Goal: Task Accomplishment & Management: Use online tool/utility

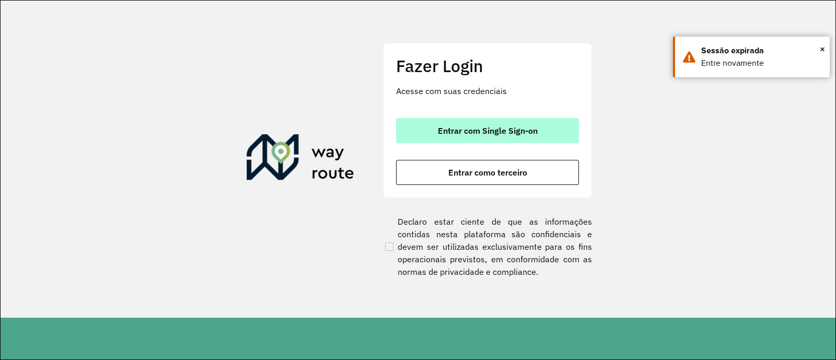
click at [472, 127] on span "Entrar com Single Sign-on" at bounding box center [488, 130] width 100 height 8
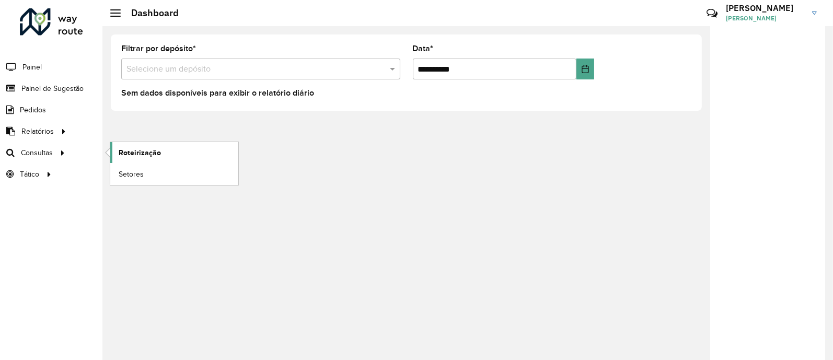
click at [158, 154] on span "Roteirização" at bounding box center [140, 152] width 42 height 11
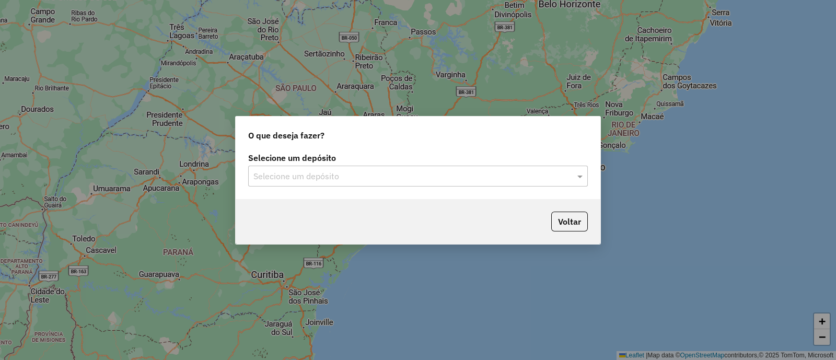
click at [479, 179] on input "text" at bounding box center [407, 176] width 308 height 13
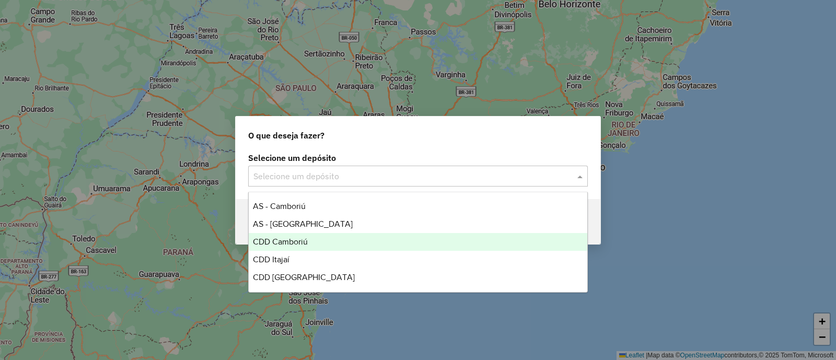
click at [425, 244] on div "CDD Camboriú" at bounding box center [418, 242] width 338 height 18
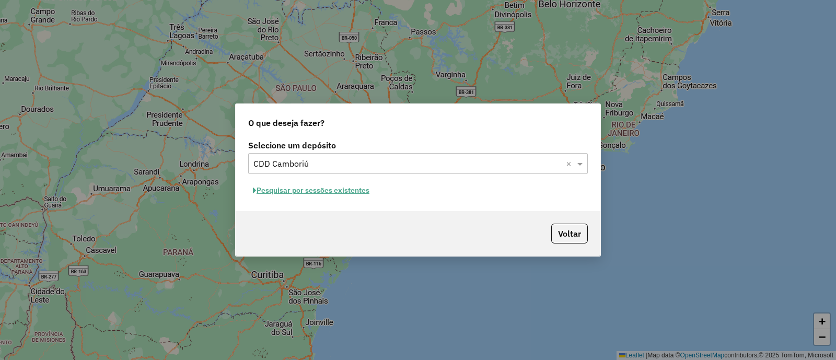
click at [323, 189] on button "Pesquisar por sessões existentes" at bounding box center [311, 190] width 126 height 16
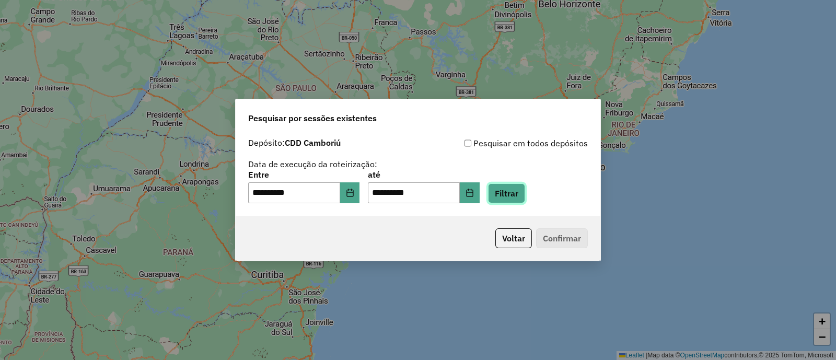
click at [525, 192] on button "Filtrar" at bounding box center [506, 193] width 37 height 20
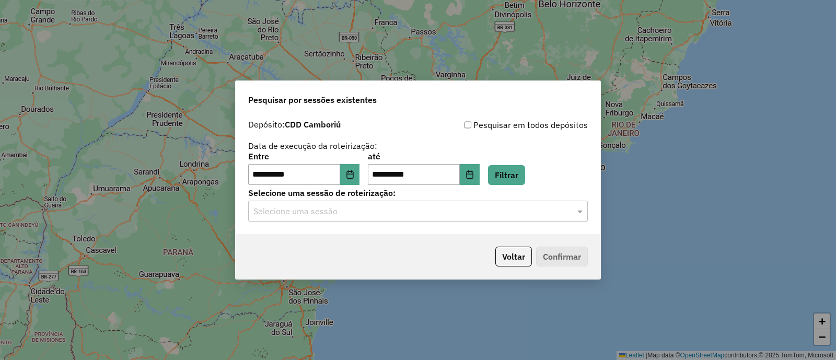
click at [470, 216] on input "text" at bounding box center [407, 211] width 308 height 13
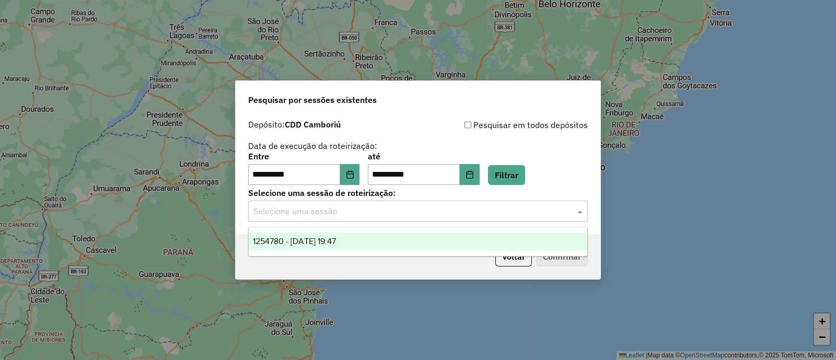
click at [384, 239] on div "1254780 - 28/08/2025 19:47" at bounding box center [418, 241] width 338 height 18
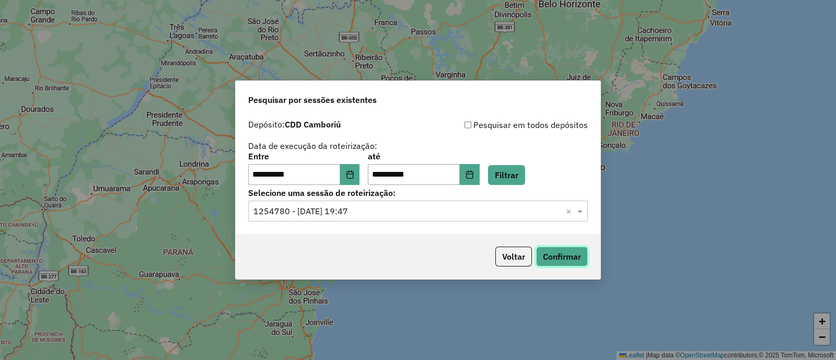
click at [548, 255] on button "Confirmar" at bounding box center [562, 257] width 52 height 20
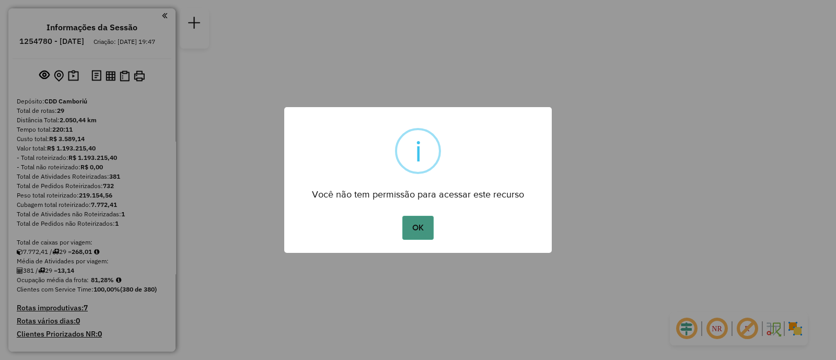
click at [424, 223] on button "OK" at bounding box center [417, 228] width 31 height 24
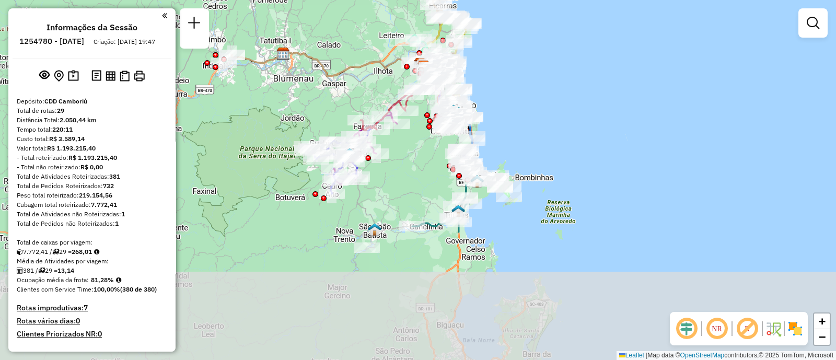
drag, startPoint x: 544, startPoint y: 221, endPoint x: 548, endPoint y: 100, distance: 120.7
click at [548, 100] on div "Janela de atendimento Grade de atendimento Capacidade Transportadoras Veículos …" at bounding box center [418, 180] width 836 height 360
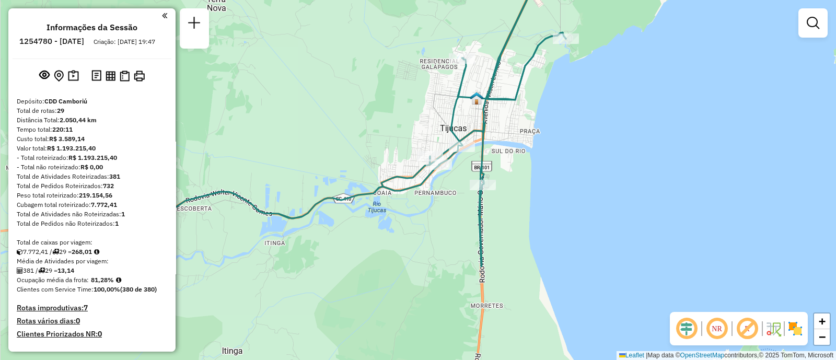
drag, startPoint x: 549, startPoint y: 145, endPoint x: 580, endPoint y: 161, distance: 34.6
click at [582, 160] on div "Janela de atendimento Grade de atendimento Capacidade Transportadoras Veículos …" at bounding box center [418, 180] width 836 height 360
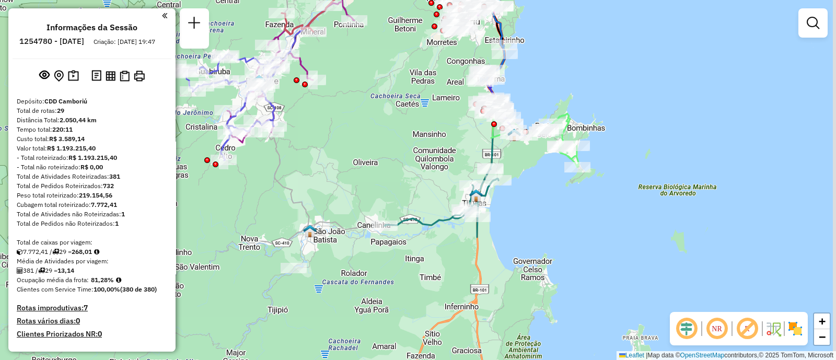
drag, startPoint x: 387, startPoint y: 242, endPoint x: 378, endPoint y: 263, distance: 23.4
click at [378, 263] on div "Janela de atendimento Grade de atendimento Capacidade Transportadoras Veículos …" at bounding box center [418, 180] width 836 height 360
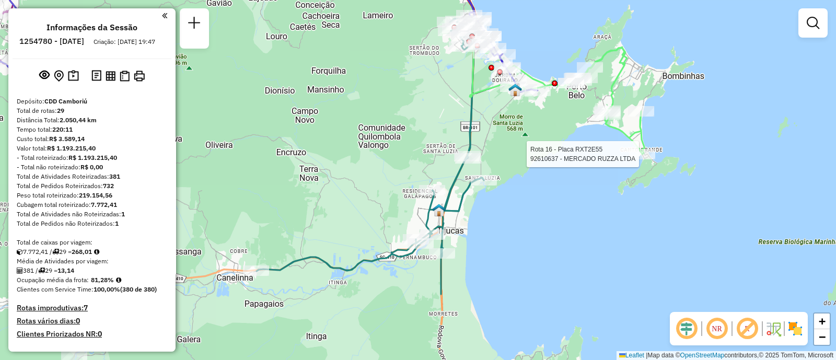
select select "**********"
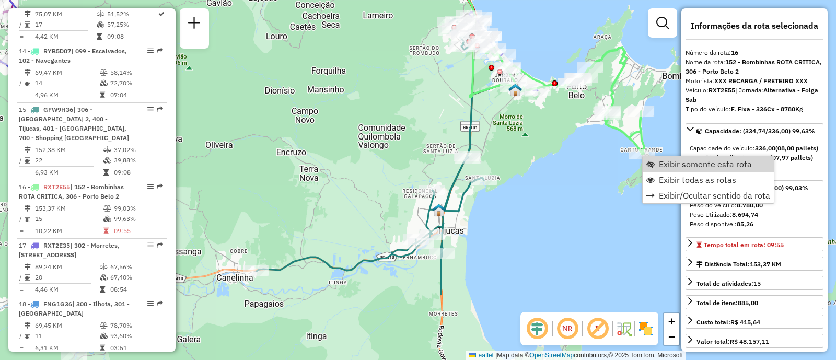
scroll to position [1322, 0]
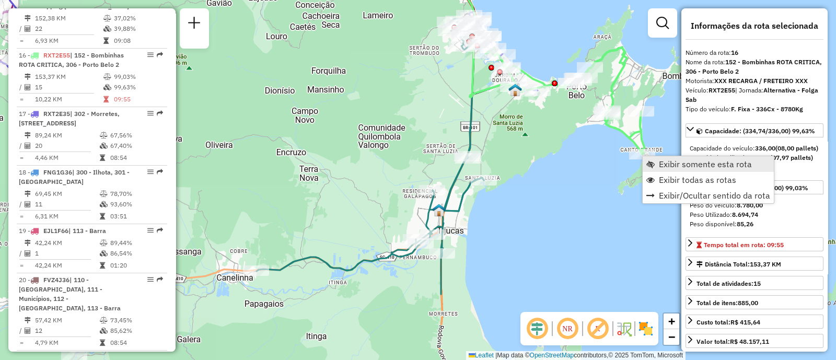
click at [716, 167] on span "Exibir somente esta rota" at bounding box center [705, 164] width 93 height 8
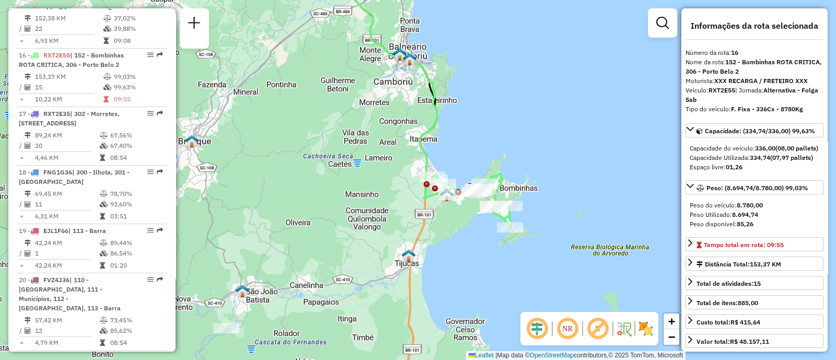
drag, startPoint x: 529, startPoint y: 226, endPoint x: 521, endPoint y: 161, distance: 65.2
click at [543, 122] on div "Janela de atendimento Grade de atendimento Capacidade Transportadoras Veículos …" at bounding box center [418, 180] width 836 height 360
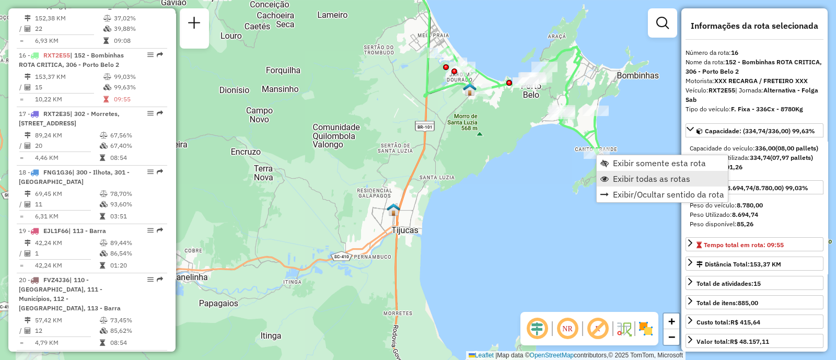
click at [624, 179] on span "Exibir todas as rotas" at bounding box center [651, 178] width 77 height 8
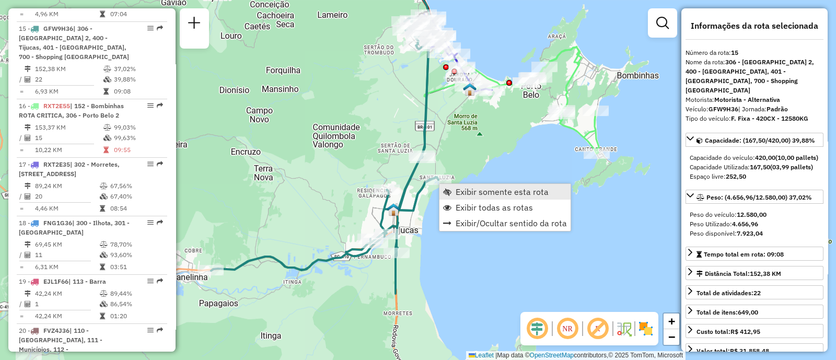
scroll to position [1245, 0]
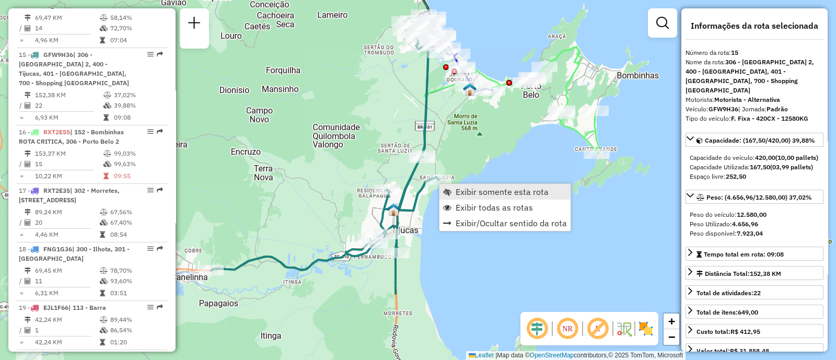
click at [462, 194] on span "Exibir somente esta rota" at bounding box center [501, 191] width 93 height 8
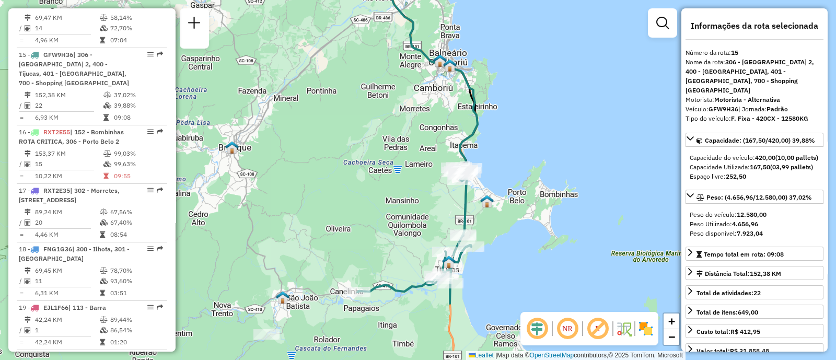
drag, startPoint x: 530, startPoint y: 222, endPoint x: 529, endPoint y: 183, distance: 38.7
click at [529, 183] on div "Janela de atendimento Grade de atendimento Capacidade Transportadoras Veículos …" at bounding box center [418, 180] width 836 height 360
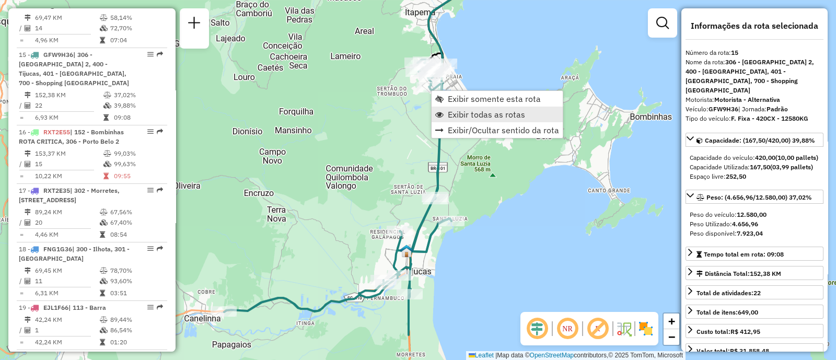
click at [497, 115] on span "Exibir todas as rotas" at bounding box center [486, 114] width 77 height 8
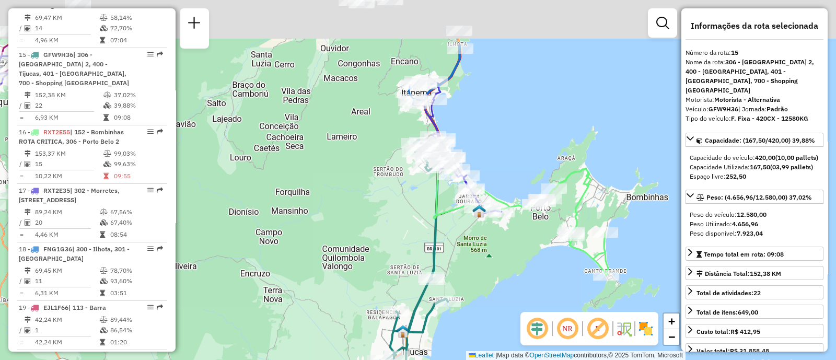
drag, startPoint x: 520, startPoint y: 206, endPoint x: 514, endPoint y: 259, distance: 53.0
click at [515, 262] on div "Janela de atendimento Grade de atendimento Capacidade Transportadoras Veículos …" at bounding box center [418, 180] width 836 height 360
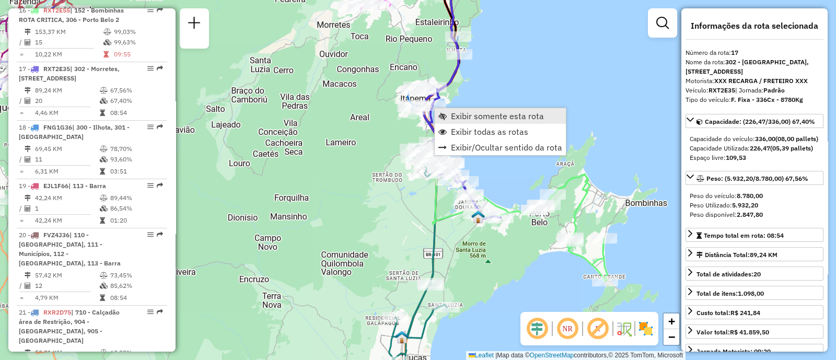
scroll to position [1380, 0]
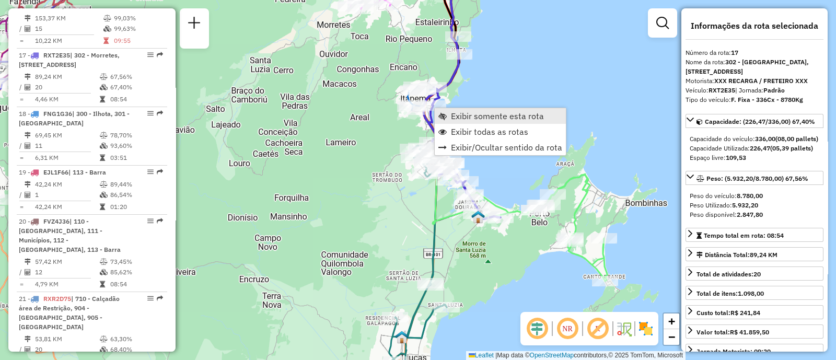
click at [460, 113] on span "Exibir somente esta rota" at bounding box center [497, 116] width 93 height 8
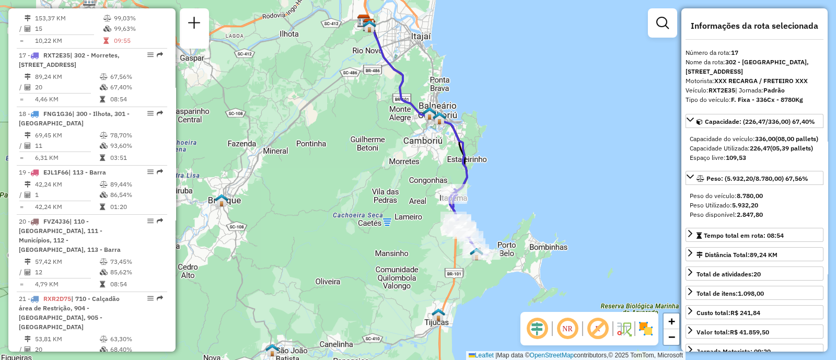
drag, startPoint x: 529, startPoint y: 229, endPoint x: 539, endPoint y: 193, distance: 37.4
click at [539, 193] on div "Janela de atendimento Grade de atendimento Capacidade Transportadoras Veículos …" at bounding box center [418, 180] width 836 height 360
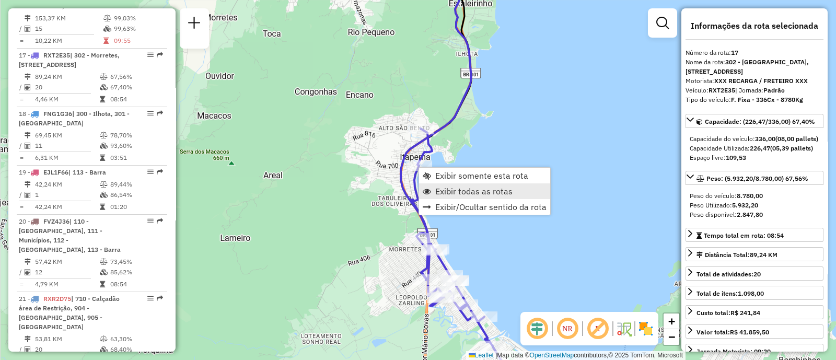
click at [459, 192] on span "Exibir todas as rotas" at bounding box center [473, 191] width 77 height 8
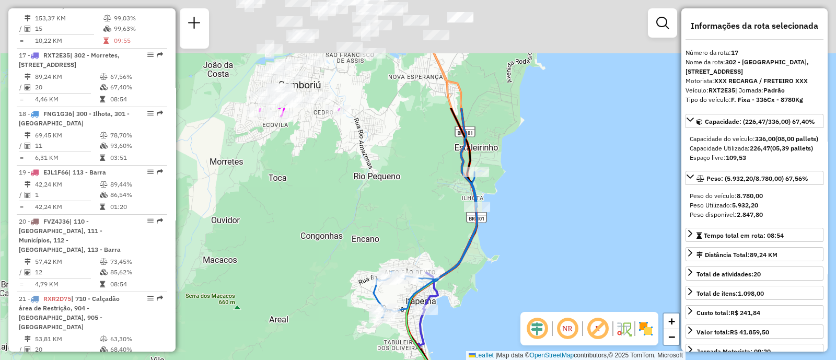
drag, startPoint x: 512, startPoint y: 124, endPoint x: 518, endPoint y: 268, distance: 144.3
click at [518, 268] on div "Janela de atendimento Grade de atendimento Capacidade Transportadoras Veículos …" at bounding box center [418, 180] width 836 height 360
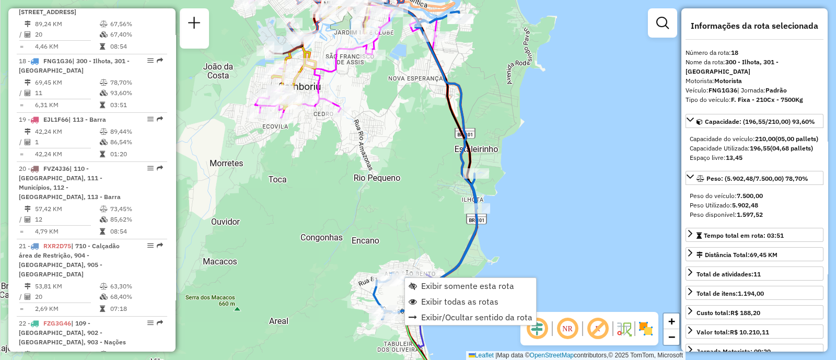
scroll to position [1439, 0]
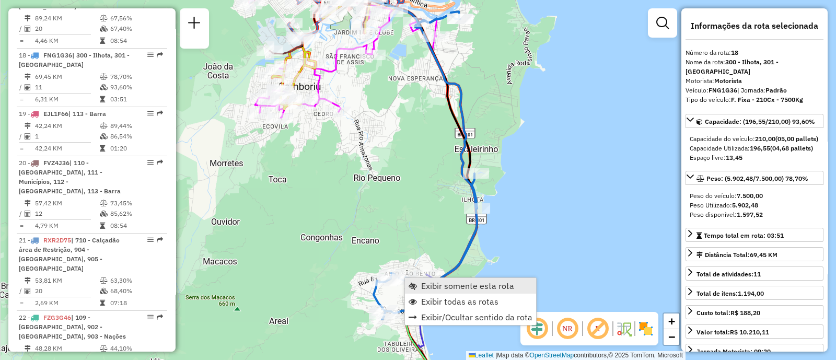
click at [432, 284] on span "Exibir somente esta rota" at bounding box center [467, 286] width 93 height 8
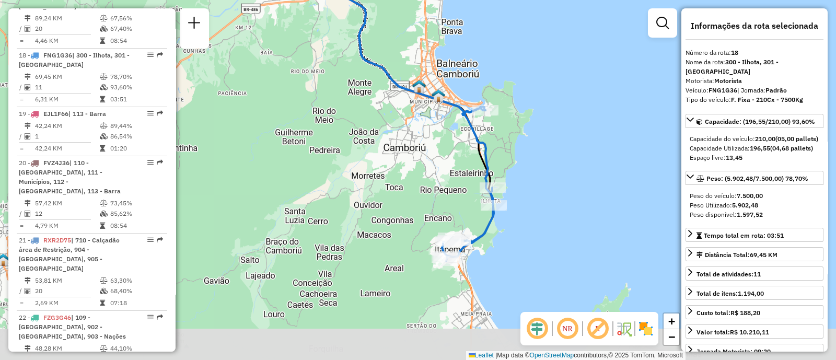
drag, startPoint x: 561, startPoint y: 245, endPoint x: 546, endPoint y: 184, distance: 63.1
click at [546, 184] on div "Janela de atendimento Grade de atendimento Capacidade Transportadoras Veículos …" at bounding box center [418, 180] width 836 height 360
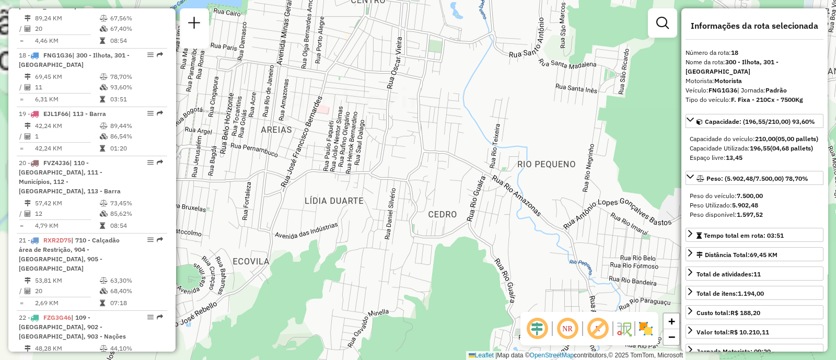
drag, startPoint x: 400, startPoint y: 119, endPoint x: 543, endPoint y: 179, distance: 155.7
click at [543, 178] on div "Janela de atendimento Grade de atendimento Capacidade Transportadoras Veículos …" at bounding box center [418, 180] width 836 height 360
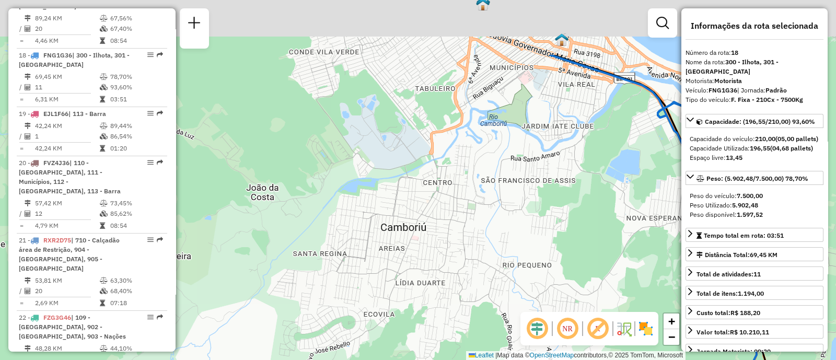
drag, startPoint x: 535, startPoint y: 194, endPoint x: 526, endPoint y: 237, distance: 43.7
click at [526, 237] on div "Janela de atendimento Grade de atendimento Capacidade Transportadoras Veículos …" at bounding box center [418, 180] width 836 height 360
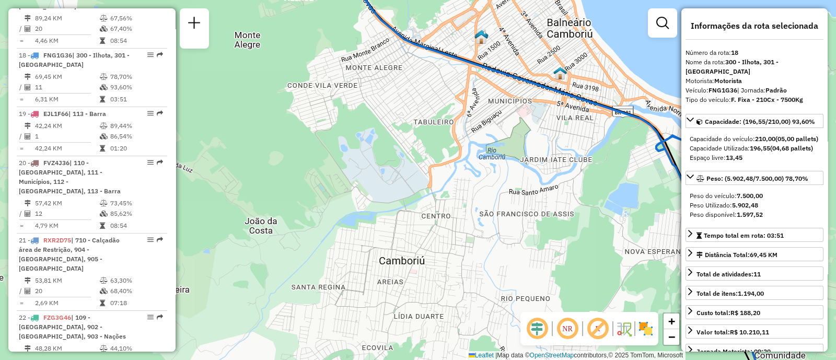
drag, startPoint x: 487, startPoint y: 134, endPoint x: 486, endPoint y: 165, distance: 31.4
click at [486, 165] on div "Janela de atendimento Grade de atendimento Capacidade Transportadoras Veículos …" at bounding box center [418, 180] width 836 height 360
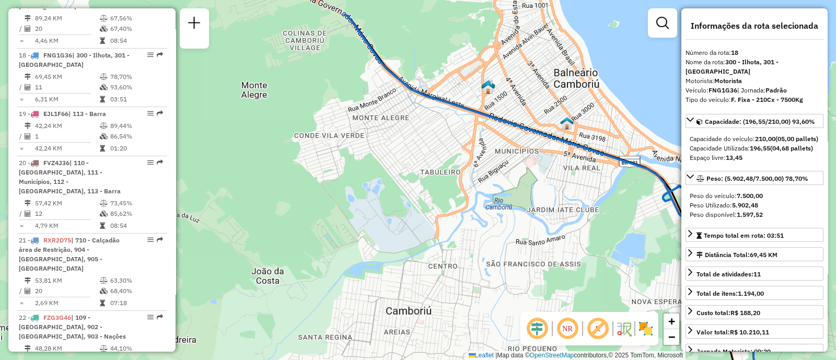
drag, startPoint x: 487, startPoint y: 100, endPoint x: 494, endPoint y: 150, distance: 51.1
click at [494, 150] on div "Janela de atendimento Grade de atendimento Capacidade Transportadoras Veículos …" at bounding box center [418, 180] width 836 height 360
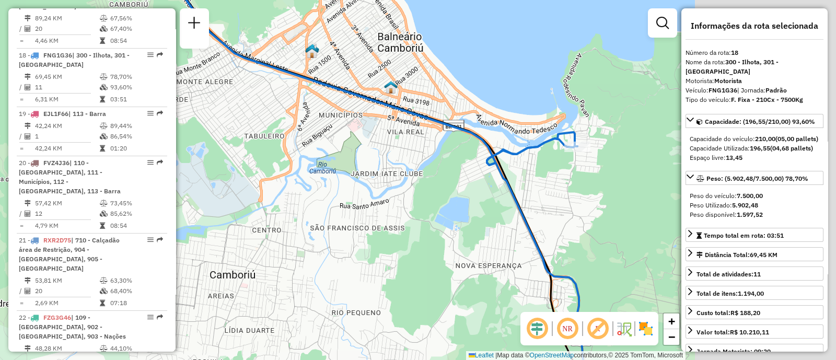
drag, startPoint x: 562, startPoint y: 182, endPoint x: 389, endPoint y: 150, distance: 176.8
click at [374, 145] on div "Janela de atendimento Grade de atendimento Capacidade Transportadoras Veículos …" at bounding box center [418, 180] width 836 height 360
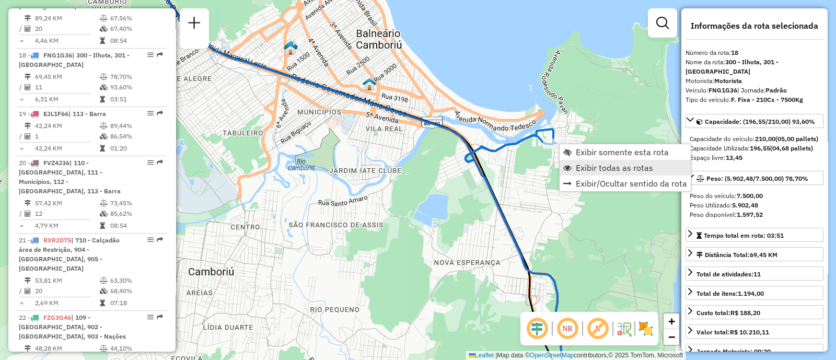
click at [627, 171] on span "Exibir todas as rotas" at bounding box center [614, 167] width 77 height 8
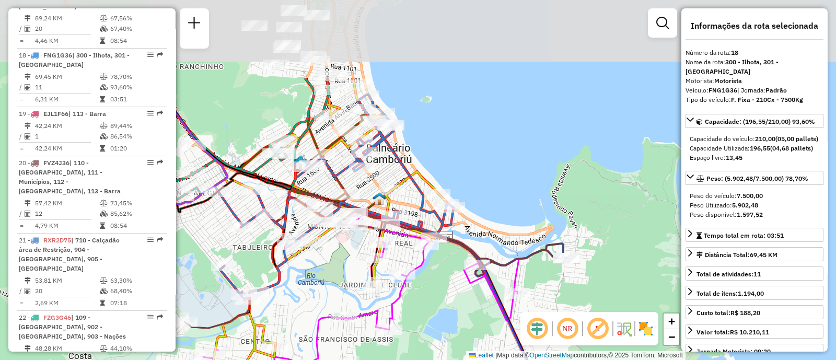
drag, startPoint x: 558, startPoint y: 181, endPoint x: 568, endPoint y: 296, distance: 114.8
click at [568, 296] on div "Janela de atendimento Grade de atendimento Capacidade Transportadoras Veículos …" at bounding box center [418, 180] width 836 height 360
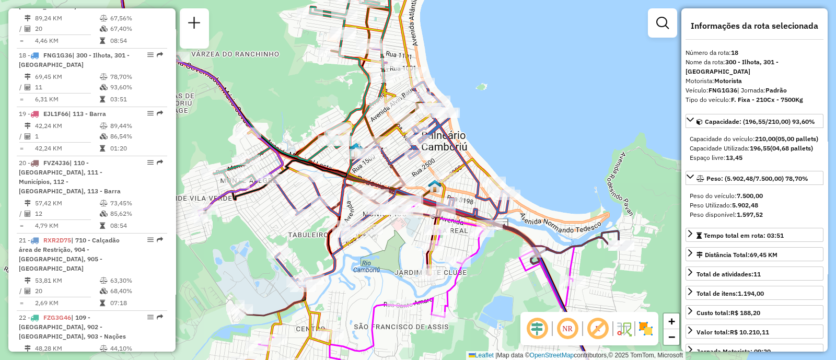
drag, startPoint x: 474, startPoint y: 154, endPoint x: 533, endPoint y: 142, distance: 59.7
click at [533, 142] on div "Janela de atendimento Grade de atendimento Capacidade Transportadoras Veículos …" at bounding box center [418, 180] width 836 height 360
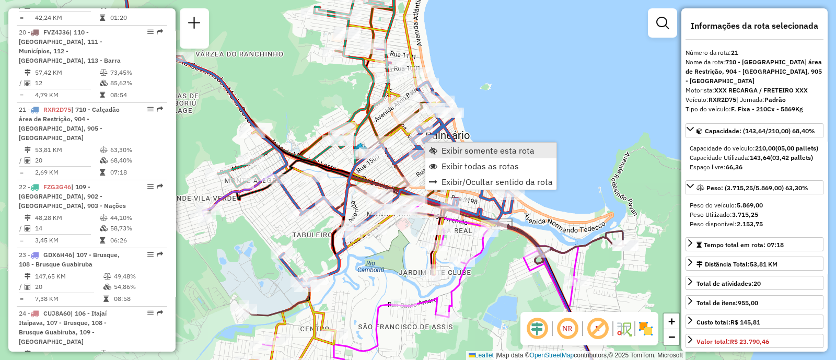
scroll to position [1613, 0]
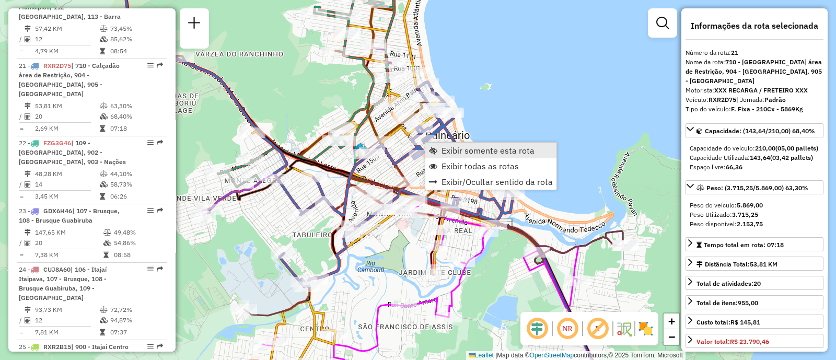
click at [491, 150] on span "Exibir somente esta rota" at bounding box center [487, 150] width 93 height 8
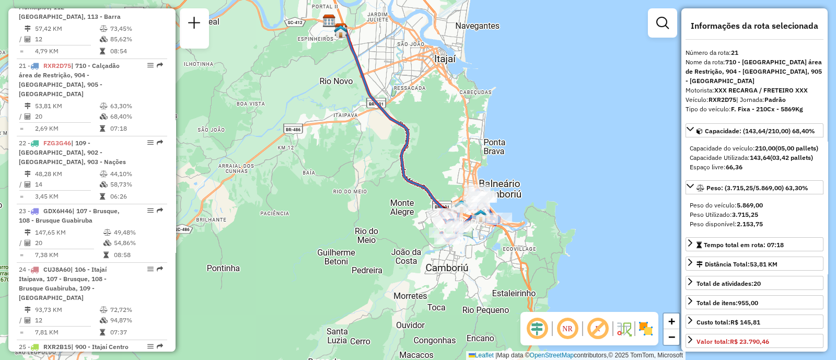
drag, startPoint x: 517, startPoint y: 228, endPoint x: 519, endPoint y: 182, distance: 46.0
click at [519, 182] on div "Janela de atendimento Grade de atendimento Capacidade Transportadoras Veículos …" at bounding box center [418, 180] width 836 height 360
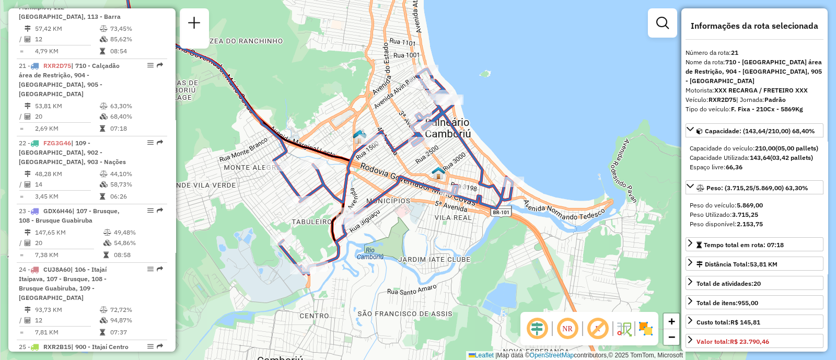
drag, startPoint x: 493, startPoint y: 223, endPoint x: 541, endPoint y: 229, distance: 47.9
click at [541, 229] on div "Janela de atendimento Grade de atendimento Capacidade Transportadoras Veículos …" at bounding box center [418, 180] width 836 height 360
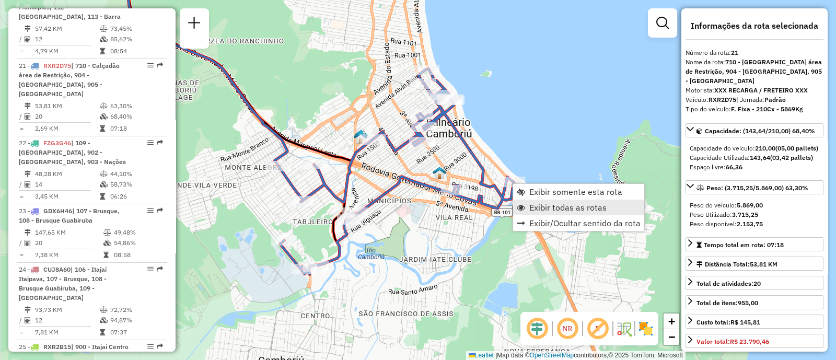
click at [587, 206] on span "Exibir todas as rotas" at bounding box center [567, 207] width 77 height 8
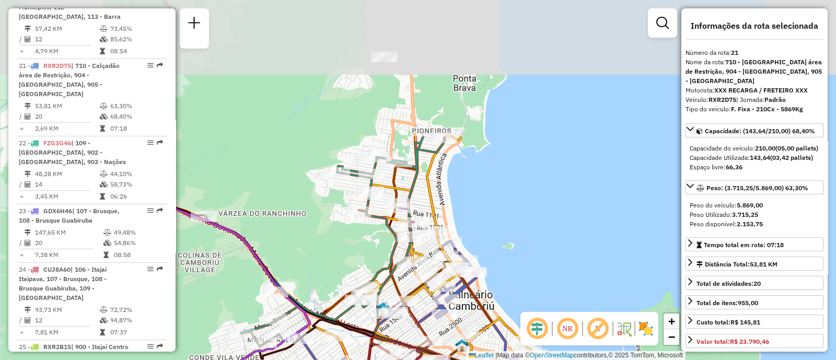
drag, startPoint x: 558, startPoint y: 60, endPoint x: 583, endPoint y: 245, distance: 187.6
click at [583, 245] on div "Janela de atendimento Grade de atendimento Capacidade Transportadoras Veículos …" at bounding box center [418, 180] width 836 height 360
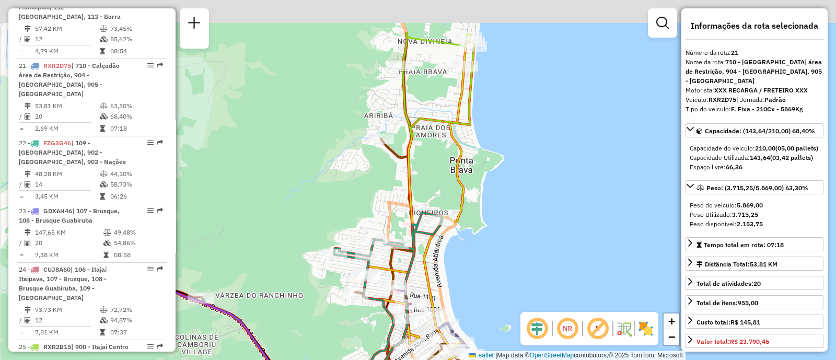
drag, startPoint x: 554, startPoint y: 153, endPoint x: 550, endPoint y: 215, distance: 62.2
click at [550, 220] on div "Janela de atendimento Grade de atendimento Capacidade Transportadoras Veículos …" at bounding box center [418, 180] width 836 height 360
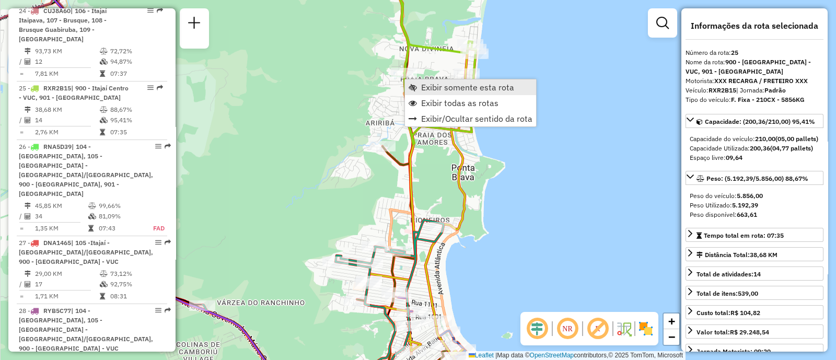
scroll to position [1885, 0]
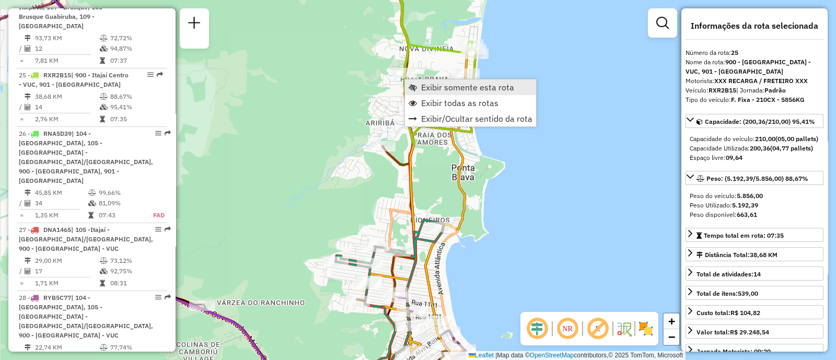
click at [452, 91] on span "Exibir somente esta rota" at bounding box center [467, 87] width 93 height 8
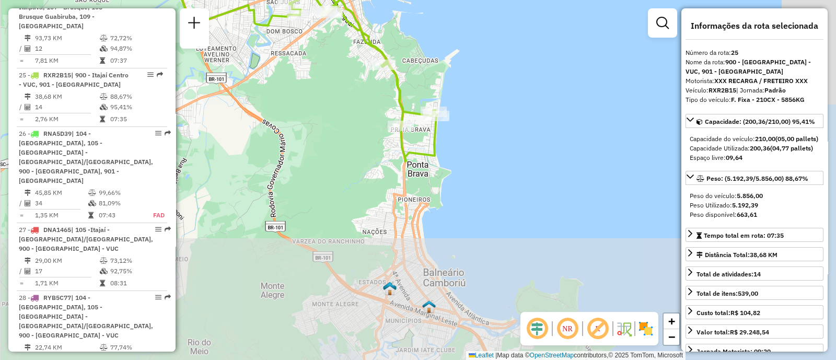
drag, startPoint x: 604, startPoint y: 243, endPoint x: 470, endPoint y: 93, distance: 200.9
click at [470, 93] on div "Janela de atendimento Grade de atendimento Capacidade Transportadoras Veículos …" at bounding box center [418, 180] width 836 height 360
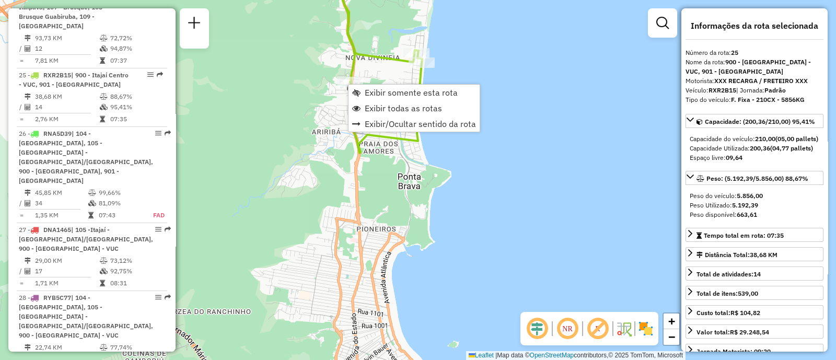
drag, startPoint x: 384, startPoint y: 111, endPoint x: 426, endPoint y: 179, distance: 79.7
click at [384, 111] on span "Exibir todas as rotas" at bounding box center [403, 108] width 77 height 8
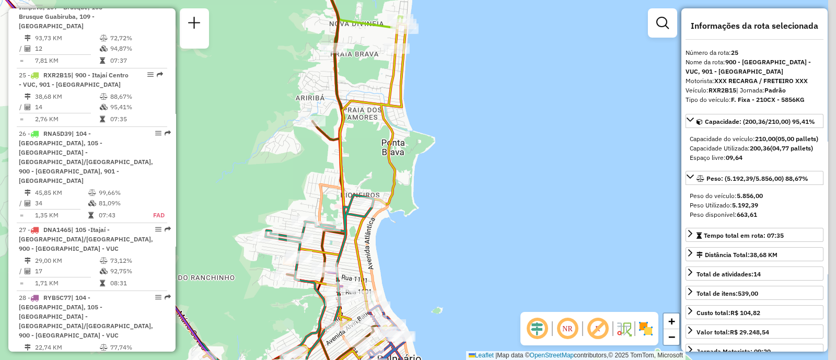
drag, startPoint x: 493, startPoint y: 193, endPoint x: 457, endPoint y: 126, distance: 75.5
click at [462, 122] on div "Janela de atendimento Grade de atendimento Capacidade Transportadoras Veículos …" at bounding box center [418, 180] width 836 height 360
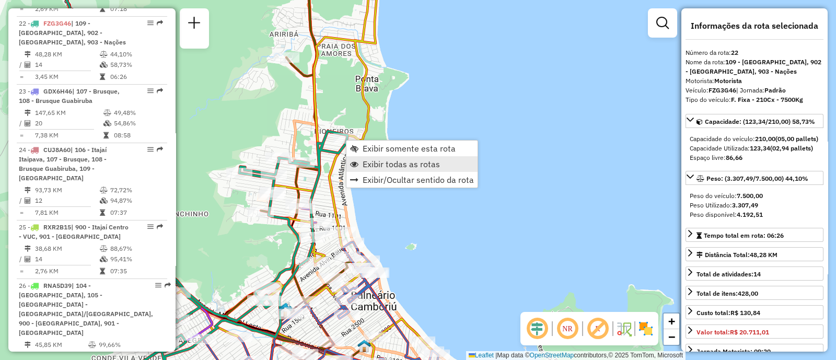
scroll to position [1681, 0]
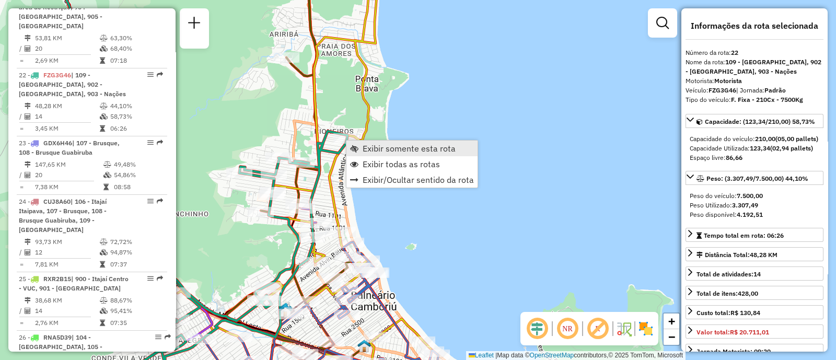
click at [391, 152] on span "Exibir somente esta rota" at bounding box center [408, 148] width 93 height 8
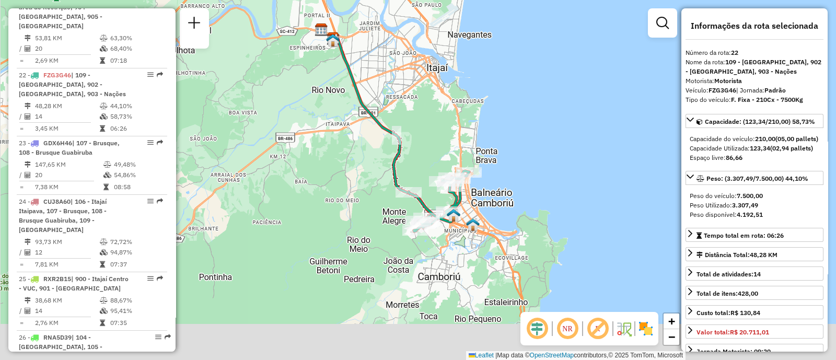
drag, startPoint x: 516, startPoint y: 227, endPoint x: 490, endPoint y: 184, distance: 50.2
click at [499, 191] on div "Janela de atendimento Grade de atendimento Capacidade Transportadoras Veículos …" at bounding box center [418, 180] width 836 height 360
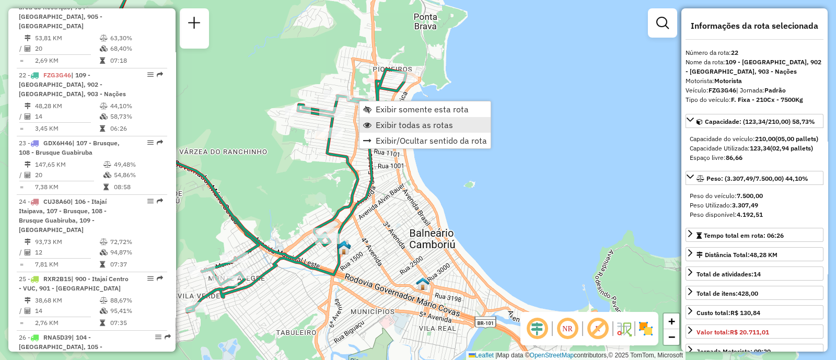
click at [412, 126] on span "Exibir todas as rotas" at bounding box center [414, 125] width 77 height 8
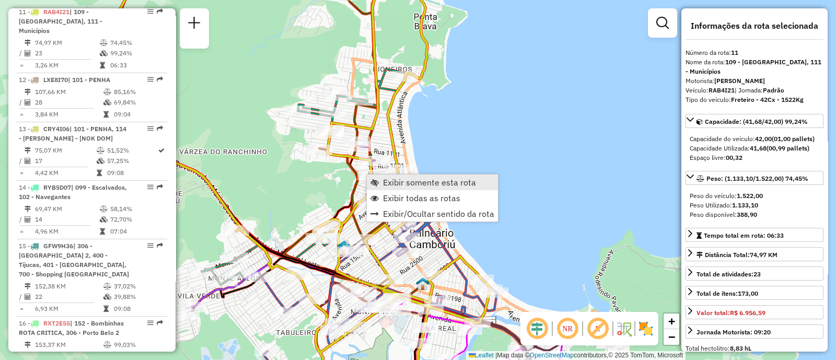
scroll to position [1021, 0]
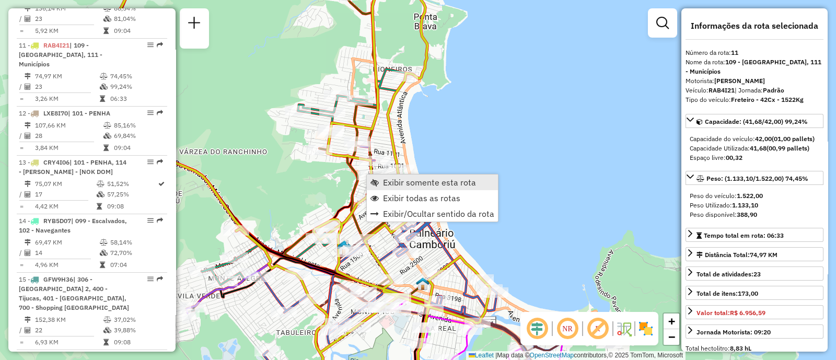
click at [404, 189] on link "Exibir somente esta rota" at bounding box center [432, 182] width 131 height 16
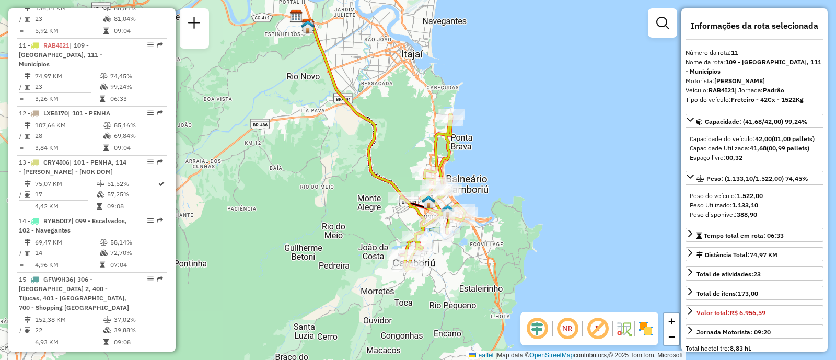
drag, startPoint x: 512, startPoint y: 217, endPoint x: 480, endPoint y: 184, distance: 46.2
click at [480, 184] on div "Janela de atendimento Grade de atendimento Capacidade Transportadoras Veículos …" at bounding box center [418, 180] width 836 height 360
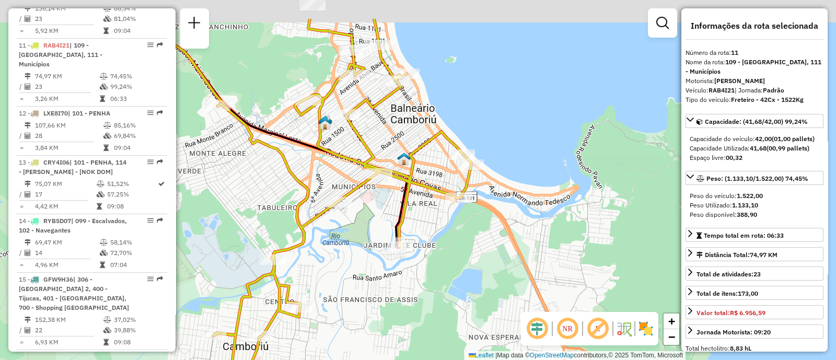
drag, startPoint x: 386, startPoint y: 246, endPoint x: 392, endPoint y: 314, distance: 68.1
click at [392, 314] on div "Janela de atendimento Grade de atendimento Capacidade Transportadoras Veículos …" at bounding box center [418, 180] width 836 height 360
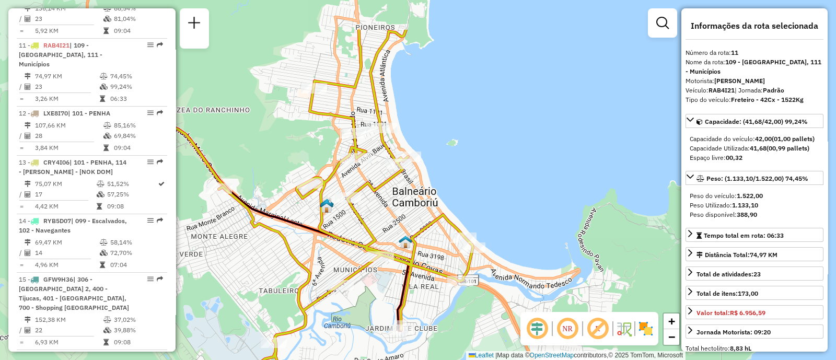
drag, startPoint x: 465, startPoint y: 100, endPoint x: 465, endPoint y: 168, distance: 67.4
click at [465, 168] on div "Janela de atendimento Grade de atendimento Capacidade Transportadoras Veículos …" at bounding box center [418, 180] width 836 height 360
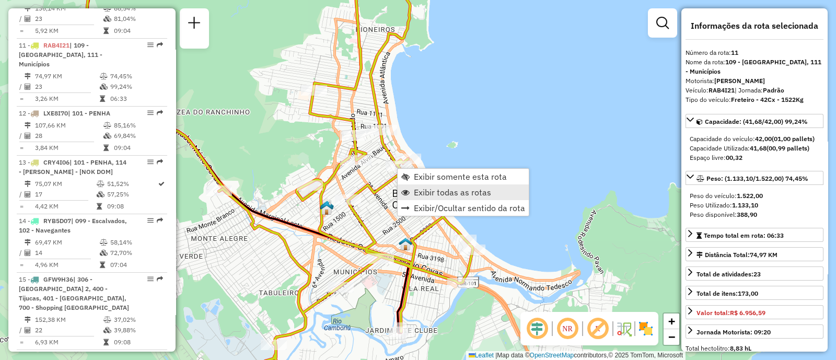
click at [426, 194] on span "Exibir todas as rotas" at bounding box center [452, 192] width 77 height 8
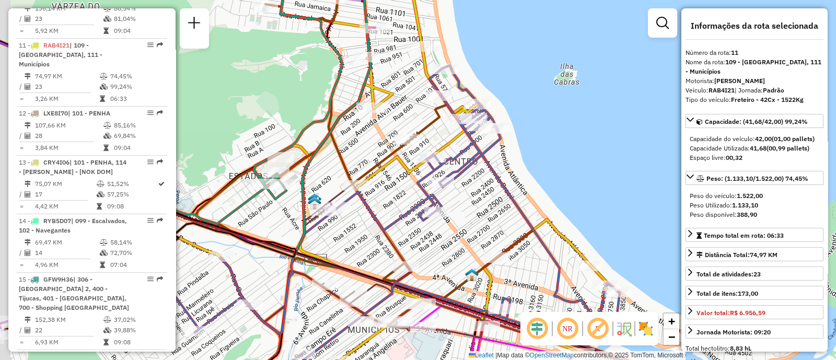
drag, startPoint x: 474, startPoint y: 119, endPoint x: 535, endPoint y: 115, distance: 61.7
click at [535, 115] on div "Janela de atendimento Grade de atendimento Capacidade Transportadoras Veículos …" at bounding box center [418, 180] width 836 height 360
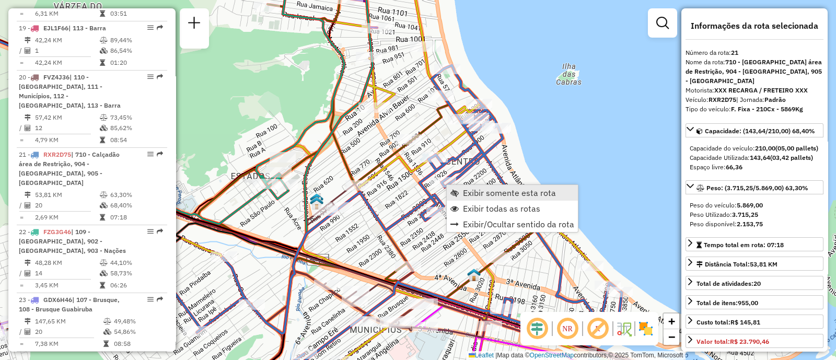
scroll to position [1613, 0]
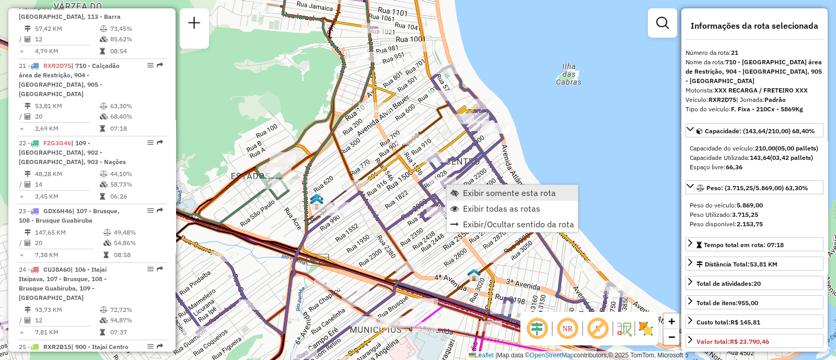
click at [483, 196] on span "Exibir somente esta rota" at bounding box center [509, 193] width 93 height 8
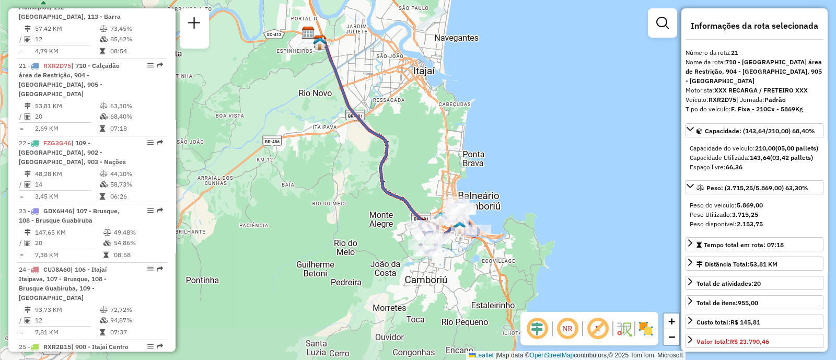
drag, startPoint x: 520, startPoint y: 209, endPoint x: 473, endPoint y: 187, distance: 51.6
click at [500, 175] on div "Janela de atendimento Grade de atendimento Capacidade Transportadoras Veículos …" at bounding box center [418, 180] width 836 height 360
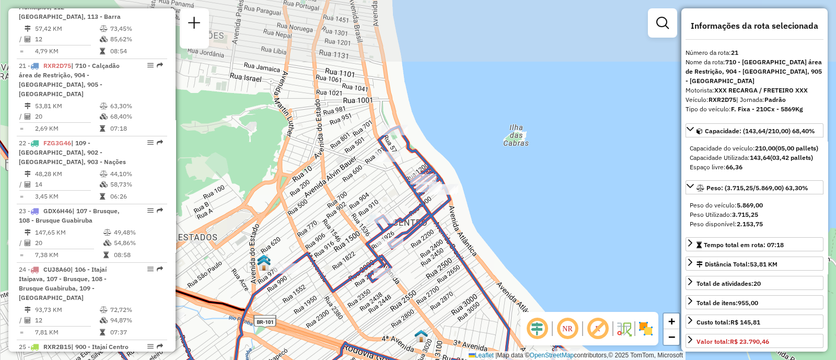
drag, startPoint x: 597, startPoint y: 99, endPoint x: 549, endPoint y: 219, distance: 129.9
click at [549, 219] on div "Janela de atendimento Grade de atendimento Capacidade Transportadoras Veículos …" at bounding box center [418, 180] width 836 height 360
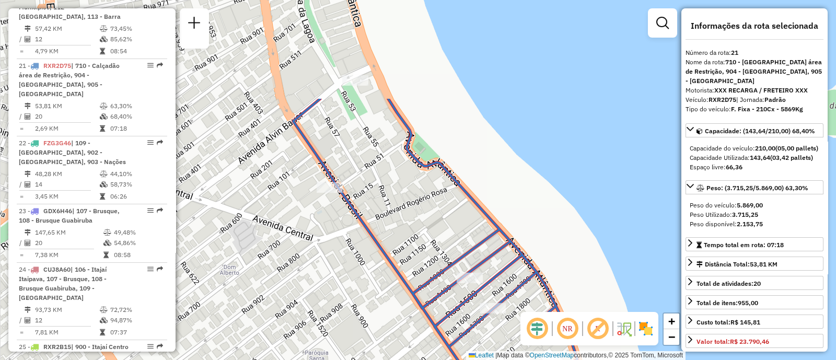
drag, startPoint x: 360, startPoint y: 101, endPoint x: 552, endPoint y: 236, distance: 234.0
click at [552, 236] on div "Janela de atendimento Grade de atendimento Capacidade Transportadoras Veículos …" at bounding box center [418, 180] width 836 height 360
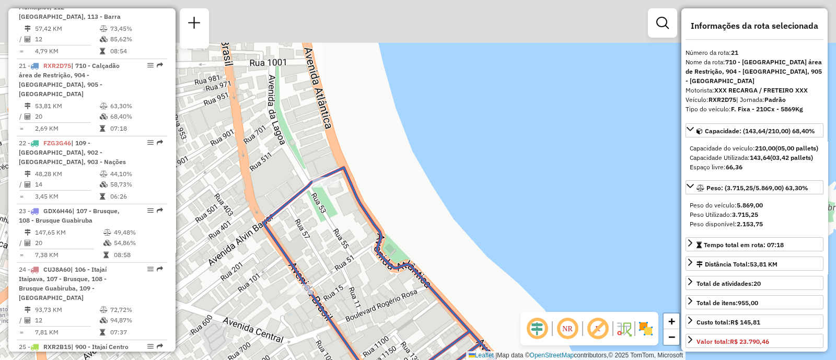
drag, startPoint x: 532, startPoint y: 134, endPoint x: 502, endPoint y: 270, distance: 138.9
click at [502, 270] on div "Janela de atendimento Grade de atendimento Capacidade Transportadoras Veículos …" at bounding box center [418, 180] width 836 height 360
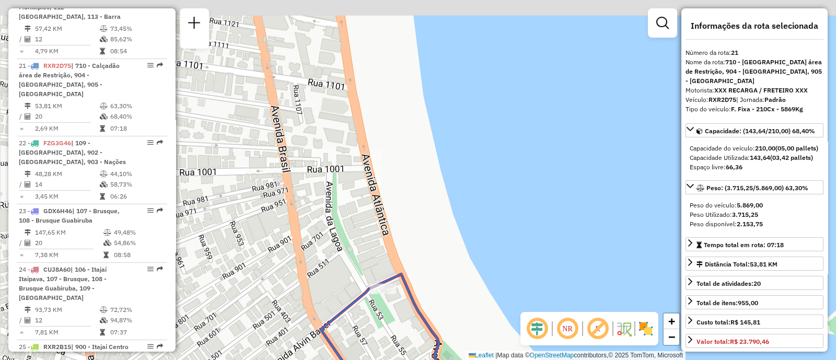
drag, startPoint x: 416, startPoint y: 172, endPoint x: 487, endPoint y: 257, distance: 110.9
click at [487, 268] on div "Janela de atendimento Grade de atendimento Capacidade Transportadoras Veículos …" at bounding box center [418, 180] width 836 height 360
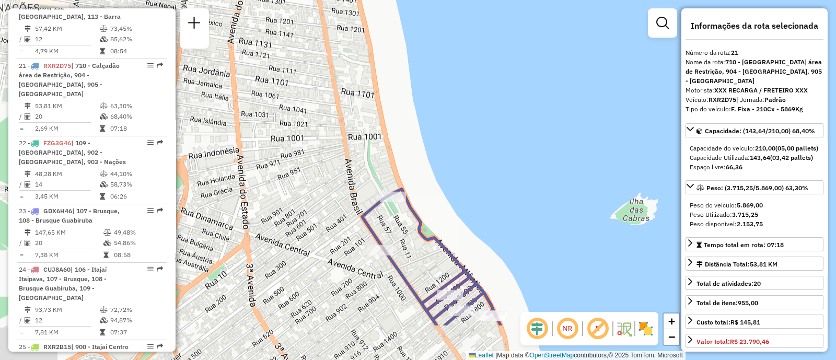
drag, startPoint x: 486, startPoint y: 243, endPoint x: 439, endPoint y: 202, distance: 62.2
click at [450, 173] on div "Janela de atendimento Grade de atendimento Capacidade Transportadoras Veículos …" at bounding box center [418, 180] width 836 height 360
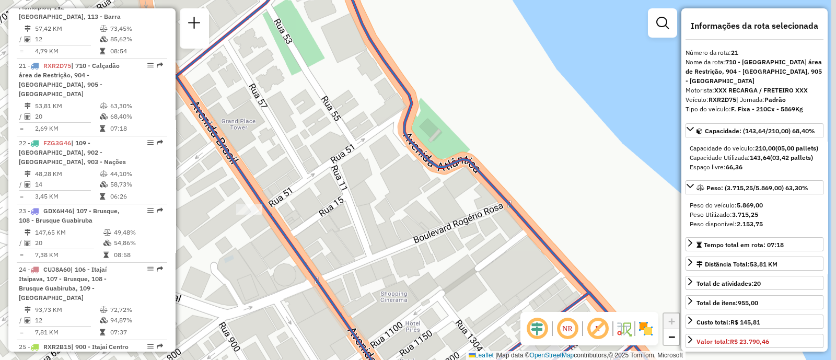
drag, startPoint x: 482, startPoint y: 247, endPoint x: 383, endPoint y: 129, distance: 153.5
click at [384, 131] on div "Janela de atendimento Grade de atendimento Capacidade Transportadoras Veículos …" at bounding box center [418, 180] width 836 height 360
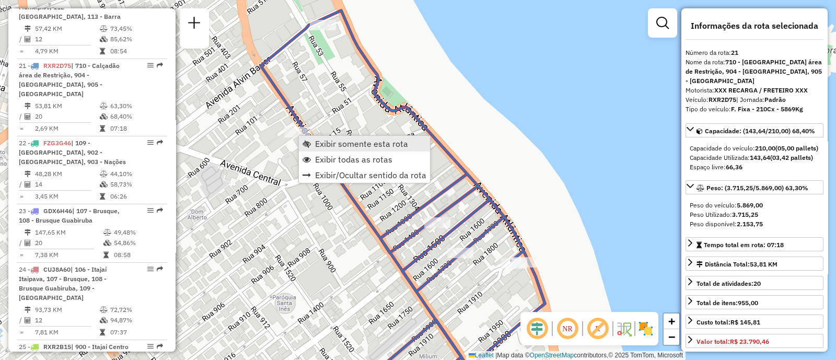
click at [320, 141] on span "Exibir somente esta rota" at bounding box center [361, 143] width 93 height 8
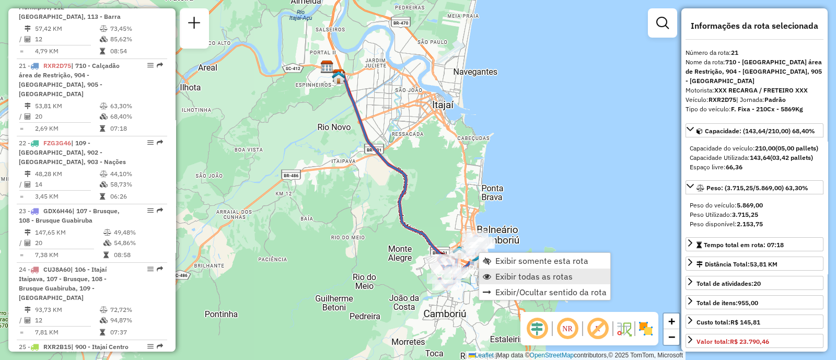
click at [527, 275] on span "Exibir todas as rotas" at bounding box center [533, 276] width 77 height 8
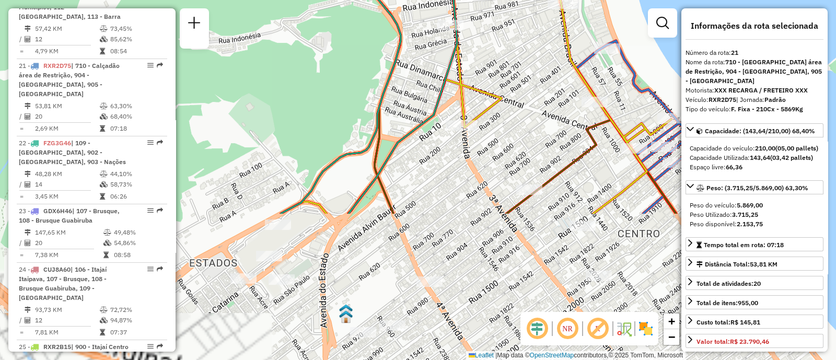
drag, startPoint x: 465, startPoint y: 231, endPoint x: 431, endPoint y: 50, distance: 184.4
click at [431, 50] on div "Janela de atendimento Grade de atendimento Capacidade Transportadoras Veículos …" at bounding box center [418, 180] width 836 height 360
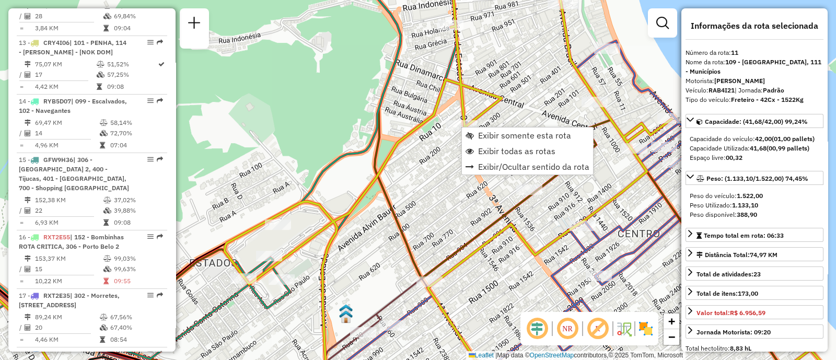
scroll to position [1021, 0]
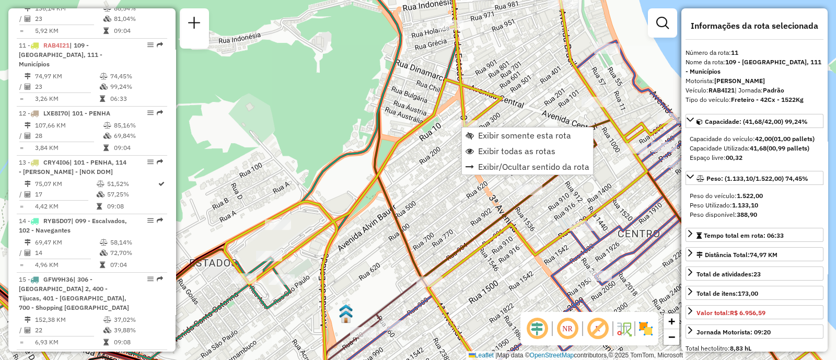
click at [412, 181] on div "Janela de atendimento Grade de atendimento Capacidade Transportadoras Veículos …" at bounding box center [418, 180] width 836 height 360
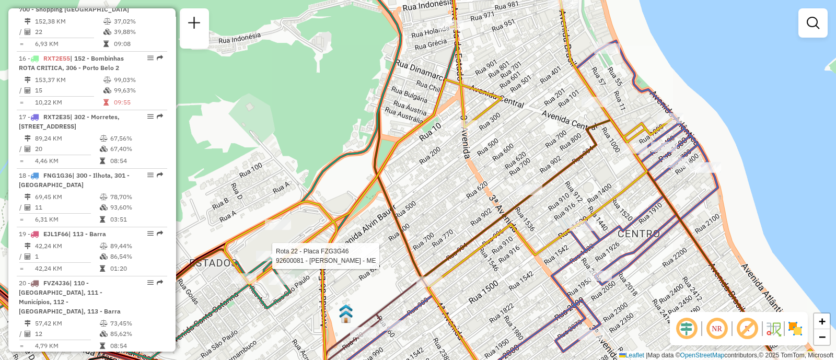
select select "**********"
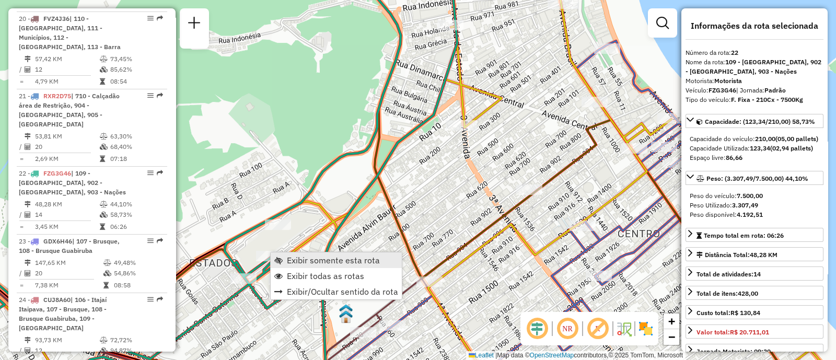
scroll to position [1681, 0]
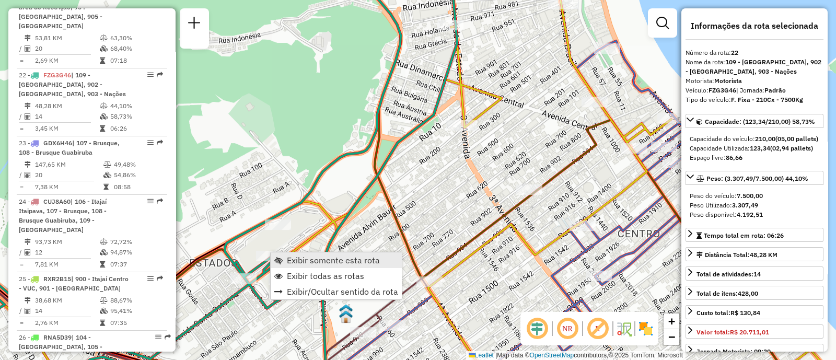
click at [300, 261] on span "Exibir somente esta rota" at bounding box center [333, 260] width 93 height 8
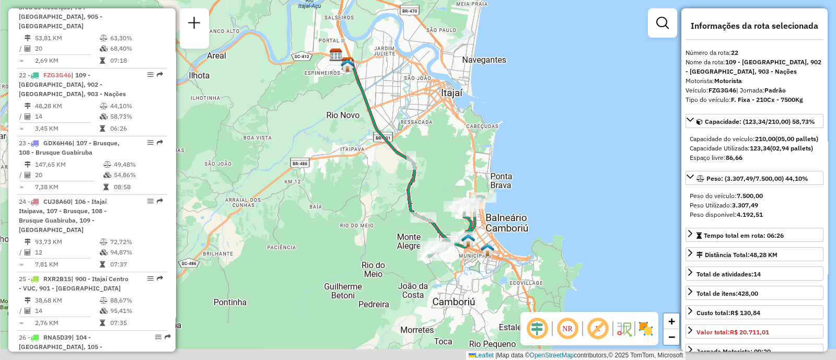
drag, startPoint x: 506, startPoint y: 260, endPoint x: 493, endPoint y: 208, distance: 53.0
click at [493, 208] on div "Janela de atendimento Grade de atendimento Capacidade Transportadoras Veículos …" at bounding box center [418, 180] width 836 height 360
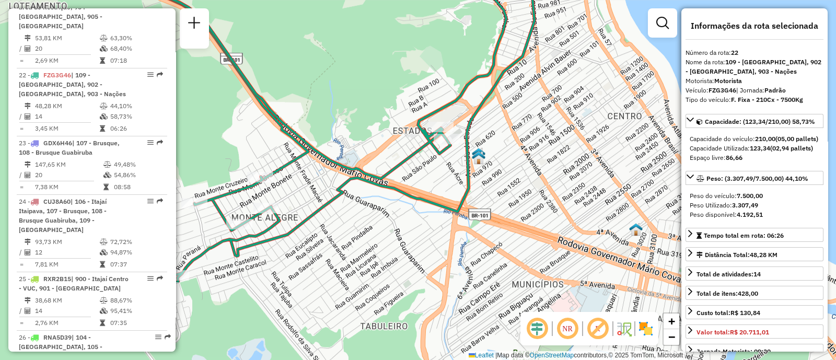
drag, startPoint x: 489, startPoint y: 236, endPoint x: 520, endPoint y: 125, distance: 115.4
click at [521, 122] on div "Janela de atendimento Grade de atendimento Capacidade Transportadoras Veículos …" at bounding box center [418, 180] width 836 height 360
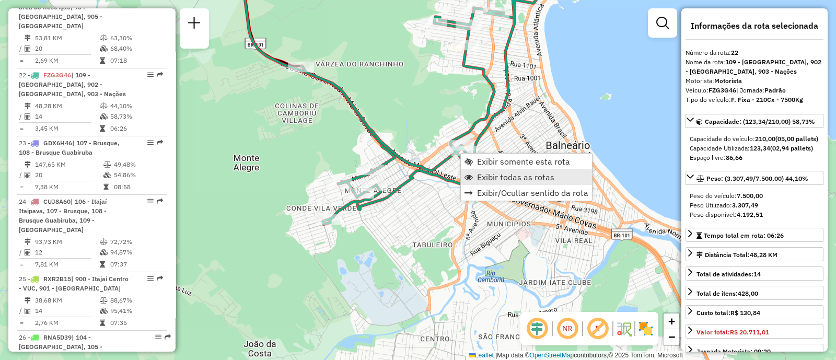
click at [491, 177] on span "Exibir todas as rotas" at bounding box center [515, 177] width 77 height 8
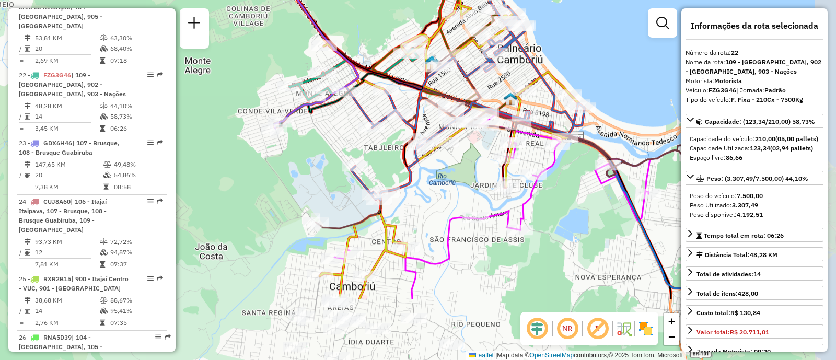
drag, startPoint x: 384, startPoint y: 240, endPoint x: 325, endPoint y: 172, distance: 89.6
click at [335, 143] on div "Janela de atendimento Grade de atendimento Capacidade Transportadoras Veículos …" at bounding box center [418, 180] width 836 height 360
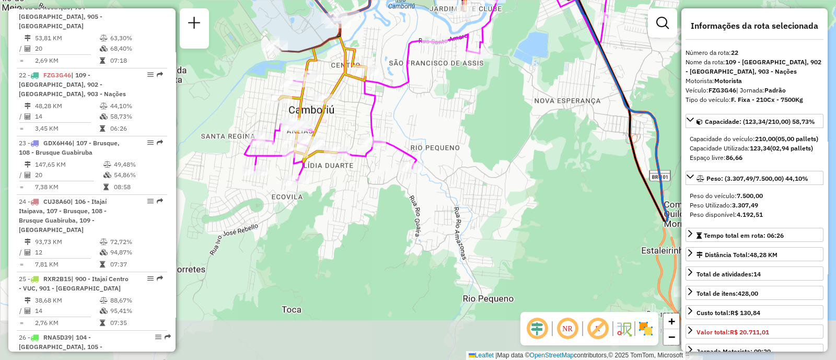
drag, startPoint x: 510, startPoint y: 284, endPoint x: 470, endPoint y: 111, distance: 177.9
click at [470, 111] on div "Janela de atendimento Grade de atendimento Capacidade Transportadoras Veículos …" at bounding box center [418, 180] width 836 height 360
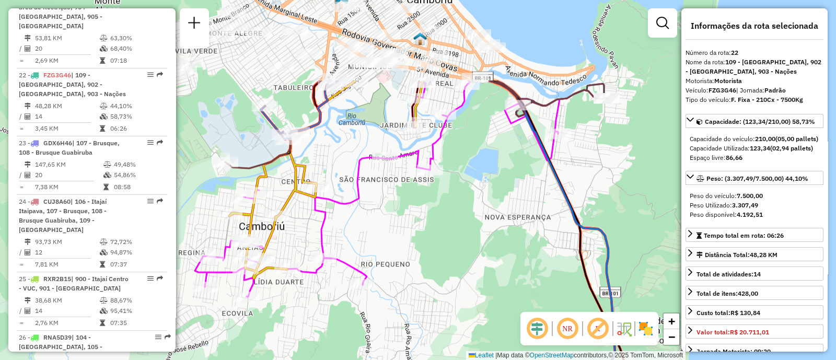
drag, startPoint x: 491, startPoint y: 129, endPoint x: 443, endPoint y: 242, distance: 123.1
click at [443, 242] on div "Janela de atendimento Grade de atendimento Capacidade Transportadoras Veículos …" at bounding box center [418, 180] width 836 height 360
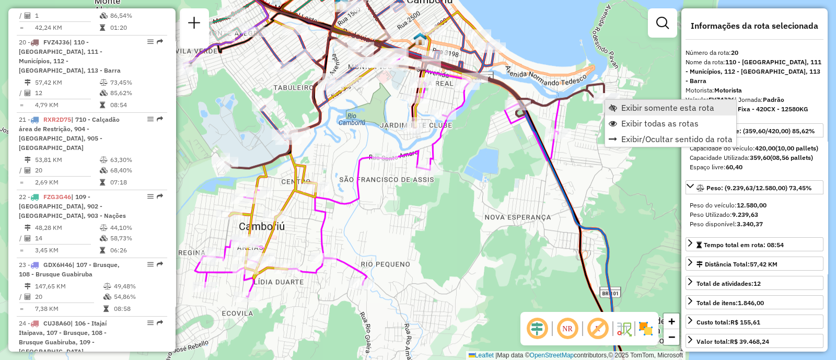
scroll to position [1546, 0]
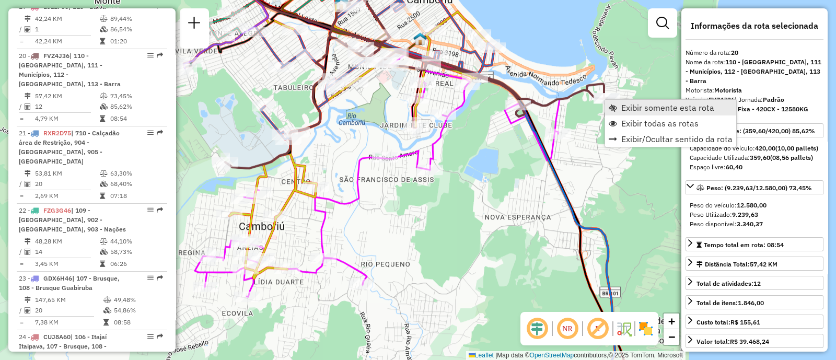
click at [618, 108] on link "Exibir somente esta rota" at bounding box center [670, 108] width 131 height 16
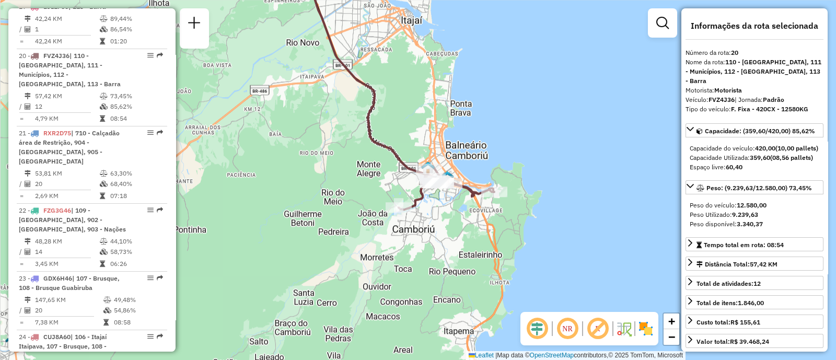
drag, startPoint x: 504, startPoint y: 236, endPoint x: 486, endPoint y: 154, distance: 83.4
click at [486, 154] on div "Janela de atendimento Grade de atendimento Capacidade Transportadoras Veículos …" at bounding box center [418, 180] width 836 height 360
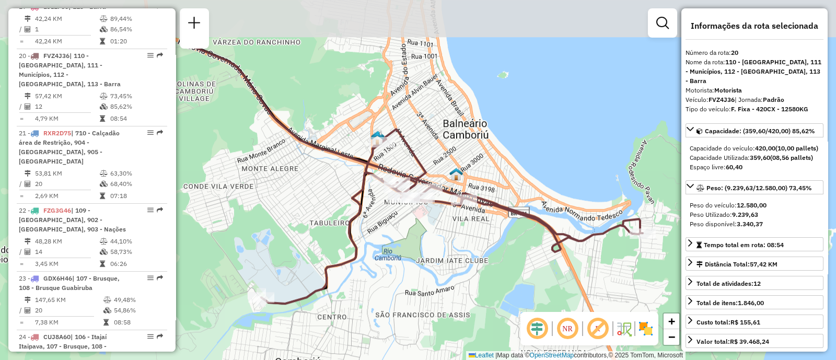
drag, startPoint x: 515, startPoint y: 172, endPoint x: 471, endPoint y: 253, distance: 92.6
click at [471, 253] on div "Janela de atendimento Grade de atendimento Capacidade Transportadoras Veículos …" at bounding box center [418, 180] width 836 height 360
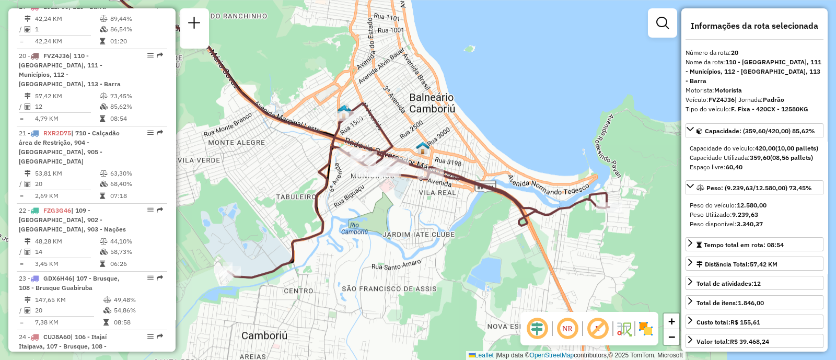
drag, startPoint x: 466, startPoint y: 235, endPoint x: 447, endPoint y: 225, distance: 21.7
click at [447, 225] on div "Janela de atendimento Grade de atendimento Capacidade Transportadoras Veículos …" at bounding box center [418, 180] width 836 height 360
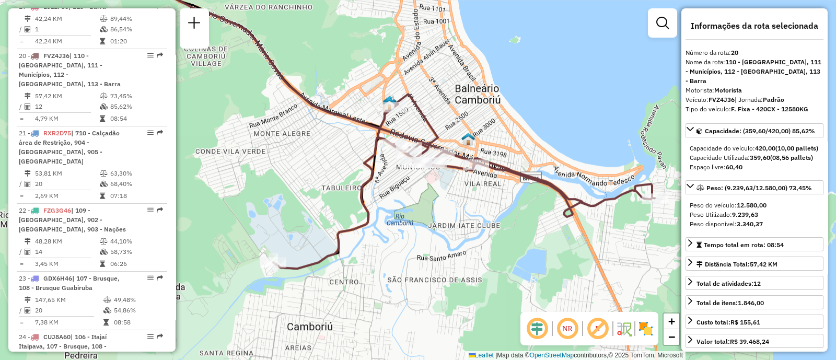
drag, startPoint x: 346, startPoint y: 247, endPoint x: 389, endPoint y: 239, distance: 43.5
click at [389, 239] on div "Janela de atendimento Grade de atendimento Capacidade Transportadoras Veículos …" at bounding box center [418, 180] width 836 height 360
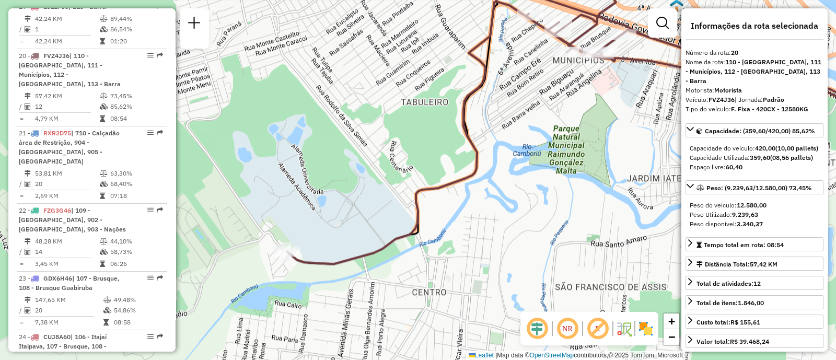
drag, startPoint x: 383, startPoint y: 251, endPoint x: 449, endPoint y: 245, distance: 66.6
click at [471, 229] on div "Janela de atendimento Grade de atendimento Capacidade Transportadoras Veículos …" at bounding box center [418, 180] width 836 height 360
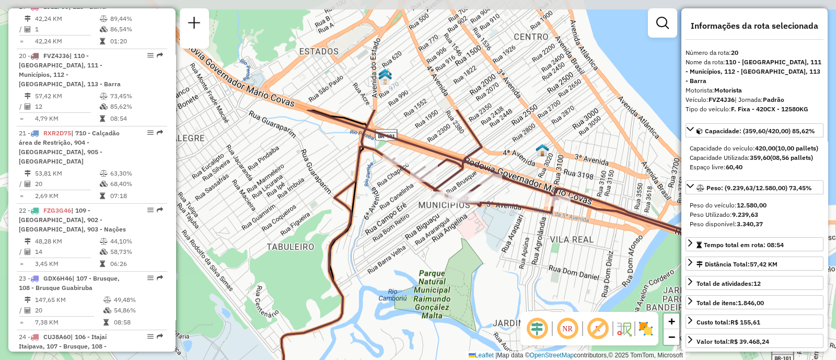
drag, startPoint x: 592, startPoint y: 164, endPoint x: 448, endPoint y: 309, distance: 205.0
click at [448, 309] on div "Janela de atendimento Grade de atendimento Capacidade Transportadoras Veículos …" at bounding box center [418, 180] width 836 height 360
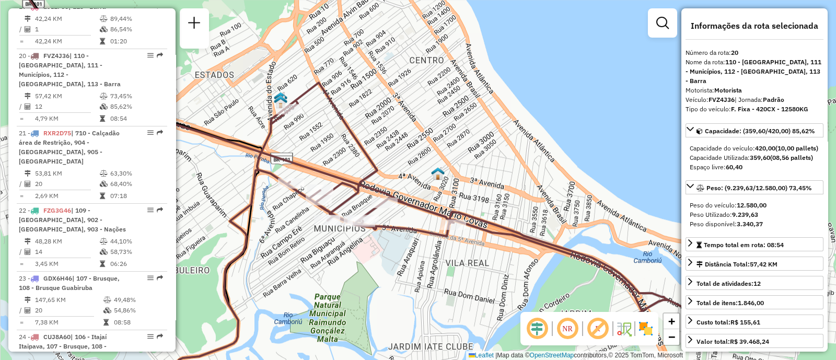
drag, startPoint x: 522, startPoint y: 253, endPoint x: 418, endPoint y: 276, distance: 107.0
click at [417, 277] on div "Janela de atendimento Grade de atendimento Capacidade Transportadoras Veículos …" at bounding box center [418, 180] width 836 height 360
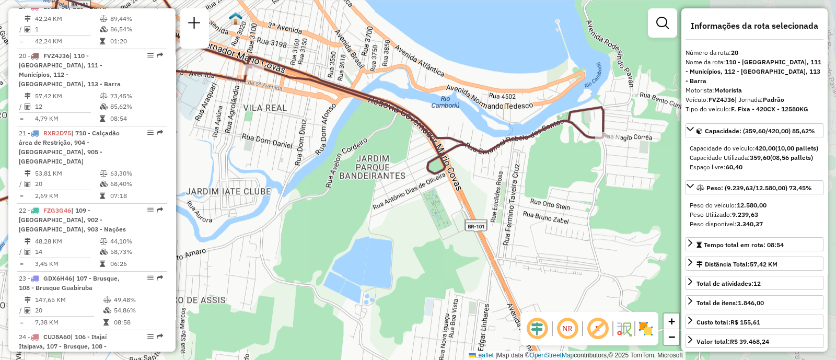
drag, startPoint x: 522, startPoint y: 285, endPoint x: 319, endPoint y: 130, distance: 256.0
click at [319, 130] on div "Janela de atendimento Grade de atendimento Capacidade Transportadoras Veículos …" at bounding box center [418, 180] width 836 height 360
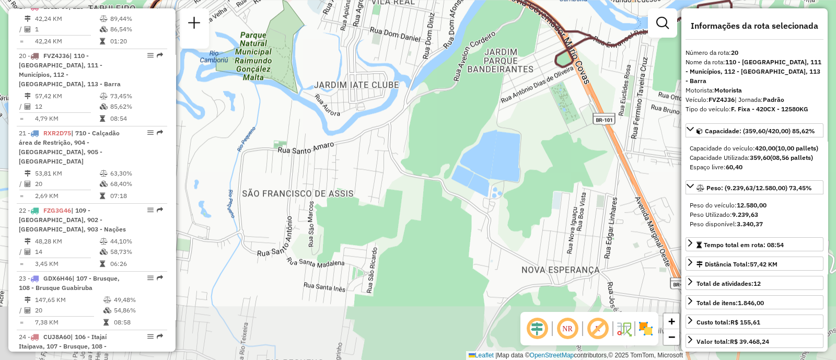
drag, startPoint x: 376, startPoint y: 235, endPoint x: 497, endPoint y: 140, distance: 153.7
click at [496, 140] on div "Janela de atendimento Grade de atendimento Capacidade Transportadoras Veículos …" at bounding box center [418, 180] width 836 height 360
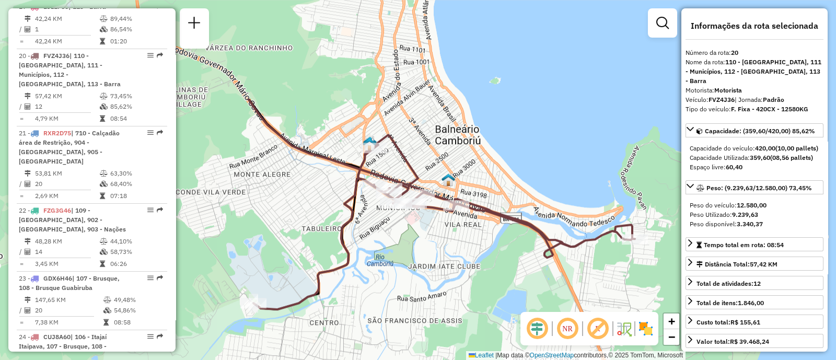
drag, startPoint x: 400, startPoint y: 141, endPoint x: 426, endPoint y: 276, distance: 137.2
click at [426, 276] on div "Janela de atendimento Grade de atendimento Capacidade Transportadoras Veículos …" at bounding box center [418, 180] width 836 height 360
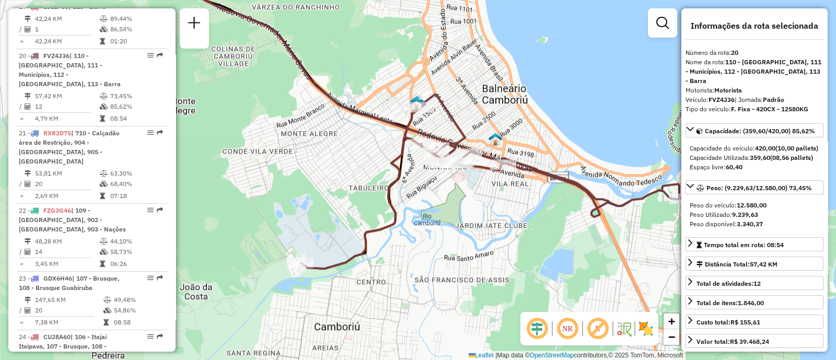
drag, startPoint x: 486, startPoint y: 271, endPoint x: 534, endPoint y: 238, distance: 57.5
click at [534, 238] on div "Janela de atendimento Grade de atendimento Capacidade Transportadoras Veículos …" at bounding box center [418, 180] width 836 height 360
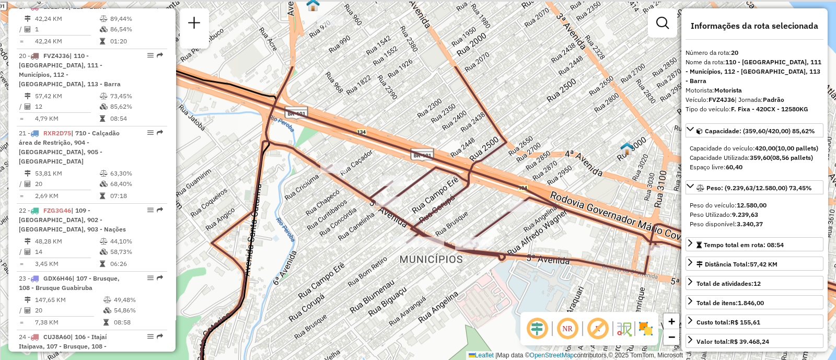
drag, startPoint x: 404, startPoint y: 66, endPoint x: 428, endPoint y: 255, distance: 190.1
click at [428, 255] on div "Janela de atendimento Grade de atendimento Capacidade Transportadoras Veículos …" at bounding box center [418, 180] width 836 height 360
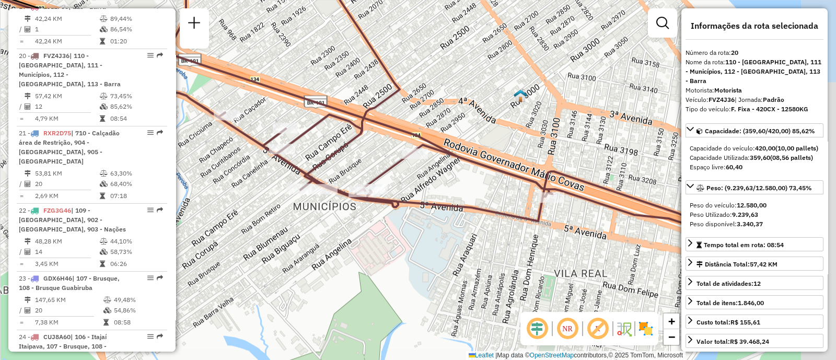
drag, startPoint x: 558, startPoint y: 221, endPoint x: 438, endPoint y: 102, distance: 168.8
click at [441, 92] on div "Janela de atendimento Grade de atendimento Capacidade Transportadoras Veículos …" at bounding box center [418, 180] width 836 height 360
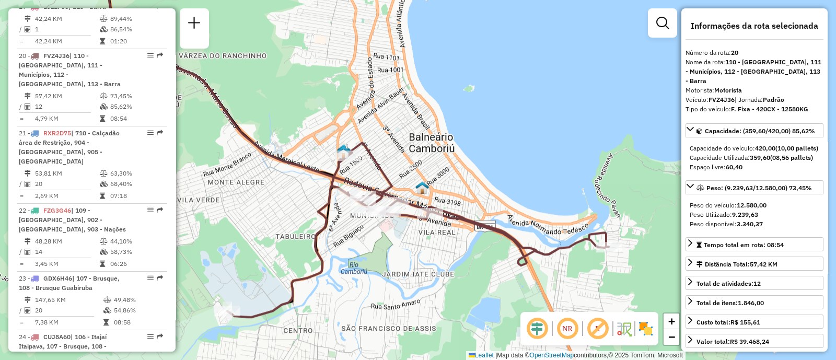
drag, startPoint x: 515, startPoint y: 265, endPoint x: 470, endPoint y: 249, distance: 48.2
click at [470, 249] on div "Janela de atendimento Grade de atendimento Capacidade Transportadoras Veículos …" at bounding box center [418, 180] width 836 height 360
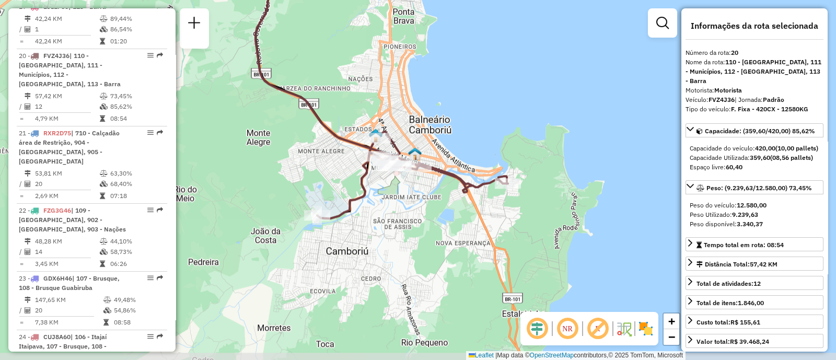
drag, startPoint x: 480, startPoint y: 279, endPoint x: 463, endPoint y: 210, distance: 71.6
click at [463, 210] on div "Janela de atendimento Grade de atendimento Capacidade Transportadoras Veículos …" at bounding box center [418, 180] width 836 height 360
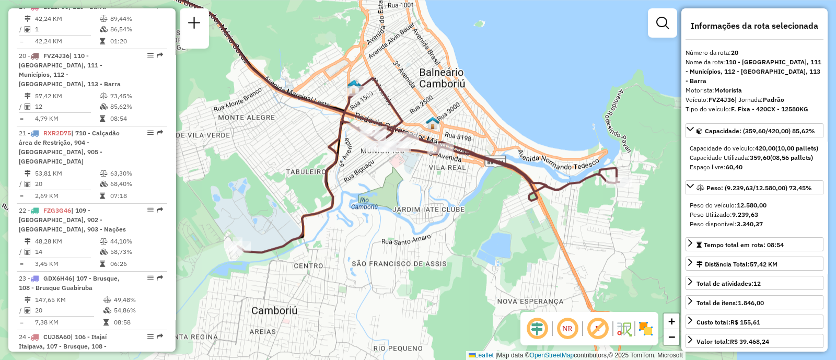
drag, startPoint x: 402, startPoint y: 205, endPoint x: 462, endPoint y: 233, distance: 65.9
click at [462, 233] on div "Janela de atendimento Grade de atendimento Capacidade Transportadoras Veículos …" at bounding box center [418, 180] width 836 height 360
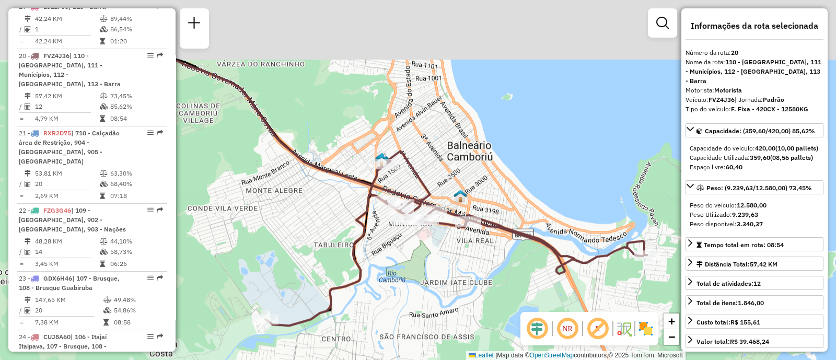
drag, startPoint x: 398, startPoint y: 192, endPoint x: 425, endPoint y: 265, distance: 78.0
click at [425, 265] on div "Janela de atendimento Grade de atendimento Capacidade Transportadoras Veículos …" at bounding box center [418, 180] width 836 height 360
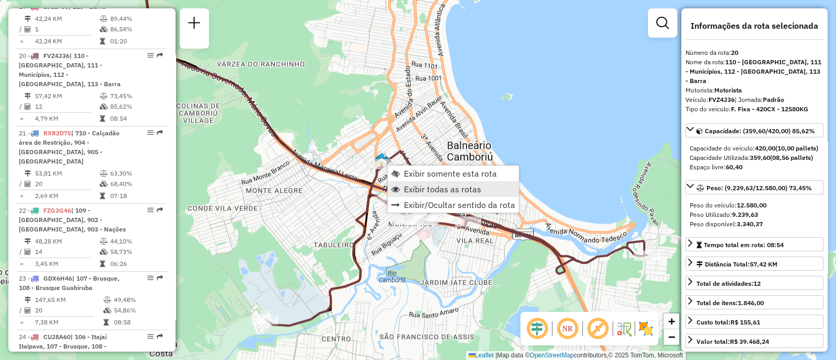
click at [433, 187] on span "Exibir todas as rotas" at bounding box center [442, 189] width 77 height 8
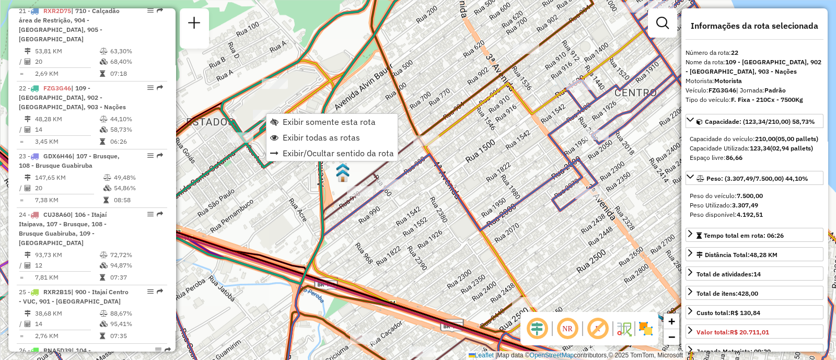
scroll to position [1681, 0]
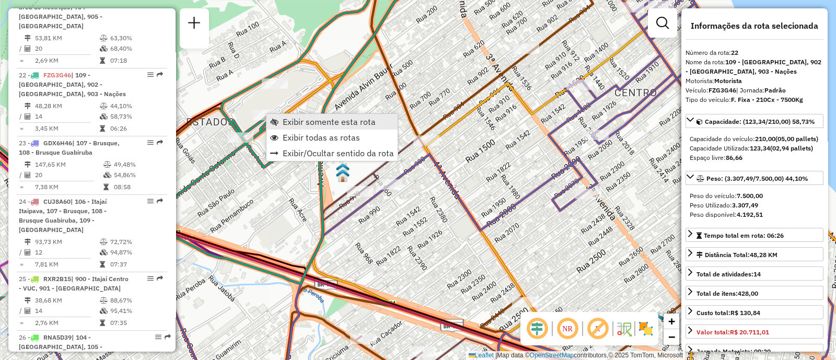
click at [301, 122] on span "Exibir somente esta rota" at bounding box center [329, 122] width 93 height 8
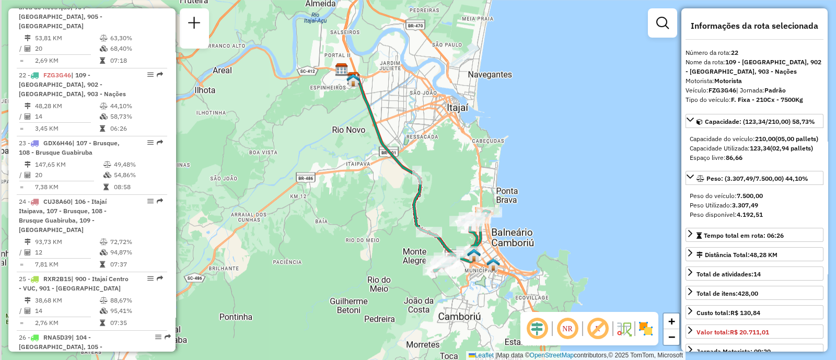
drag, startPoint x: 504, startPoint y: 233, endPoint x: 514, endPoint y: 203, distance: 32.4
click at [513, 203] on div "Janela de atendimento Grade de atendimento Capacidade Transportadoras Veículos …" at bounding box center [418, 180] width 836 height 360
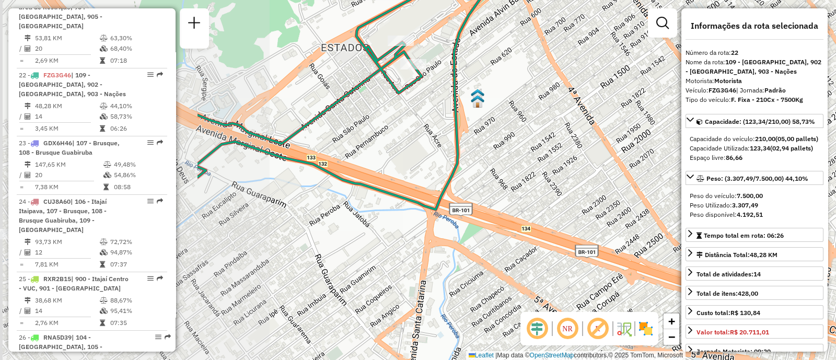
drag, startPoint x: 512, startPoint y: 124, endPoint x: 671, endPoint y: 82, distance: 164.2
click at [671, 82] on div "Janela de atendimento Grade de atendimento Capacidade Transportadoras Veículos …" at bounding box center [418, 180] width 836 height 360
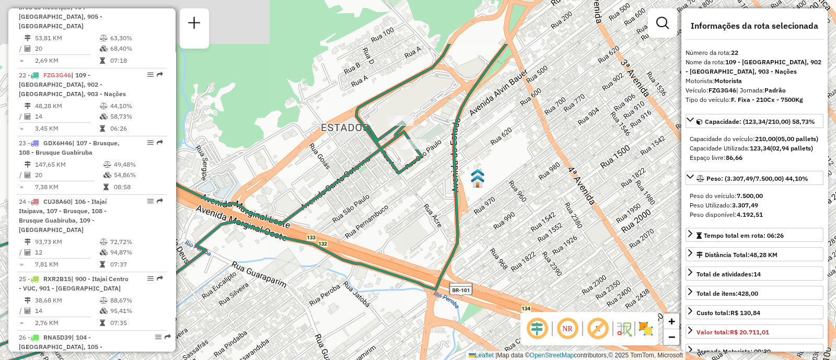
drag, startPoint x: 626, startPoint y: 90, endPoint x: 637, endPoint y: 195, distance: 105.6
click at [638, 195] on div "Janela de atendimento Grade de atendimento Capacidade Transportadoras Veículos …" at bounding box center [418, 180] width 836 height 360
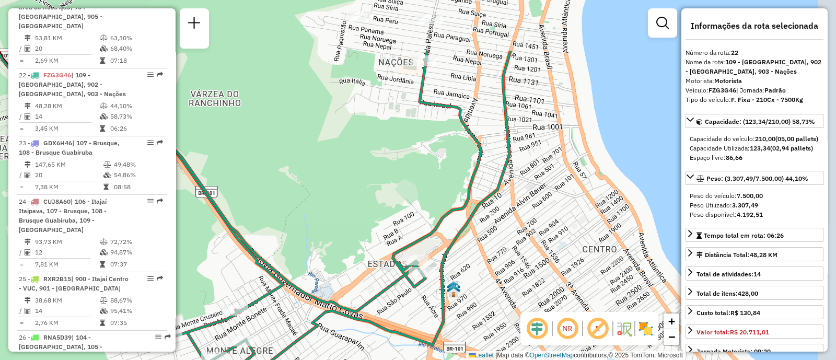
drag, startPoint x: 505, startPoint y: 181, endPoint x: 481, endPoint y: 268, distance: 90.3
click at [481, 268] on div "Janela de atendimento Grade de atendimento Capacidade Transportadoras Veículos …" at bounding box center [418, 180] width 836 height 360
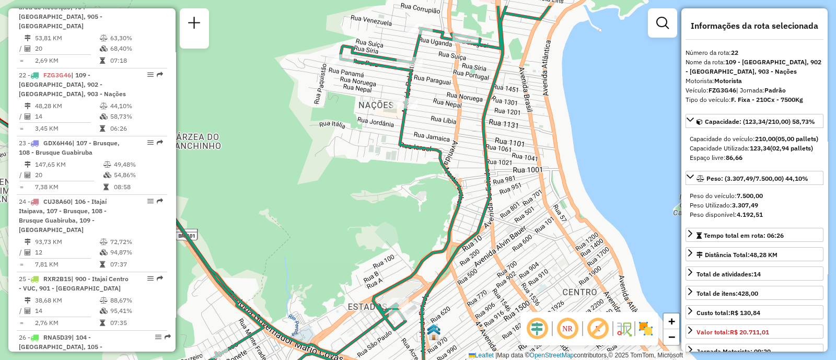
drag, startPoint x: 533, startPoint y: 171, endPoint x: 496, endPoint y: 233, distance: 73.1
click at [496, 233] on div "Janela de atendimento Grade de atendimento Capacidade Transportadoras Veículos …" at bounding box center [418, 180] width 836 height 360
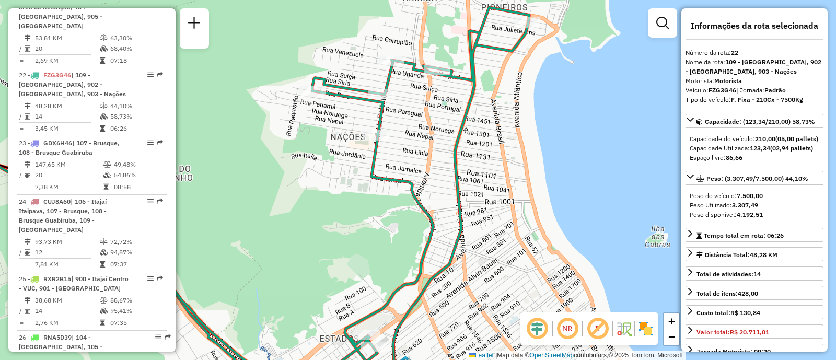
drag, startPoint x: 506, startPoint y: 217, endPoint x: 532, endPoint y: 102, distance: 117.2
click at [532, 103] on div "Janela de atendimento Grade de atendimento Capacidade Transportadoras Veículos …" at bounding box center [418, 180] width 836 height 360
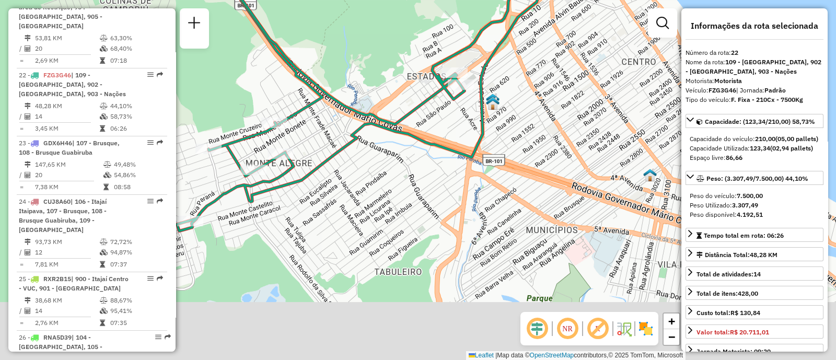
drag, startPoint x: 489, startPoint y: 269, endPoint x: 561, endPoint y: 114, distance: 171.7
click at [559, 115] on div "Janela de atendimento Grade de atendimento Capacidade Transportadoras Veículos …" at bounding box center [418, 180] width 836 height 360
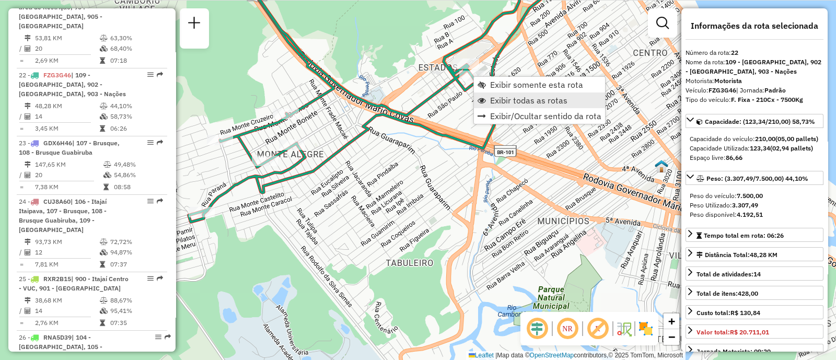
click at [502, 98] on span "Exibir todas as rotas" at bounding box center [528, 100] width 77 height 8
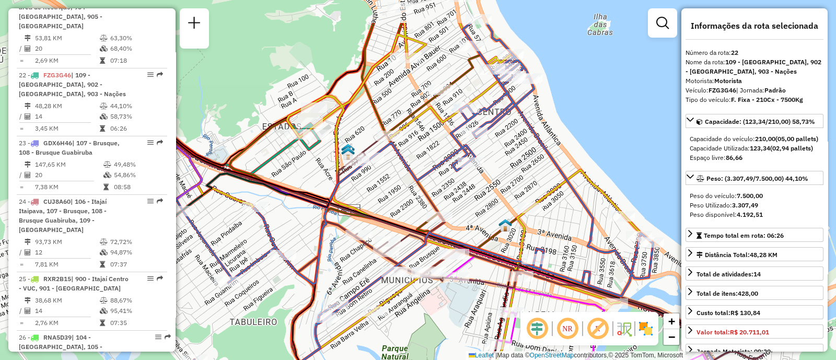
drag, startPoint x: 577, startPoint y: 128, endPoint x: 421, endPoint y: 187, distance: 166.9
click at [421, 187] on icon at bounding box center [499, 294] width 527 height 321
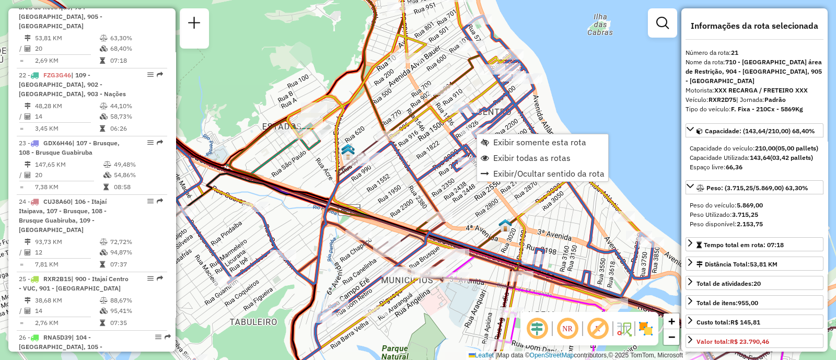
scroll to position [1613, 0]
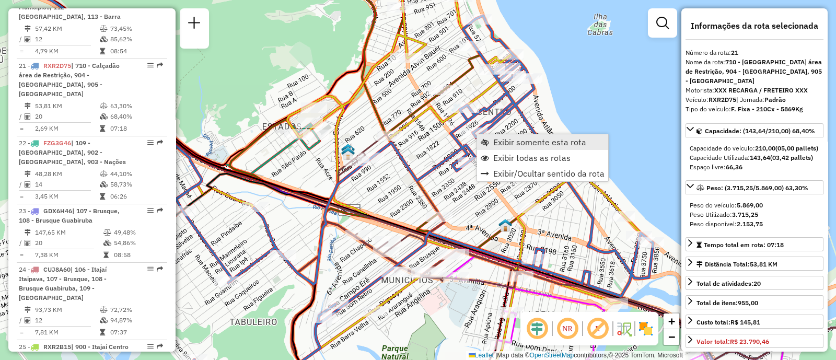
click at [512, 142] on span "Exibir somente esta rota" at bounding box center [539, 142] width 93 height 8
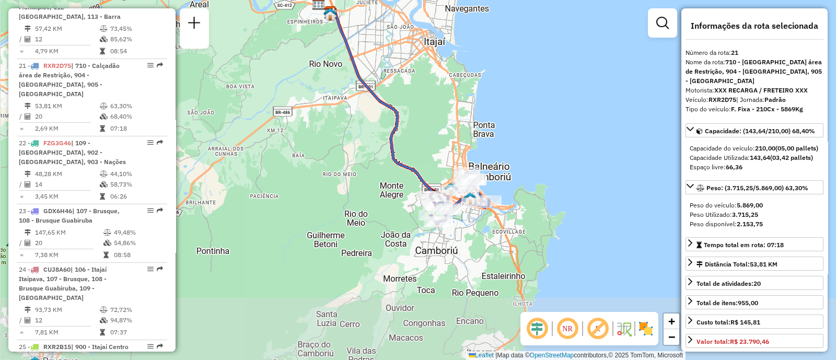
drag, startPoint x: 524, startPoint y: 184, endPoint x: 522, endPoint y: 174, distance: 10.1
click at [522, 174] on div "Janela de atendimento Grade de atendimento Capacidade Transportadoras Veículos …" at bounding box center [418, 180] width 836 height 360
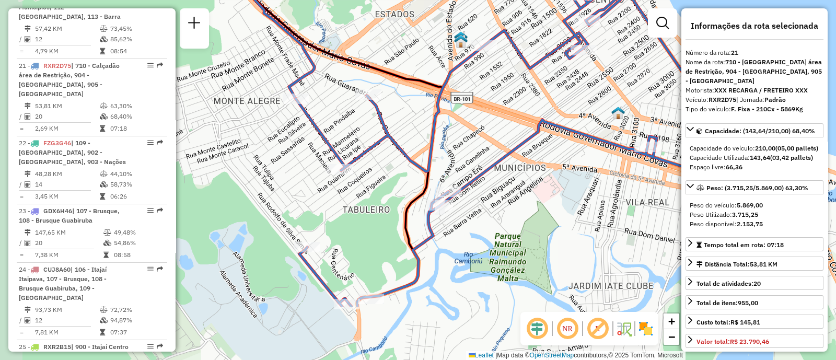
drag, startPoint x: 455, startPoint y: 166, endPoint x: 634, endPoint y: 76, distance: 199.7
click at [634, 76] on div "Janela de atendimento Grade de atendimento Capacidade Transportadoras Veículos …" at bounding box center [418, 180] width 836 height 360
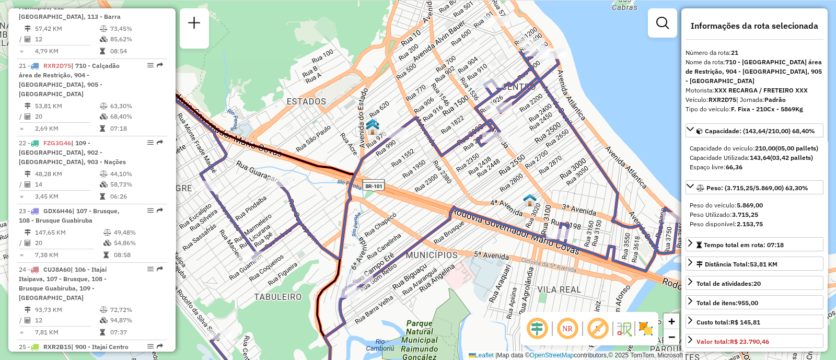
drag, startPoint x: 518, startPoint y: 173, endPoint x: 424, endPoint y: 265, distance: 131.5
click at [424, 265] on div "Janela de atendimento Grade de atendimento Capacidade Transportadoras Veículos …" at bounding box center [418, 180] width 836 height 360
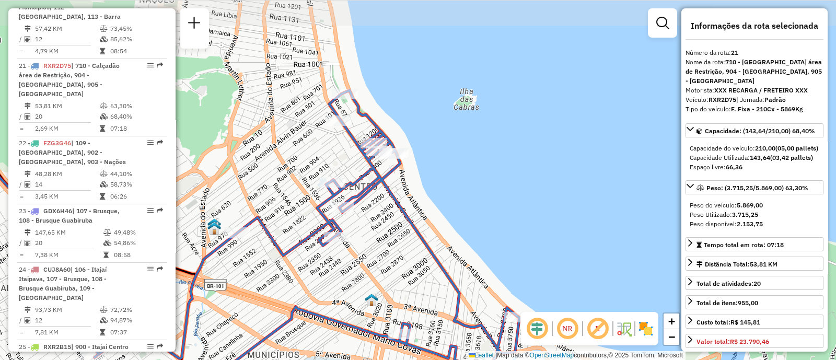
drag, startPoint x: 505, startPoint y: 146, endPoint x: 351, endPoint y: 241, distance: 180.9
click at [351, 241] on div "Janela de atendimento Grade de atendimento Capacidade Transportadoras Veículos …" at bounding box center [418, 180] width 836 height 360
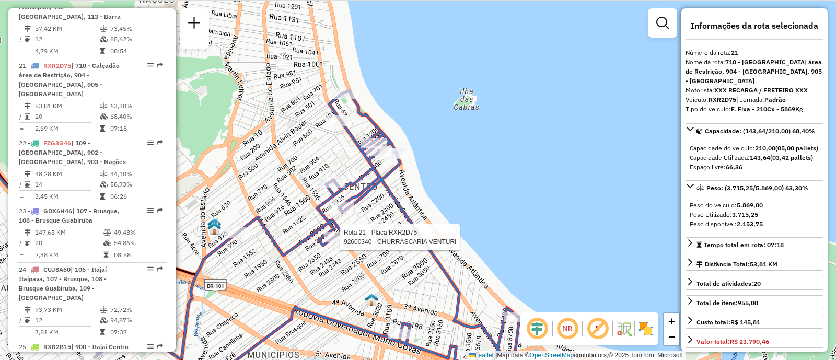
click at [642, 325] on img at bounding box center [645, 328] width 17 height 17
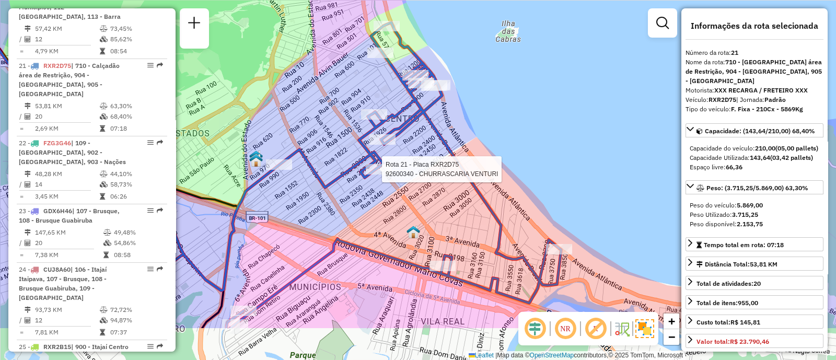
drag, startPoint x: 518, startPoint y: 226, endPoint x: 561, endPoint y: 157, distance: 81.4
click at [561, 157] on div "Rota 21 - Placa RXR2D75 92600340 - CHURRASCARIA VENTURI Janela de atendimento G…" at bounding box center [418, 180] width 836 height 360
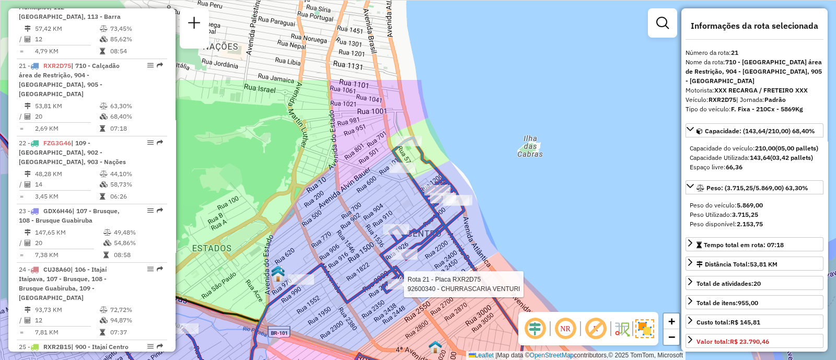
drag, startPoint x: 524, startPoint y: 136, endPoint x: 543, endPoint y: 247, distance: 112.3
click at [543, 247] on div "Rota 21 - Placa RXR2D75 92600340 - CHURRASCARIA VENTURI Janela de atendimento G…" at bounding box center [418, 180] width 836 height 360
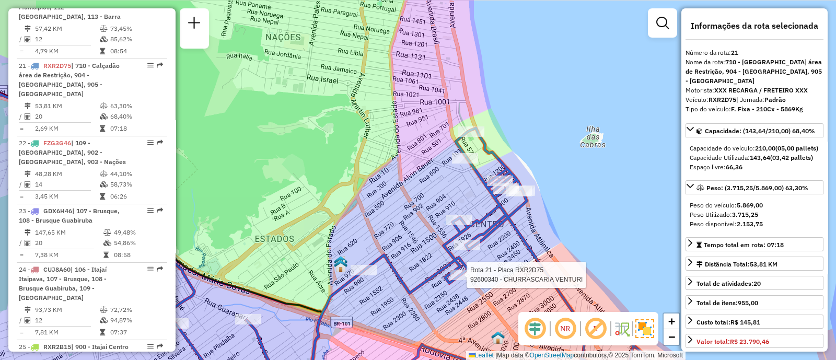
drag, startPoint x: 525, startPoint y: 191, endPoint x: 605, endPoint y: 184, distance: 79.7
click at [605, 184] on div "Rota 21 - Placa RXR2D75 92600340 - CHURRASCARIA VENTURI Janela de atendimento G…" at bounding box center [418, 180] width 836 height 360
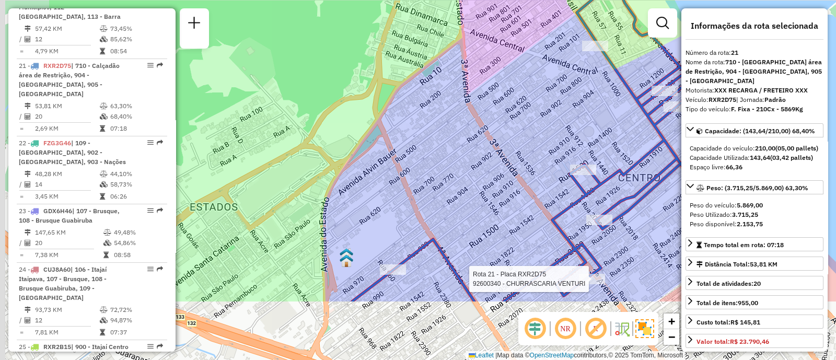
drag, startPoint x: 419, startPoint y: 214, endPoint x: 629, endPoint y: 82, distance: 248.2
click at [627, 83] on div "Rota 21 - Placa RXR2D75 92600340 - CHURRASCARIA VENTURI Janela de atendimento G…" at bounding box center [418, 180] width 836 height 360
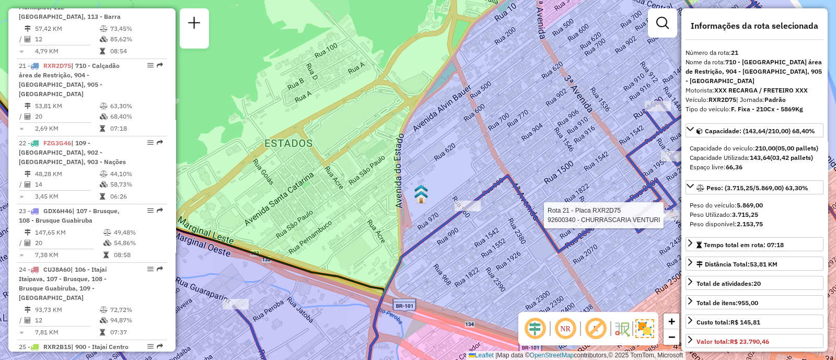
drag, startPoint x: 592, startPoint y: 160, endPoint x: 444, endPoint y: 98, distance: 160.5
click at [460, 95] on div "Rota 21 - Placa RXR2D75 92600340 - CHURRASCARIA VENTURI Janela de atendimento G…" at bounding box center [418, 180] width 836 height 360
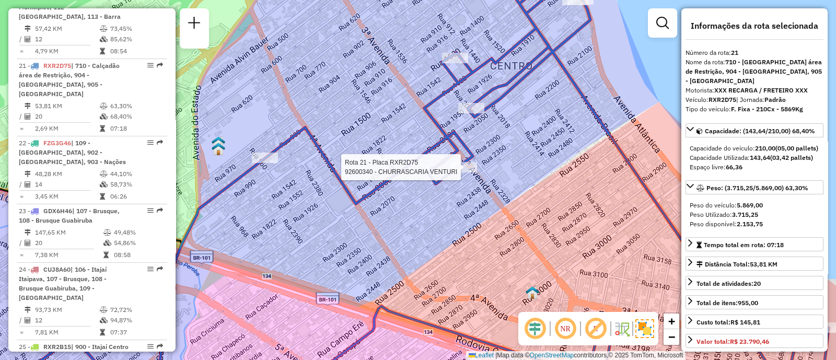
drag, startPoint x: 542, startPoint y: 214, endPoint x: 428, endPoint y: 248, distance: 118.5
click at [428, 248] on div "Rota 21 - Placa RXR2D75 92600340 - CHURRASCARIA VENTURI Janela de atendimento G…" at bounding box center [418, 180] width 836 height 360
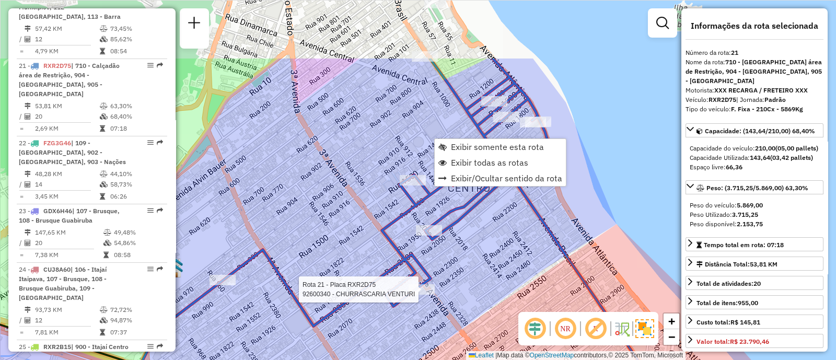
drag, startPoint x: 565, startPoint y: 79, endPoint x: 565, endPoint y: 174, distance: 95.6
click at [565, 174] on div "Rota 21 - Placa RXR2D75 92600340 - CHURRASCARIA VENTURI Janela de atendimento G…" at bounding box center [418, 180] width 836 height 360
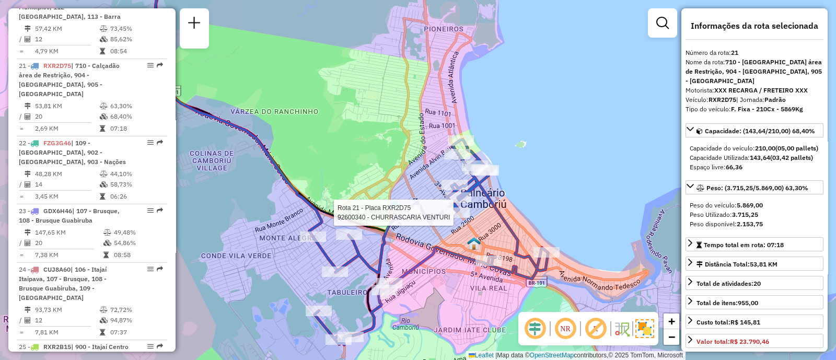
drag, startPoint x: 535, startPoint y: 239, endPoint x: 492, endPoint y: 224, distance: 45.4
click at [492, 224] on icon at bounding box center [430, 241] width 235 height 205
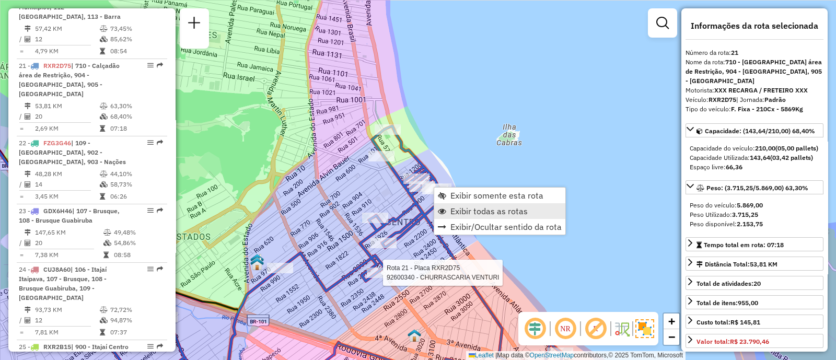
click at [471, 213] on span "Exibir todas as rotas" at bounding box center [488, 211] width 77 height 8
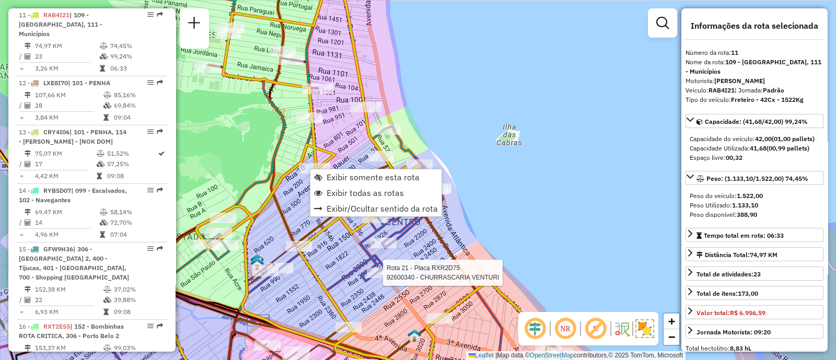
scroll to position [1021, 0]
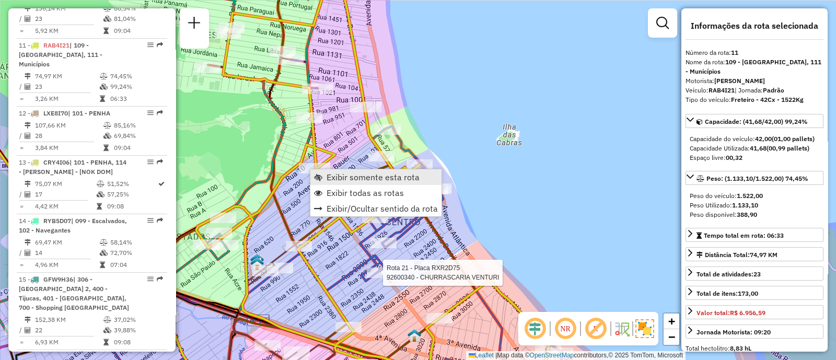
click at [335, 177] on span "Exibir somente esta rota" at bounding box center [372, 177] width 93 height 8
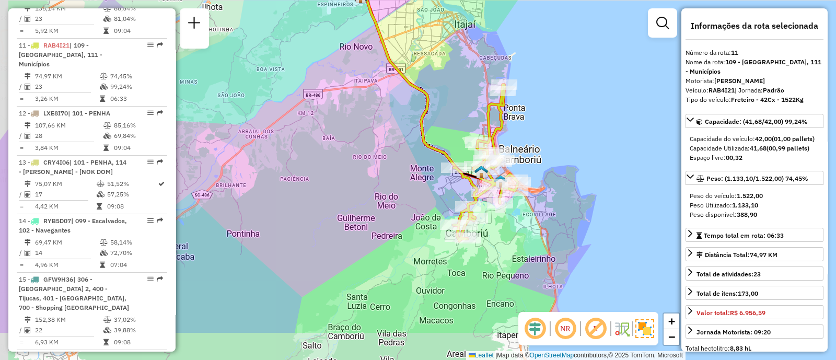
drag, startPoint x: 507, startPoint y: 279, endPoint x: 529, endPoint y: 216, distance: 66.7
click at [529, 216] on div "Janela de atendimento Grade de atendimento Capacidade Transportadoras Veículos …" at bounding box center [418, 180] width 836 height 360
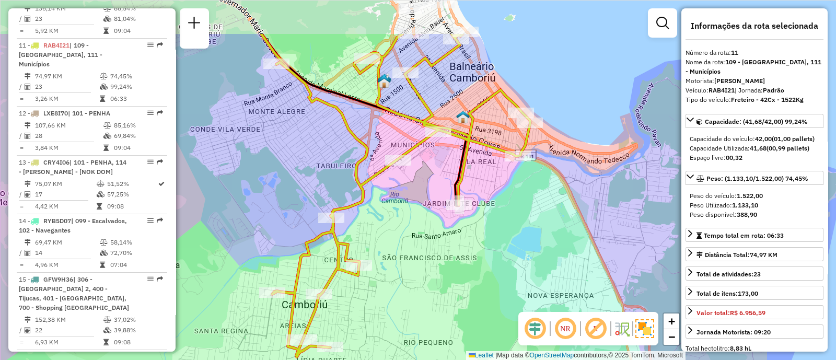
drag, startPoint x: 431, startPoint y: 185, endPoint x: 449, endPoint y: 254, distance: 71.8
click at [449, 254] on div "Janela de atendimento Grade de atendimento Capacidade Transportadoras Veículos …" at bounding box center [418, 180] width 836 height 360
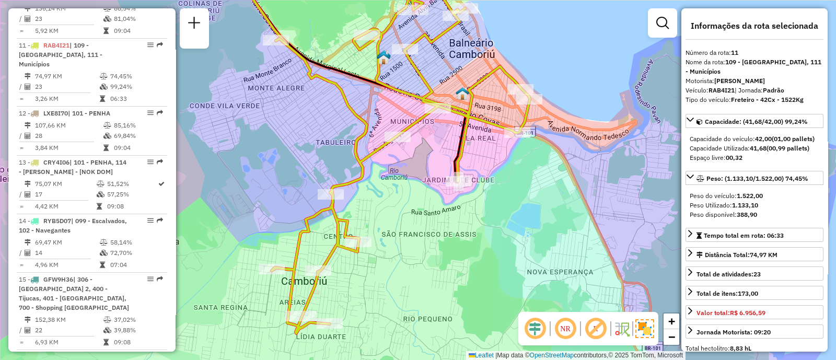
drag, startPoint x: 445, startPoint y: 256, endPoint x: 445, endPoint y: 233, distance: 23.5
click at [445, 233] on div "Janela de atendimento Grade de atendimento Capacidade Transportadoras Veículos …" at bounding box center [418, 180] width 836 height 360
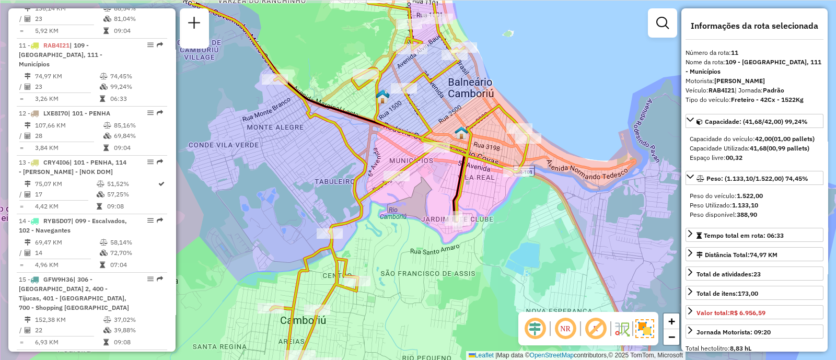
drag, startPoint x: 420, startPoint y: 255, endPoint x: 417, endPoint y: 279, distance: 24.3
click at [417, 279] on div "Janela de atendimento Grade de atendimento Capacidade Transportadoras Veículos …" at bounding box center [418, 180] width 836 height 360
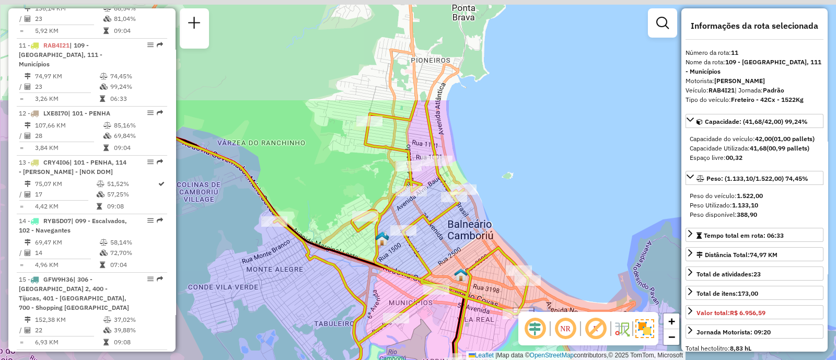
drag, startPoint x: 457, startPoint y: 117, endPoint x: 458, endPoint y: 254, distance: 137.4
click at [458, 254] on div "Janela de atendimento Grade de atendimento Capacidade Transportadoras Veículos …" at bounding box center [418, 180] width 836 height 360
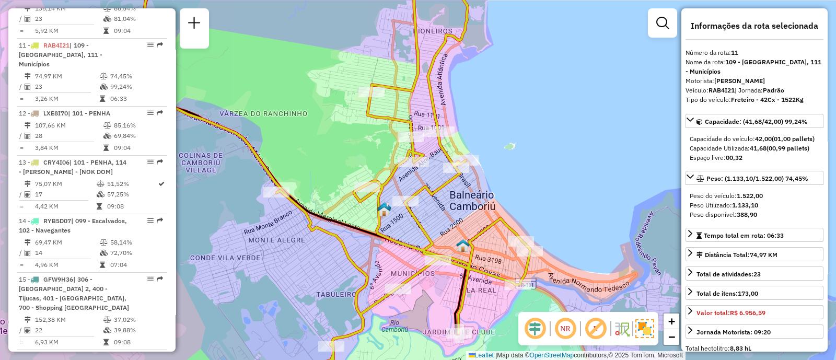
drag, startPoint x: 532, startPoint y: 200, endPoint x: 534, endPoint y: 192, distance: 8.5
click at [534, 192] on div "Janela de atendimento Grade de atendimento Capacidade Transportadoras Veículos …" at bounding box center [418, 180] width 836 height 360
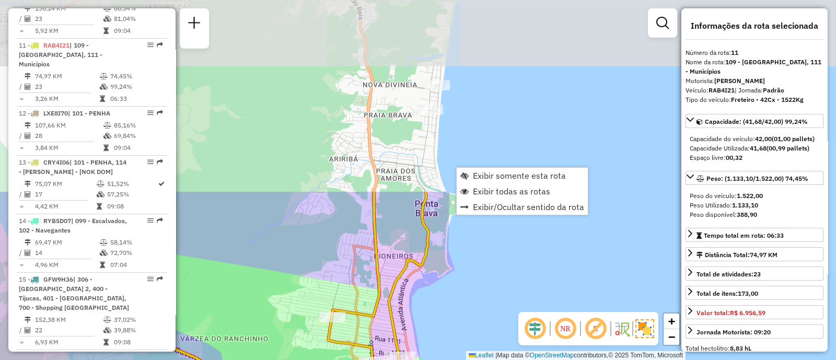
drag, startPoint x: 510, startPoint y: 114, endPoint x: 471, endPoint y: 342, distance: 231.1
click at [471, 342] on div "Janela de atendimento Grade de atendimento Capacidade Transportadoras Veículos …" at bounding box center [418, 180] width 836 height 360
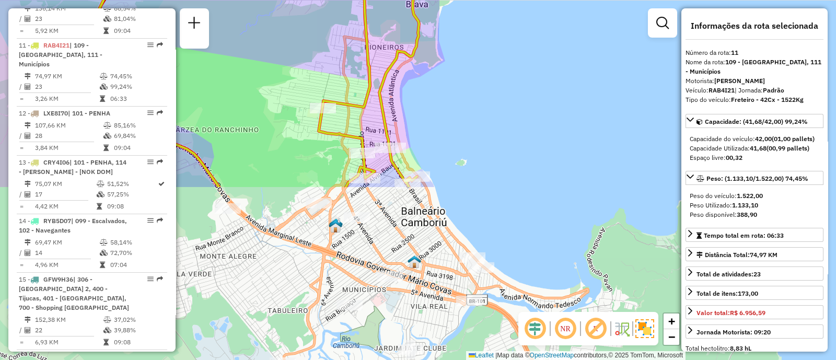
drag, startPoint x: 473, startPoint y: 276, endPoint x: 471, endPoint y: 79, distance: 196.9
click at [471, 79] on div "Janela de atendimento Grade de atendimento Capacidade Transportadoras Veículos …" at bounding box center [418, 180] width 836 height 360
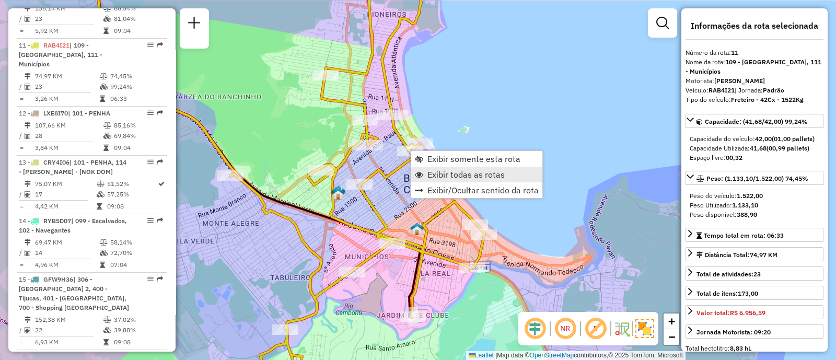
click at [467, 174] on span "Exibir todas as rotas" at bounding box center [465, 174] width 77 height 8
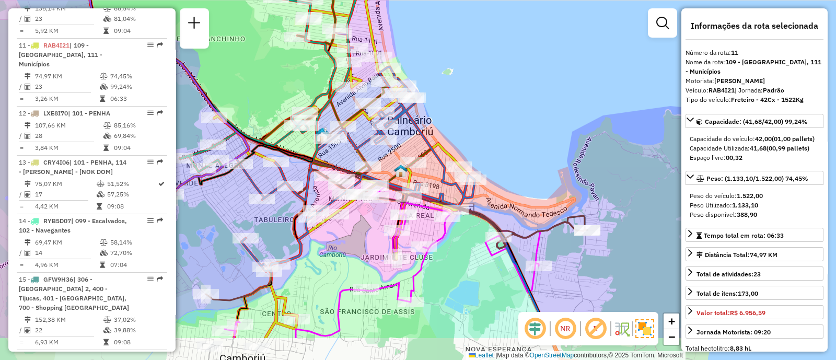
drag, startPoint x: 552, startPoint y: 194, endPoint x: 535, endPoint y: 136, distance: 60.8
click at [535, 136] on div "Janela de atendimento Grade de atendimento Capacidade Transportadoras Veículos …" at bounding box center [418, 180] width 836 height 360
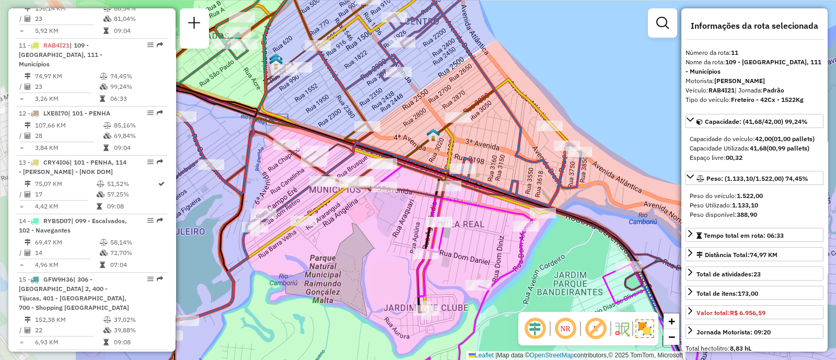
drag, startPoint x: 359, startPoint y: 241, endPoint x: 520, endPoint y: 263, distance: 161.9
click at [520, 263] on icon at bounding box center [510, 292] width 403 height 252
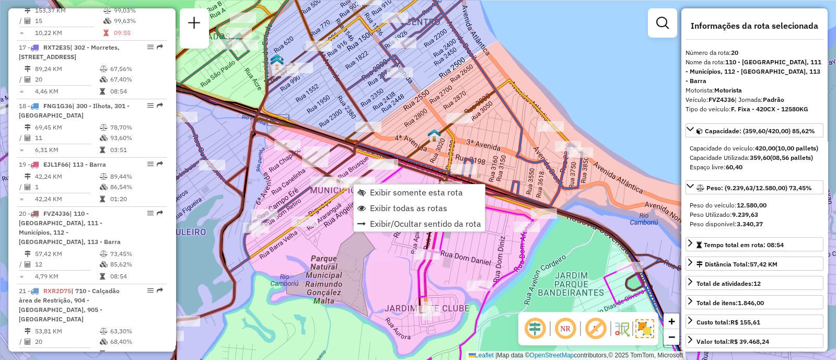
scroll to position [1546, 0]
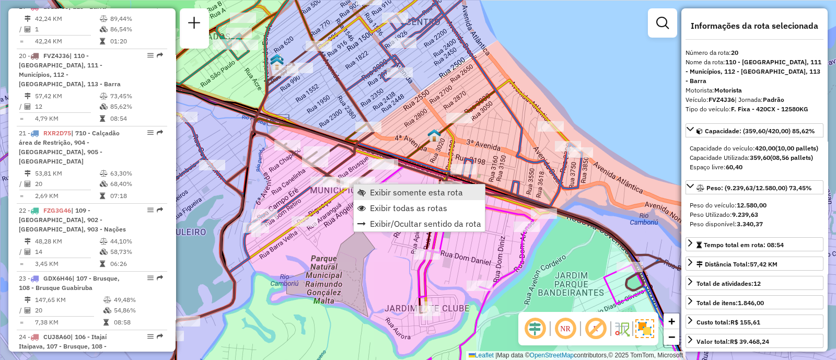
click at [378, 198] on link "Exibir somente esta rota" at bounding box center [419, 192] width 131 height 16
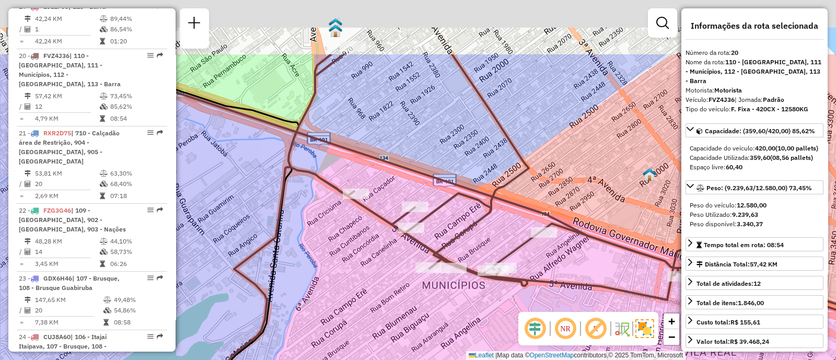
drag, startPoint x: 470, startPoint y: 131, endPoint x: 450, endPoint y: 178, distance: 51.0
click at [465, 223] on div "Janela de atendimento Grade de atendimento Capacidade Transportadoras Veículos …" at bounding box center [418, 180] width 836 height 360
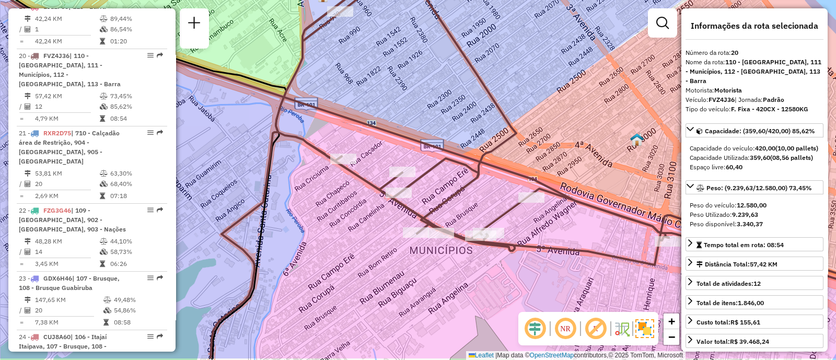
drag, startPoint x: 538, startPoint y: 128, endPoint x: 520, endPoint y: 99, distance: 34.5
click at [520, 99] on div "Janela de atendimento Grade de atendimento Capacidade Transportadoras Veículos …" at bounding box center [418, 180] width 836 height 360
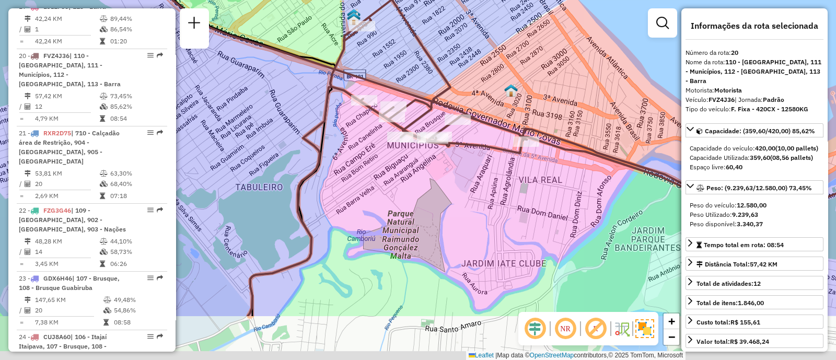
drag, startPoint x: 491, startPoint y: 264, endPoint x: 456, endPoint y: 183, distance: 87.9
click at [456, 183] on div "Janela de atendimento Grade de atendimento Capacidade Transportadoras Veículos …" at bounding box center [418, 180] width 836 height 360
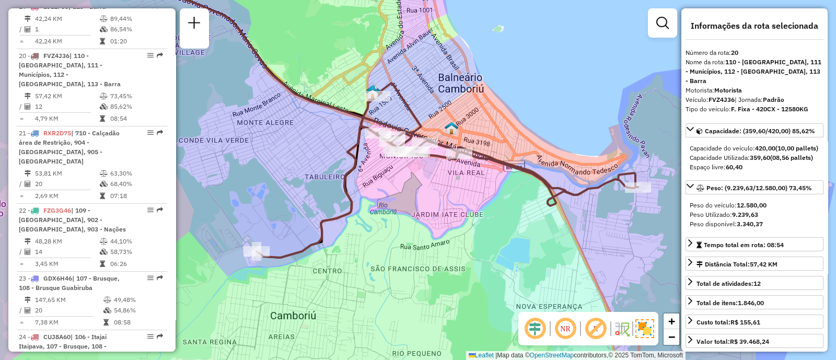
drag, startPoint x: 506, startPoint y: 215, endPoint x: 468, endPoint y: 202, distance: 39.8
click at [468, 202] on div "Janela de atendimento Grade de atendimento Capacidade Transportadoras Veículos …" at bounding box center [418, 180] width 836 height 360
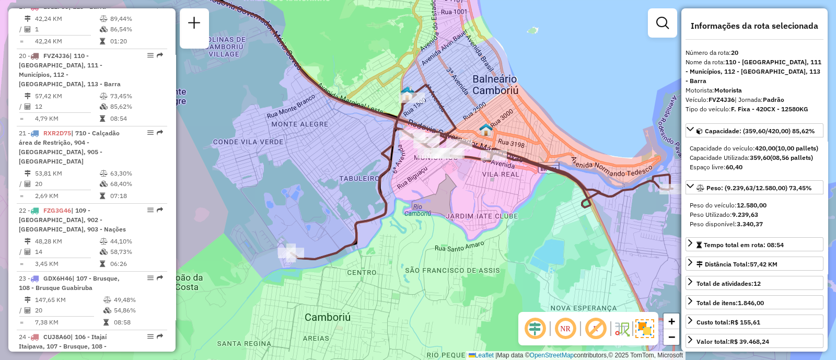
drag, startPoint x: 397, startPoint y: 214, endPoint x: 436, endPoint y: 217, distance: 39.3
click at [436, 217] on div "Janela de atendimento Grade de atendimento Capacidade Transportadoras Veículos …" at bounding box center [418, 180] width 836 height 360
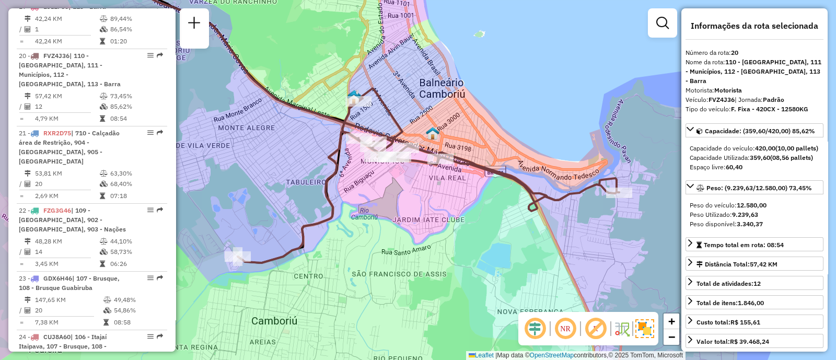
drag, startPoint x: 523, startPoint y: 206, endPoint x: 461, endPoint y: 209, distance: 62.2
click at [461, 209] on div "Janela de atendimento Grade de atendimento Capacidade Transportadoras Veículos …" at bounding box center [418, 180] width 836 height 360
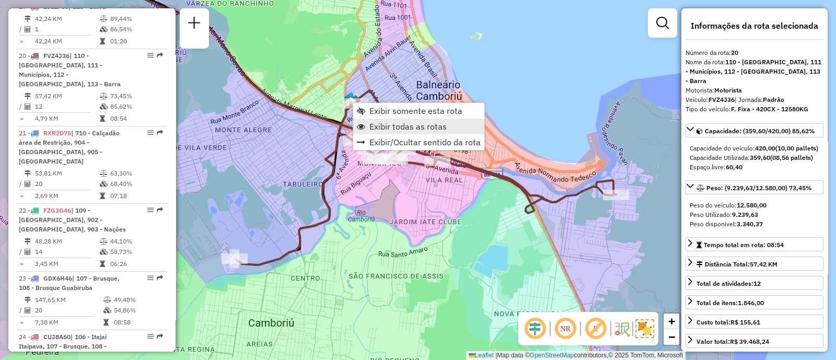
click at [389, 127] on span "Exibir todas as rotas" at bounding box center [407, 126] width 77 height 8
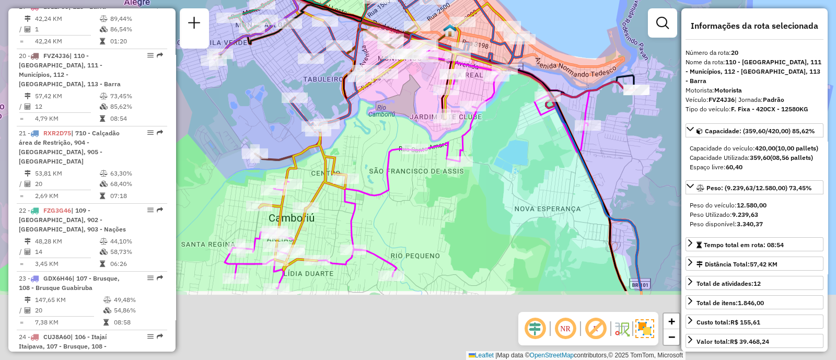
drag, startPoint x: 494, startPoint y: 262, endPoint x: 538, endPoint y: 126, distance: 142.9
click at [538, 126] on div "Janela de atendimento Grade de atendimento Capacidade Transportadoras Veículos …" at bounding box center [418, 180] width 836 height 360
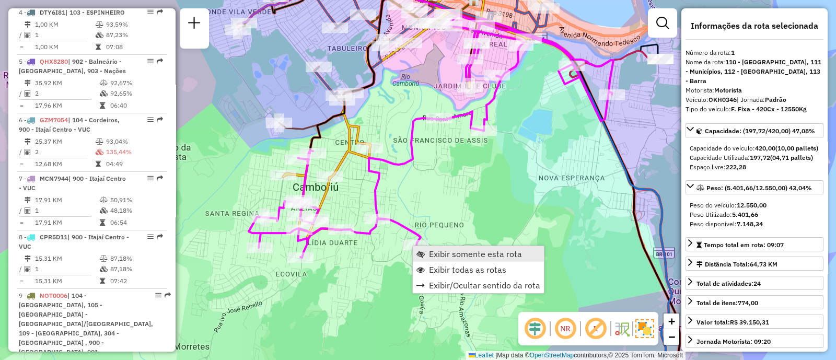
scroll to position [418, 0]
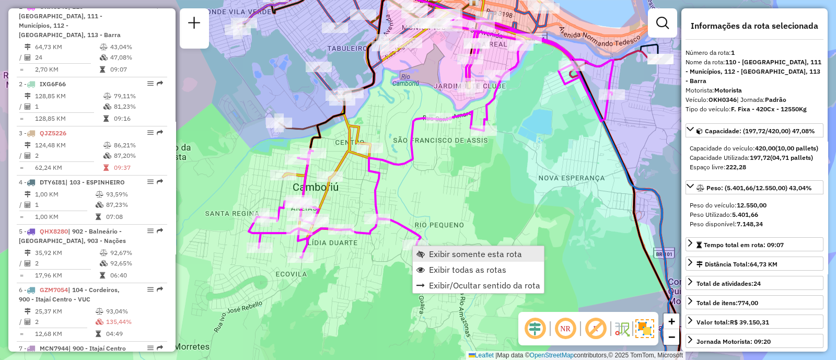
click at [437, 257] on span "Exibir somente esta rota" at bounding box center [475, 254] width 93 height 8
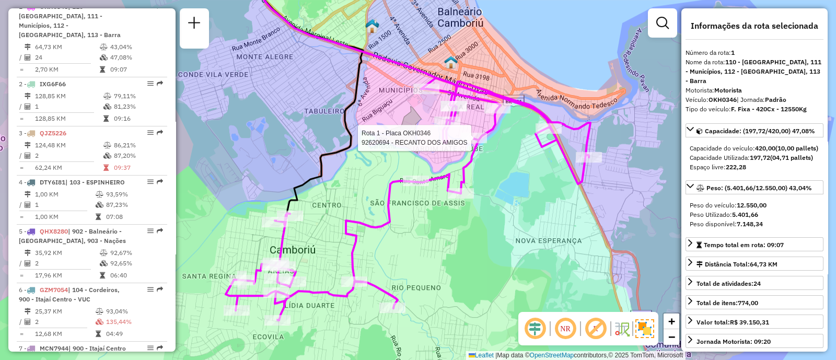
drag, startPoint x: 467, startPoint y: 242, endPoint x: 506, endPoint y: 186, distance: 68.1
click at [506, 186] on div "Rota 1 - Placa OKH0346 92620694 - RECANTO DOS AMIGOS Janela de atendimento Grad…" at bounding box center [418, 180] width 836 height 360
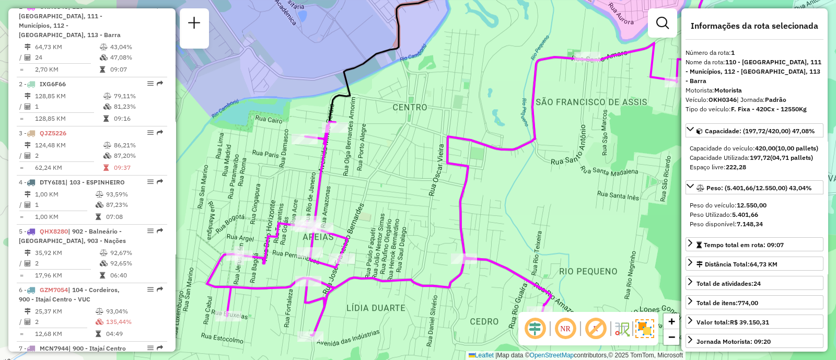
drag, startPoint x: 430, startPoint y: 221, endPoint x: 626, endPoint y: 240, distance: 196.8
click at [626, 240] on div "Rota 1 - Placa OKH0346 92620694 - RECANTO DOS AMIGOS Janela de atendimento Grad…" at bounding box center [418, 180] width 836 height 360
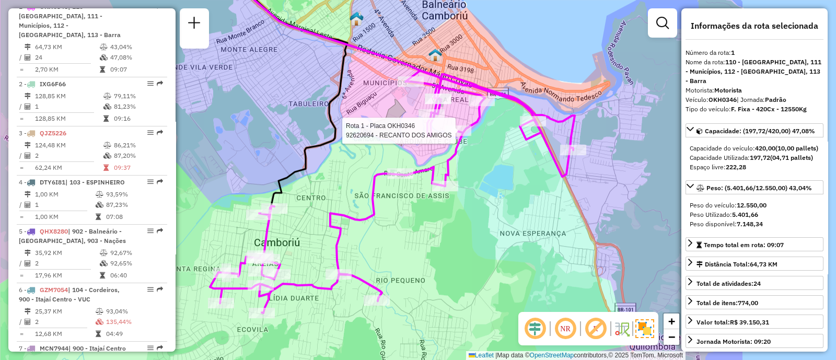
drag, startPoint x: 608, startPoint y: 203, endPoint x: 414, endPoint y: 226, distance: 195.6
click at [414, 226] on div "Rota 1 - Placa OKH0346 92620694 - RECANTO DOS AMIGOS Janela de atendimento Grad…" at bounding box center [418, 180] width 836 height 360
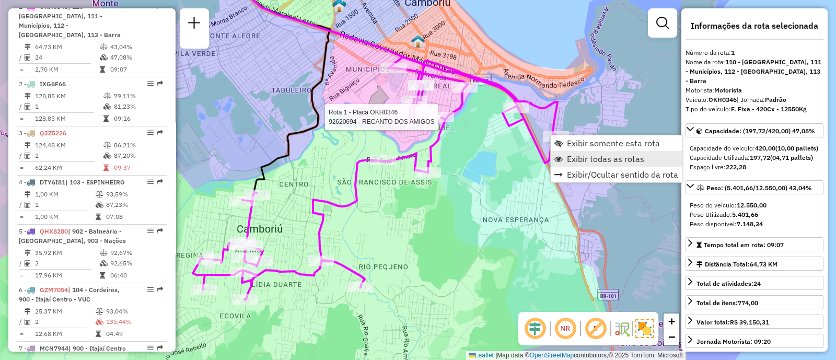
click at [582, 160] on span "Exibir todas as rotas" at bounding box center [605, 159] width 77 height 8
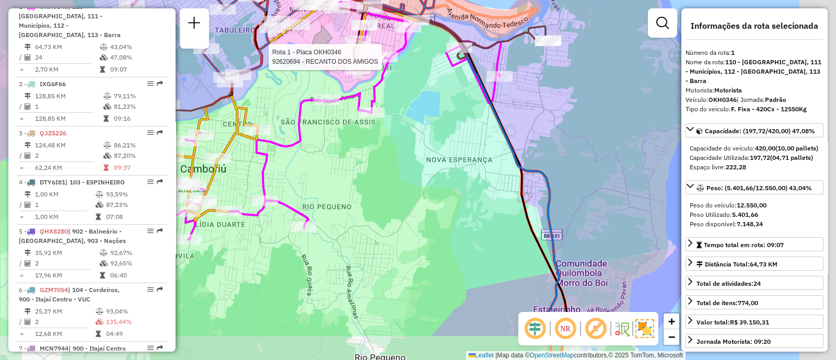
drag, startPoint x: 483, startPoint y: 173, endPoint x: 388, endPoint y: 101, distance: 118.9
click at [388, 101] on div "Rota 1 - Placa OKH0346 92620694 - RECANTO DOS AMIGOS Janela de atendimento Grad…" at bounding box center [418, 180] width 836 height 360
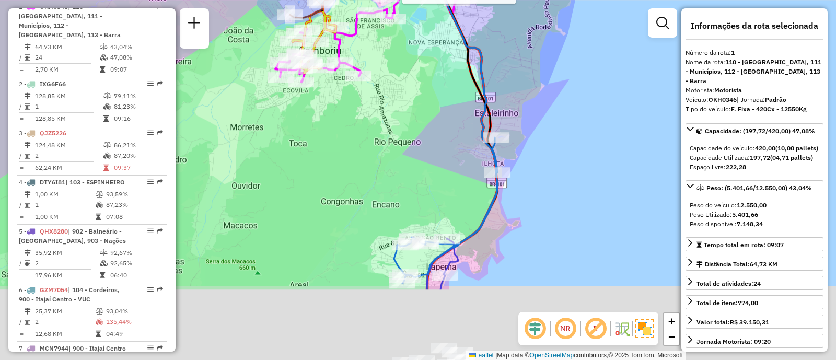
drag, startPoint x: 550, startPoint y: 261, endPoint x: 552, endPoint y: 121, distance: 139.5
click at [552, 121] on div "Rota 1 - Placa OKH0346 92620694 - RECANTO DOS AMIGOS Janela de atendimento Grad…" at bounding box center [418, 180] width 836 height 360
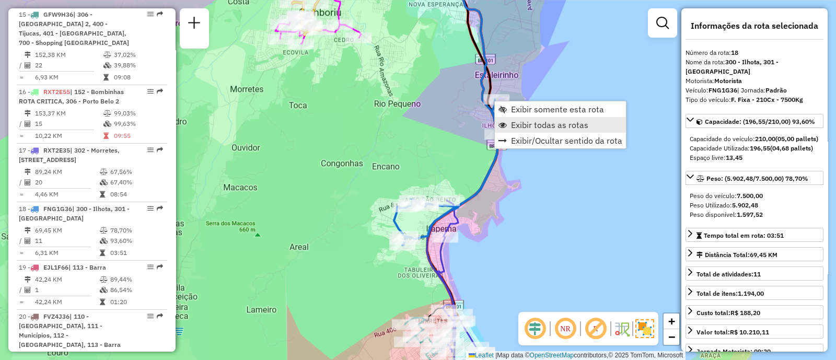
scroll to position [1439, 0]
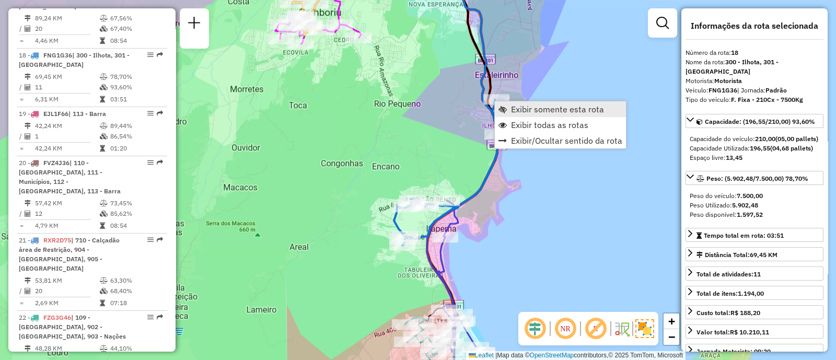
click at [522, 112] on span "Exibir somente esta rota" at bounding box center [557, 109] width 93 height 8
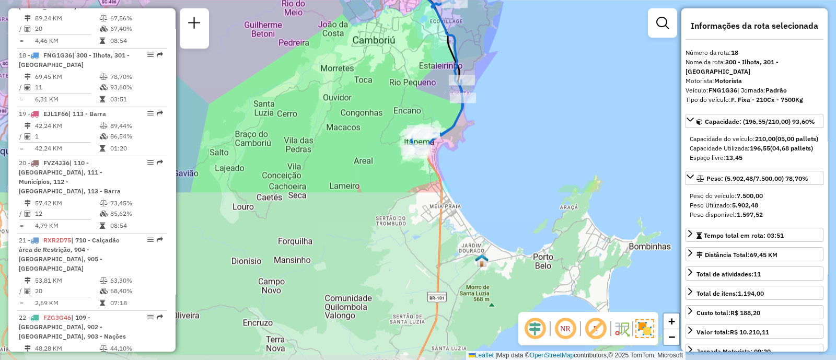
drag, startPoint x: 556, startPoint y: 273, endPoint x: 503, endPoint y: 69, distance: 210.4
click at [503, 69] on div "Janela de atendimento Grade de atendimento Capacidade Transportadoras Veículos …" at bounding box center [418, 180] width 836 height 360
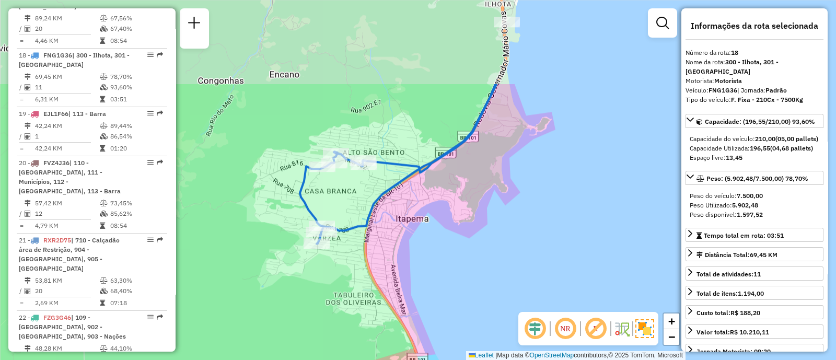
drag, startPoint x: 514, startPoint y: 105, endPoint x: 475, endPoint y: 272, distance: 170.5
click at [475, 272] on div "Janela de atendimento Grade de atendimento Capacidade Transportadoras Veículos …" at bounding box center [418, 180] width 836 height 360
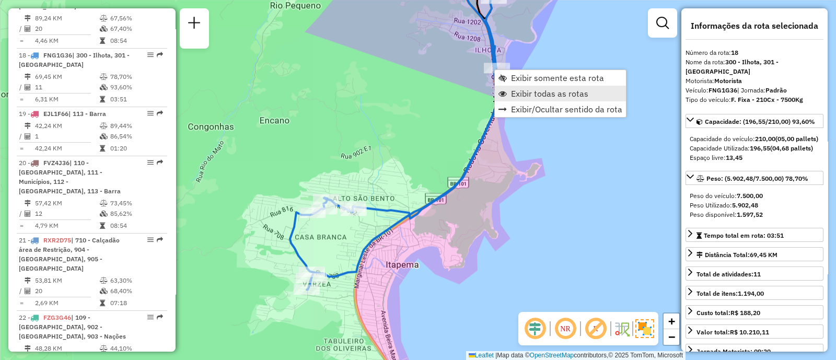
click at [520, 90] on span "Exibir todas as rotas" at bounding box center [549, 93] width 77 height 8
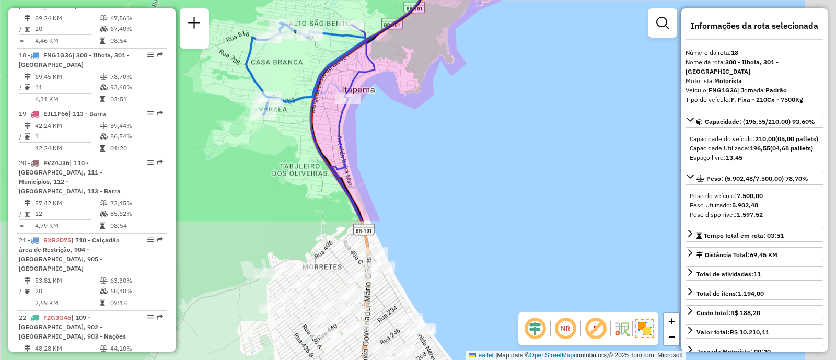
drag, startPoint x: 529, startPoint y: 241, endPoint x: 481, endPoint y: 93, distance: 155.3
click at [482, 48] on div "Janela de atendimento Grade de atendimento Capacidade Transportadoras Veículos …" at bounding box center [418, 180] width 836 height 360
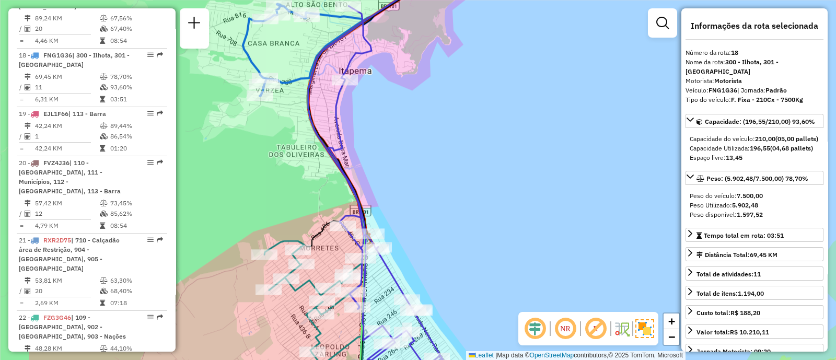
drag, startPoint x: 478, startPoint y: 200, endPoint x: 488, endPoint y: 71, distance: 129.9
click at [488, 71] on div "Janela de atendimento Grade de atendimento Capacidade Transportadoras Veículos …" at bounding box center [418, 180] width 836 height 360
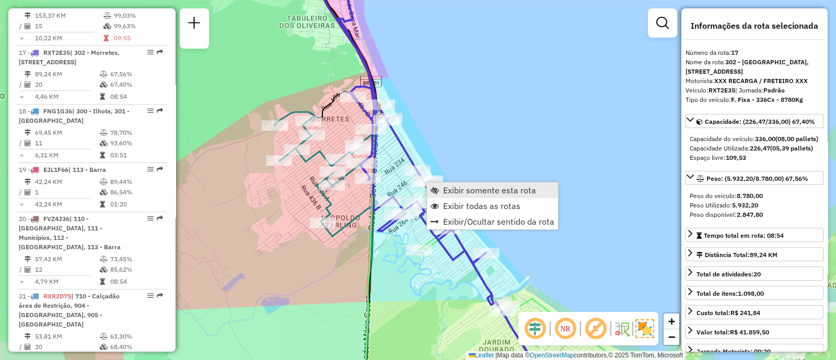
scroll to position [1380, 0]
click at [445, 191] on span "Exibir somente esta rota" at bounding box center [489, 190] width 93 height 8
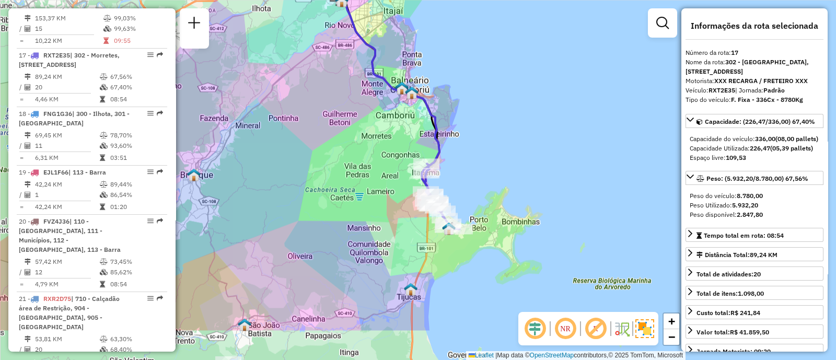
drag, startPoint x: 487, startPoint y: 212, endPoint x: 457, endPoint y: 96, distance: 119.7
click at [457, 96] on div "Janela de atendimento Grade de atendimento Capacidade Transportadoras Veículos …" at bounding box center [418, 180] width 836 height 360
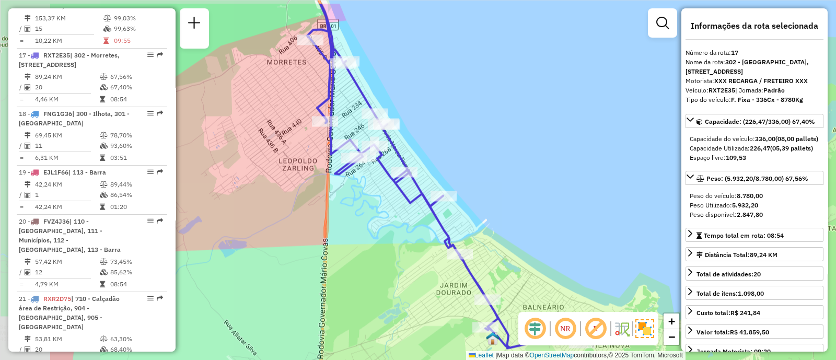
drag, startPoint x: 413, startPoint y: 151, endPoint x: 541, endPoint y: 226, distance: 147.7
click at [541, 226] on div "Janela de atendimento Grade de atendimento Capacidade Transportadoras Veículos …" at bounding box center [418, 180] width 836 height 360
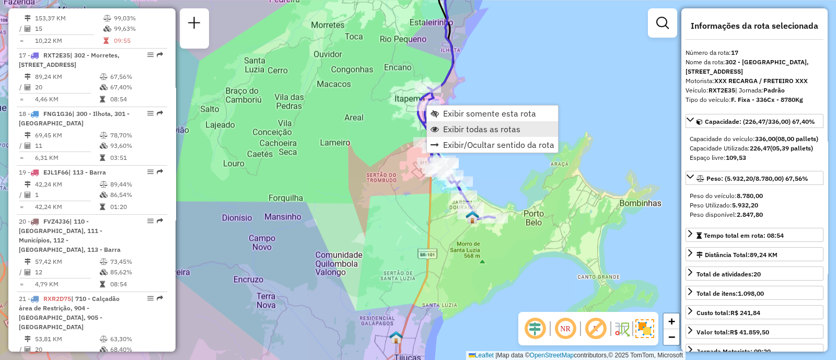
click at [480, 130] on span "Exibir todas as rotas" at bounding box center [481, 129] width 77 height 8
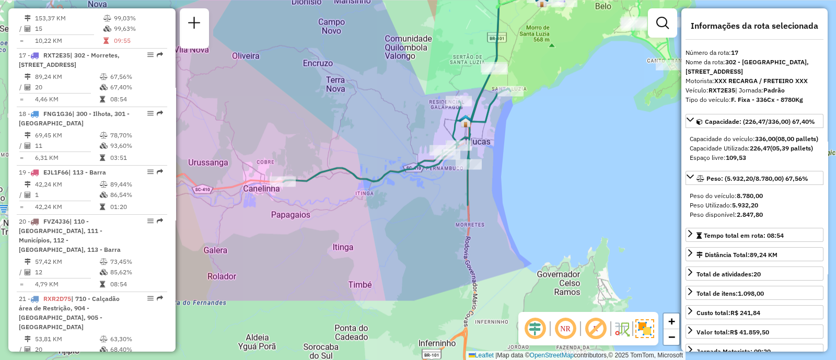
drag, startPoint x: 467, startPoint y: 198, endPoint x: 581, endPoint y: 93, distance: 154.5
click at [581, 93] on div "Janela de atendimento Grade de atendimento Capacidade Transportadoras Veículos …" at bounding box center [418, 180] width 836 height 360
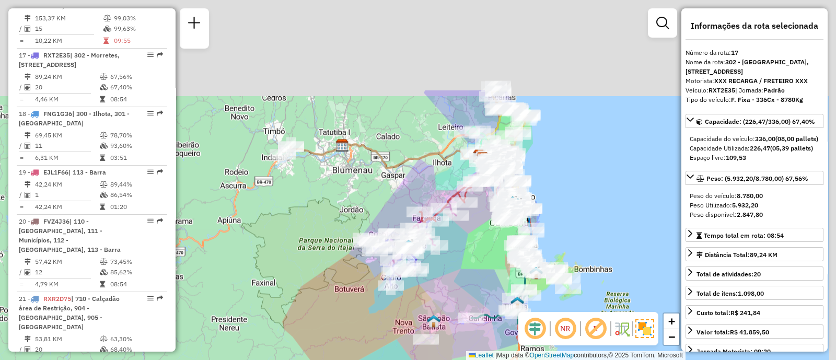
drag, startPoint x: 591, startPoint y: 107, endPoint x: 582, endPoint y: 252, distance: 145.5
click at [582, 252] on div "Janela de atendimento Grade de atendimento Capacidade Transportadoras Veículos …" at bounding box center [418, 180] width 836 height 360
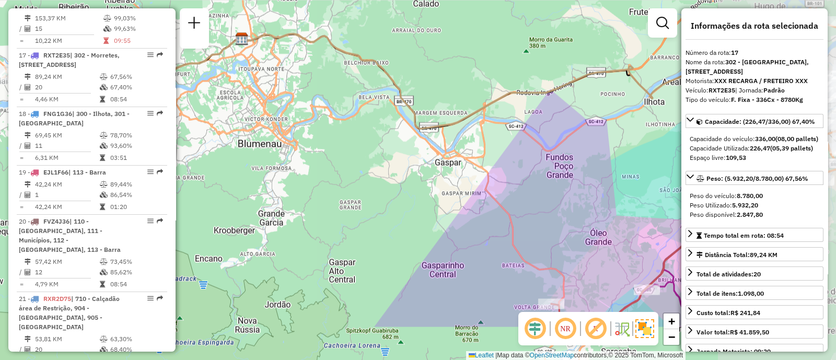
drag, startPoint x: 512, startPoint y: 239, endPoint x: 306, endPoint y: 174, distance: 216.4
click at [306, 174] on div "Janela de atendimento Grade de atendimento Capacidade Transportadoras Veículos …" at bounding box center [418, 180] width 836 height 360
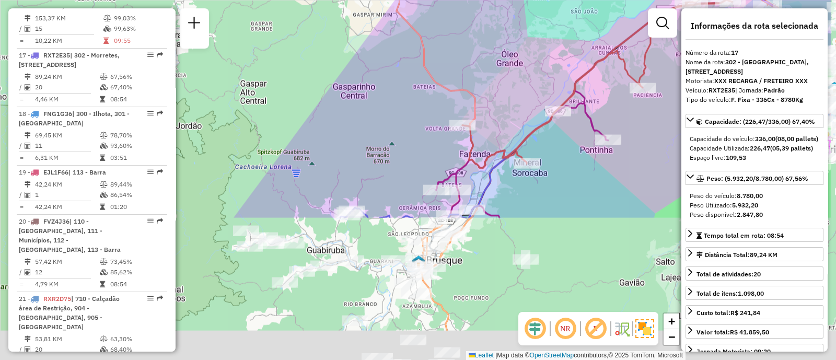
drag, startPoint x: 507, startPoint y: 219, endPoint x: 426, endPoint y: 39, distance: 197.1
click at [427, 33] on div "Janela de atendimento Grade de atendimento Capacidade Transportadoras Veículos …" at bounding box center [418, 180] width 836 height 360
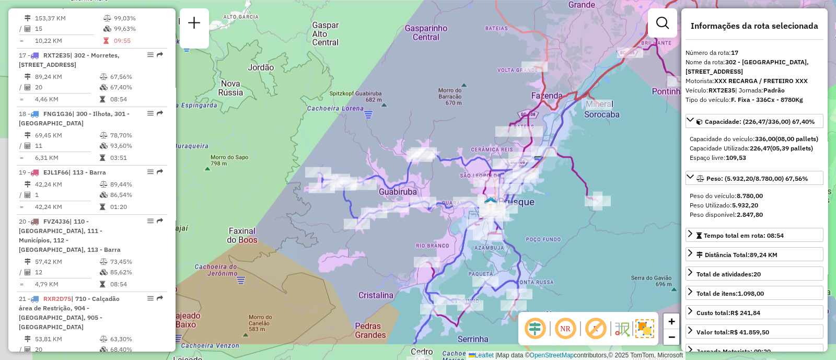
drag, startPoint x: 459, startPoint y: 119, endPoint x: 510, endPoint y: 92, distance: 57.5
click at [510, 92] on div "Janela de atendimento Grade de atendimento Capacidade Transportadoras Veículos …" at bounding box center [418, 180] width 836 height 360
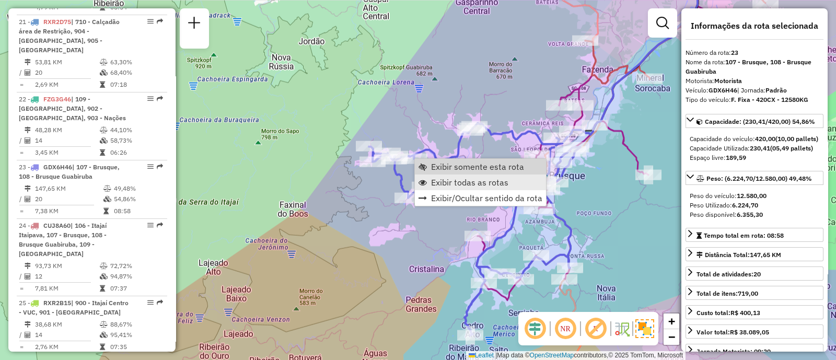
scroll to position [1749, 0]
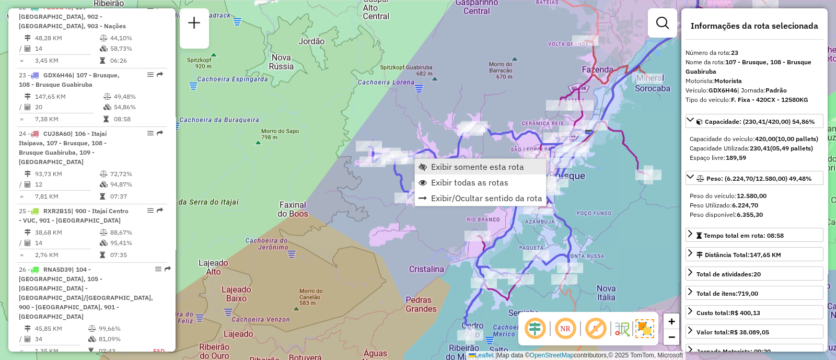
click at [494, 168] on span "Exibir somente esta rota" at bounding box center [477, 166] width 93 height 8
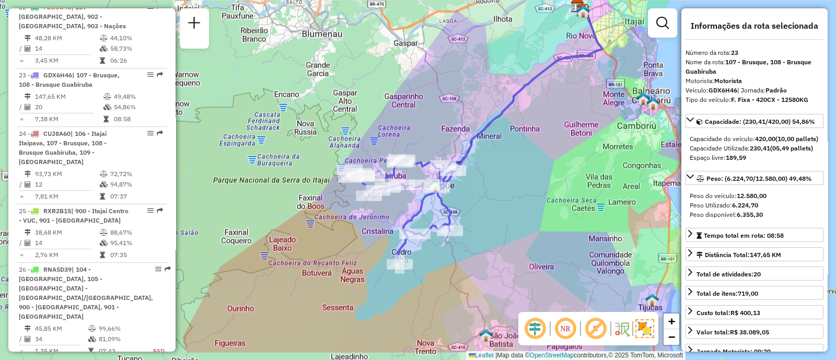
drag, startPoint x: 499, startPoint y: 206, endPoint x: 543, endPoint y: 186, distance: 48.6
click at [547, 181] on div "Janela de atendimento Grade de atendimento Capacidade Transportadoras Veículos …" at bounding box center [418, 180] width 836 height 360
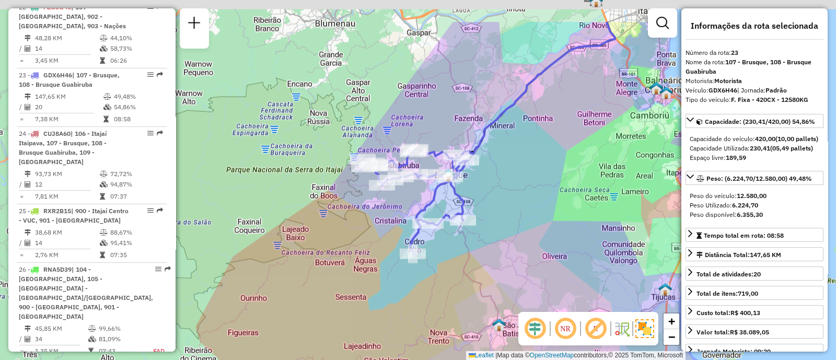
drag, startPoint x: 574, startPoint y: 92, endPoint x: 502, endPoint y: 210, distance: 138.1
click at [502, 210] on div "Janela de atendimento Grade de atendimento Capacidade Transportadoras Veículos …" at bounding box center [418, 180] width 836 height 360
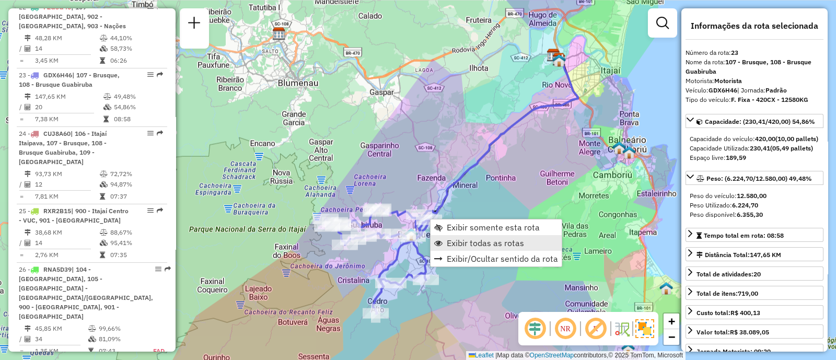
click at [458, 242] on span "Exibir todas as rotas" at bounding box center [485, 243] width 77 height 8
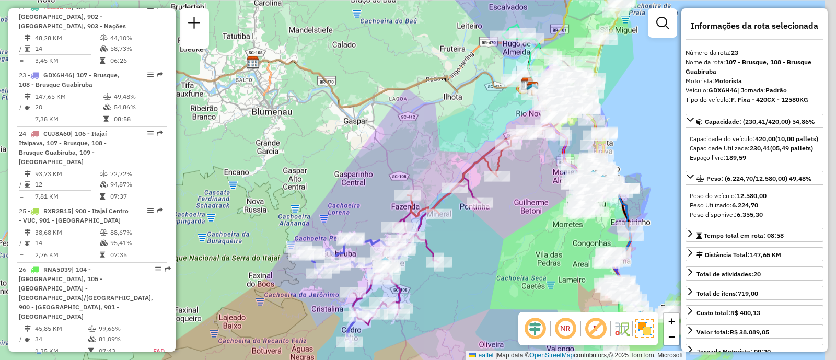
drag, startPoint x: 565, startPoint y: 153, endPoint x: 503, endPoint y: 218, distance: 89.8
click at [503, 218] on div "Janela de atendimento Grade de atendimento Capacidade Transportadoras Veículos …" at bounding box center [418, 180] width 836 height 360
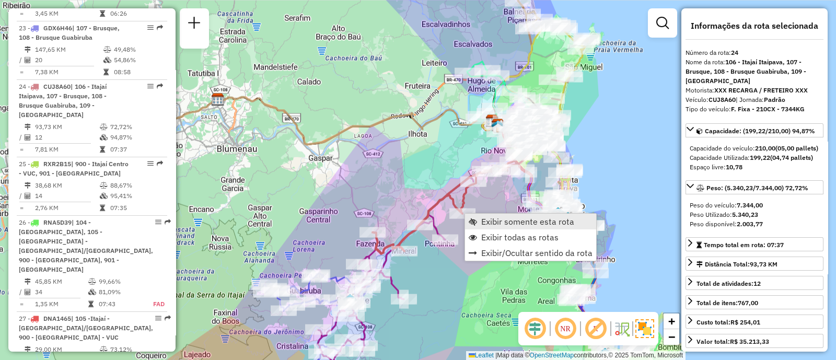
scroll to position [1808, 0]
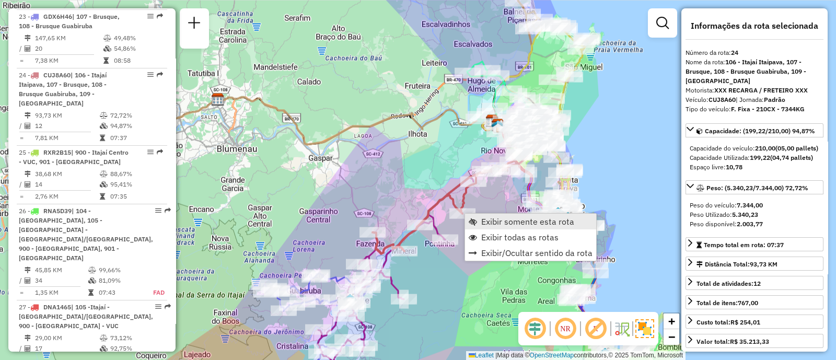
click at [484, 222] on span "Exibir somente esta rota" at bounding box center [527, 221] width 93 height 8
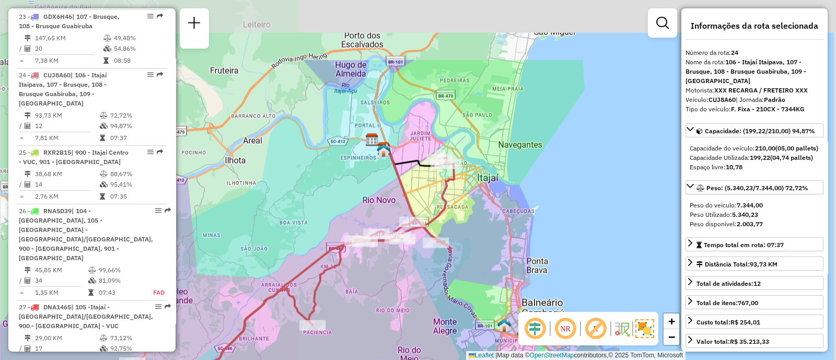
drag, startPoint x: 541, startPoint y: 181, endPoint x: 413, endPoint y: 278, distance: 160.3
click at [413, 278] on div "Janela de atendimento Grade de atendimento Capacidade Transportadoras Veículos …" at bounding box center [418, 180] width 836 height 360
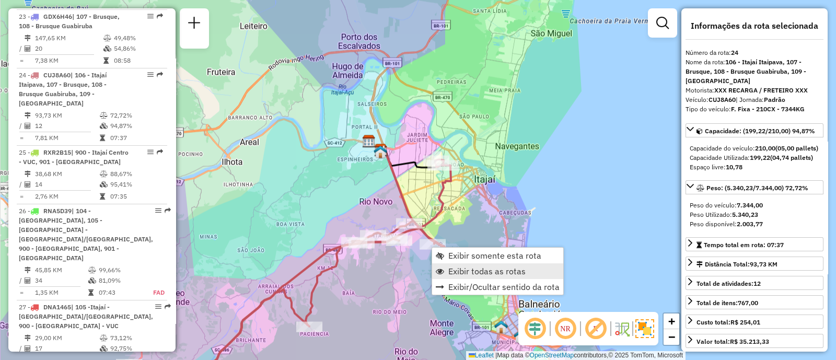
click at [476, 273] on span "Exibir todas as rotas" at bounding box center [486, 271] width 77 height 8
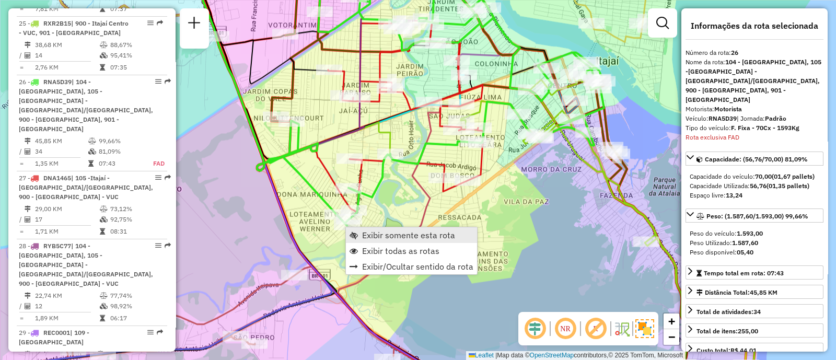
scroll to position [1943, 0]
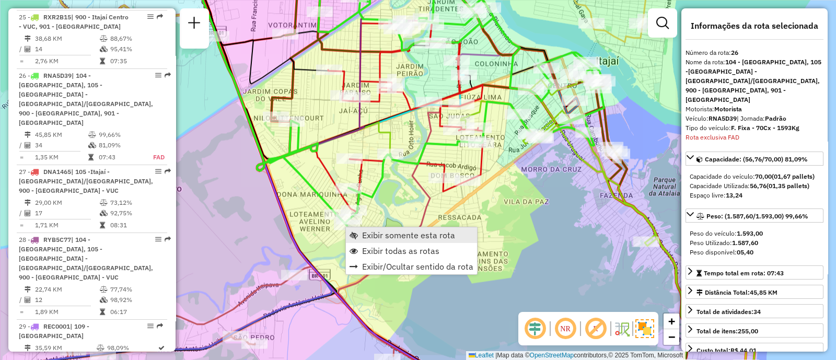
click at [373, 238] on span "Exibir somente esta rota" at bounding box center [408, 235] width 93 height 8
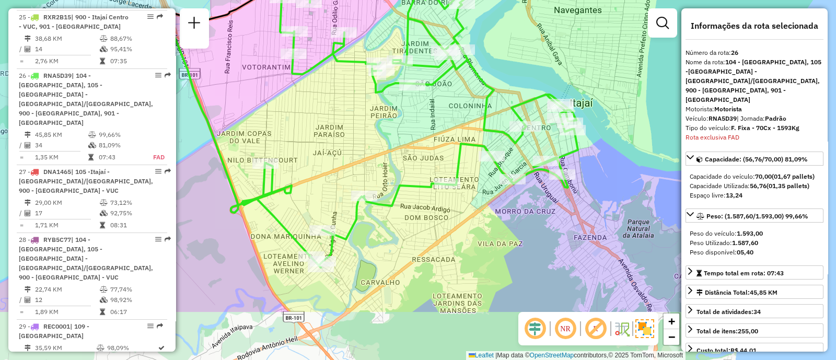
drag, startPoint x: 431, startPoint y: 223, endPoint x: 389, endPoint y: 118, distance: 113.0
click at [389, 118] on div "Janela de atendimento Grade de atendimento Capacidade Transportadoras Veículos …" at bounding box center [418, 180] width 836 height 360
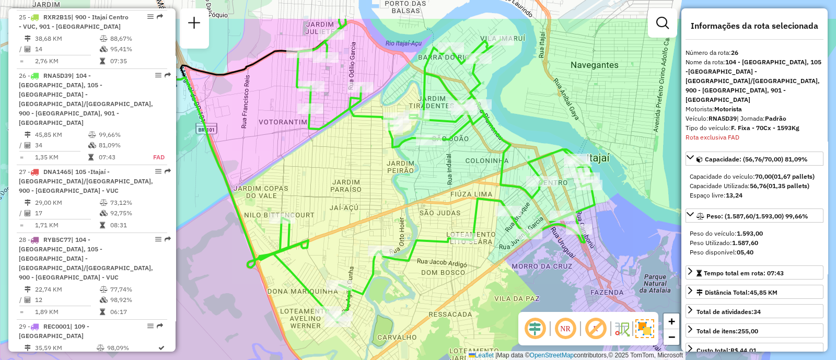
drag, startPoint x: 451, startPoint y: 247, endPoint x: 468, endPoint y: 302, distance: 57.8
click at [468, 302] on div "Janela de atendimento Grade de atendimento Capacidade Transportadoras Veículos …" at bounding box center [418, 180] width 836 height 360
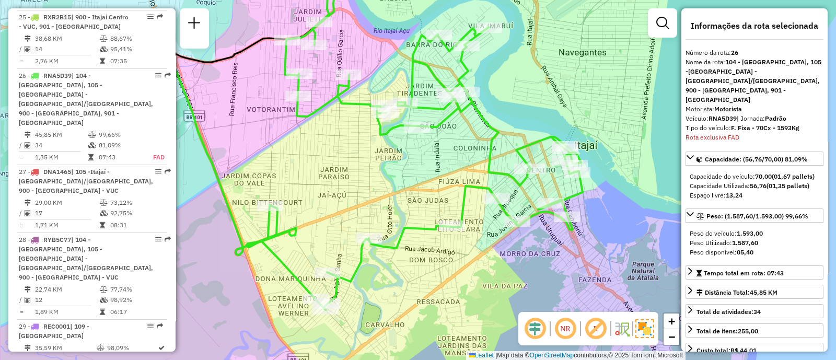
drag, startPoint x: 490, startPoint y: 286, endPoint x: 465, endPoint y: 268, distance: 30.0
click at [466, 268] on div "Janela de atendimento Grade de atendimento Capacidade Transportadoras Veículos …" at bounding box center [418, 180] width 836 height 360
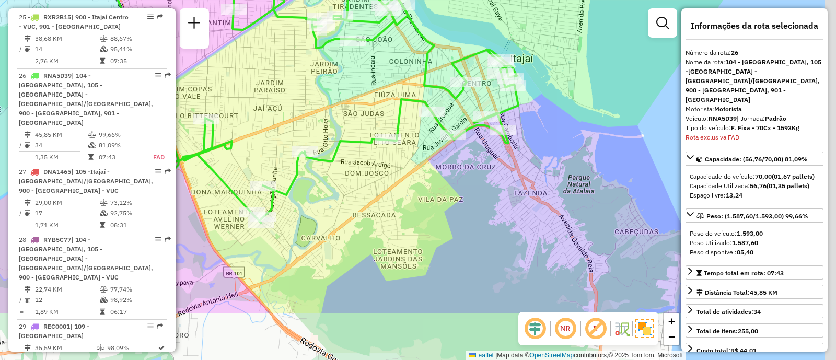
drag, startPoint x: 496, startPoint y: 287, endPoint x: 373, endPoint y: 137, distance: 194.1
click at [373, 137] on div "Janela de atendimento Grade de atendimento Capacidade Transportadoras Veículos …" at bounding box center [418, 180] width 836 height 360
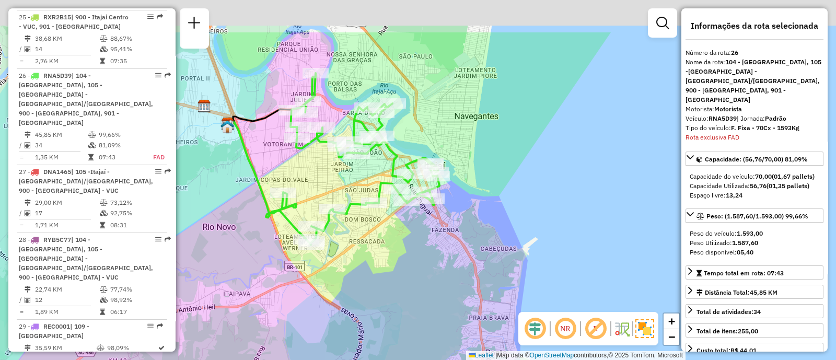
drag, startPoint x: 449, startPoint y: 246, endPoint x: 451, endPoint y: 325, distance: 79.4
click at [451, 325] on div "Janela de atendimento Grade de atendimento Capacidade Transportadoras Veículos …" at bounding box center [418, 180] width 836 height 360
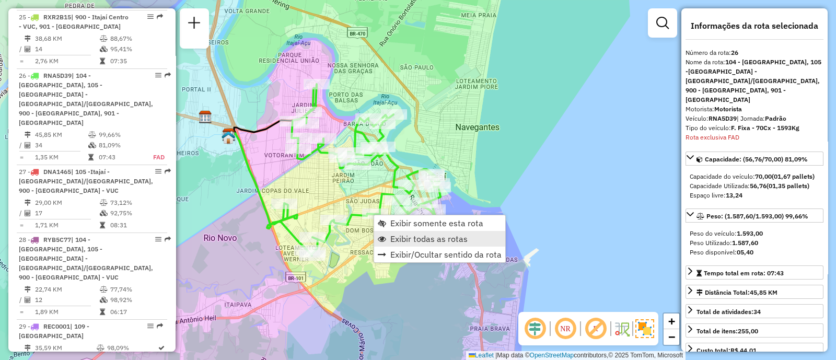
click at [422, 243] on span "Exibir todas as rotas" at bounding box center [428, 238] width 77 height 8
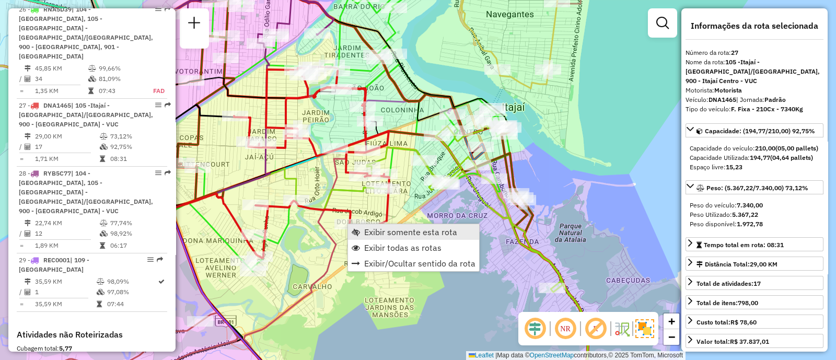
scroll to position [2021, 0]
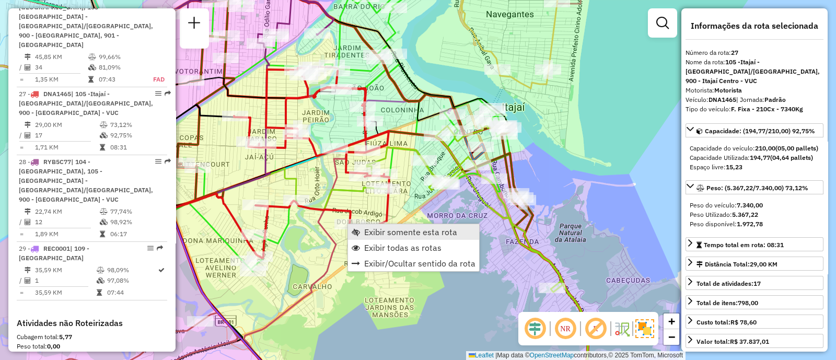
click at [369, 228] on span "Exibir somente esta rota" at bounding box center [410, 232] width 93 height 8
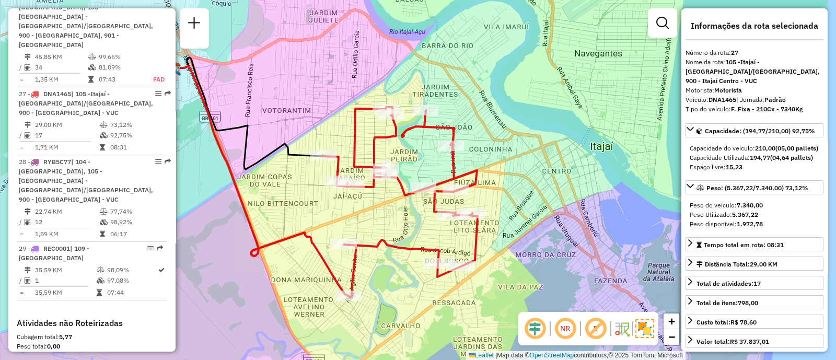
drag, startPoint x: 606, startPoint y: 241, endPoint x: 514, endPoint y: 239, distance: 91.9
click at [514, 239] on div "Janela de atendimento Grade de atendimento Capacidade Transportadoras Veículos …" at bounding box center [418, 180] width 836 height 360
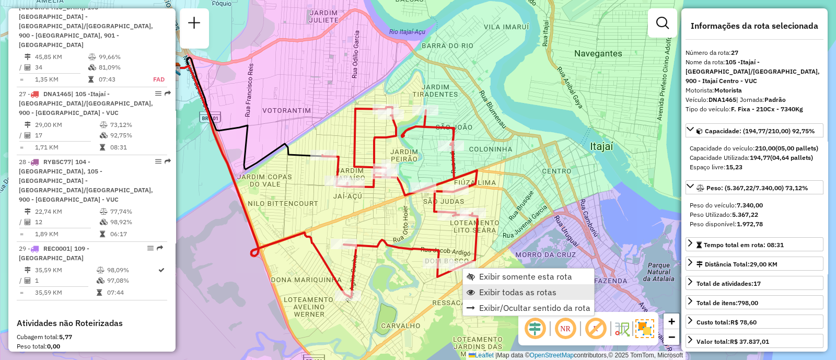
click at [496, 292] on span "Exibir todas as rotas" at bounding box center [517, 292] width 77 height 8
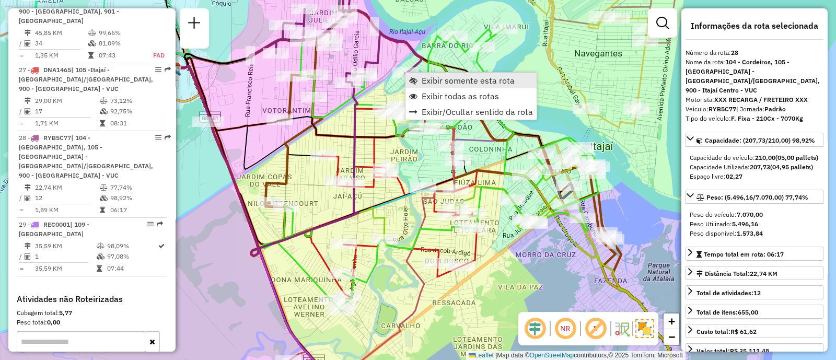
scroll to position [2053, 0]
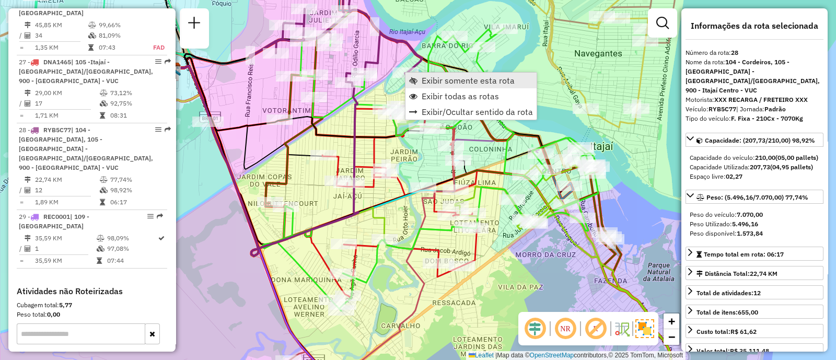
click at [423, 79] on span "Exibir somente esta rota" at bounding box center [467, 80] width 93 height 8
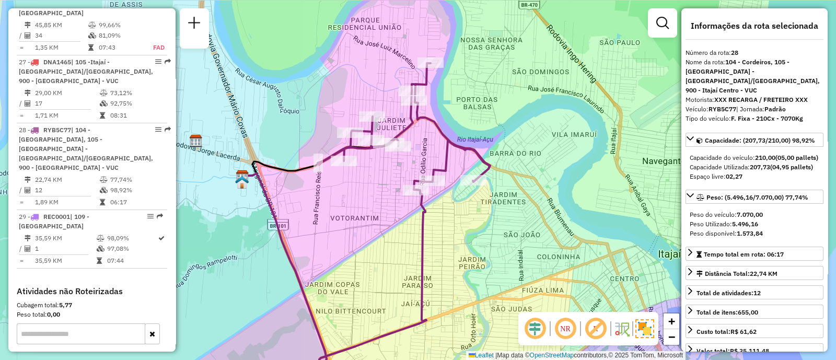
drag, startPoint x: 588, startPoint y: 213, endPoint x: 541, endPoint y: 244, distance: 56.1
click at [541, 244] on div "Janela de atendimento Grade de atendimento Capacidade Transportadoras Veículos …" at bounding box center [418, 180] width 836 height 360
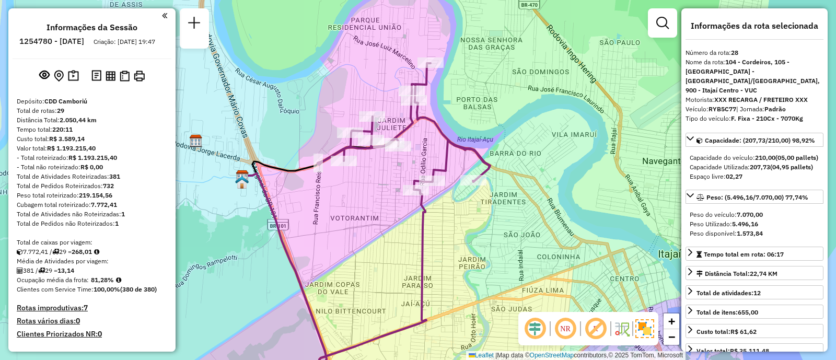
select select "**********"
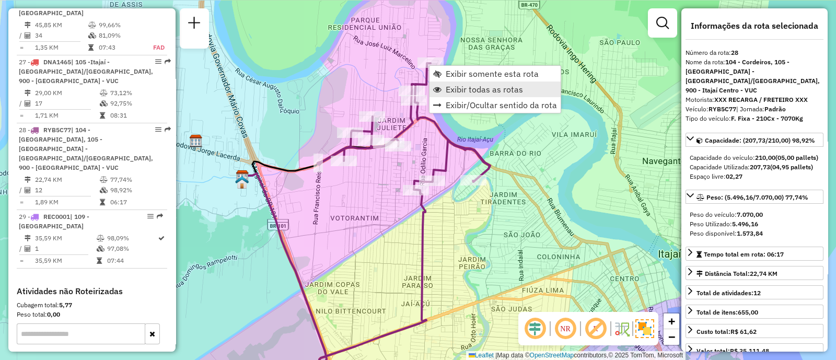
click at [493, 90] on span "Exibir todas as rotas" at bounding box center [483, 89] width 77 height 8
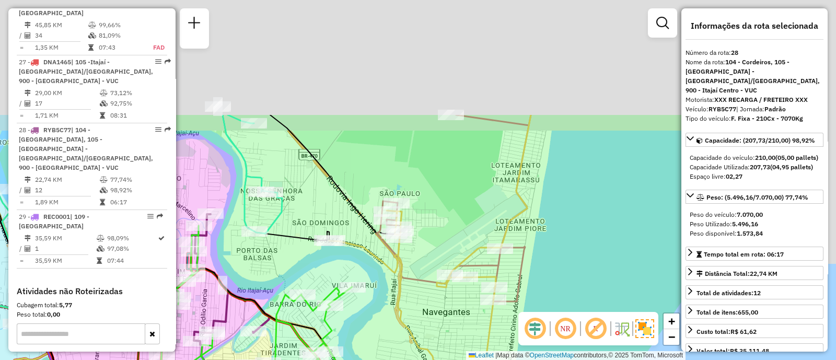
drag, startPoint x: 601, startPoint y: 150, endPoint x: 381, endPoint y: 301, distance: 267.4
click at [381, 301] on div "Janela de atendimento Grade de atendimento Capacidade Transportadoras Veículos …" at bounding box center [418, 180] width 836 height 360
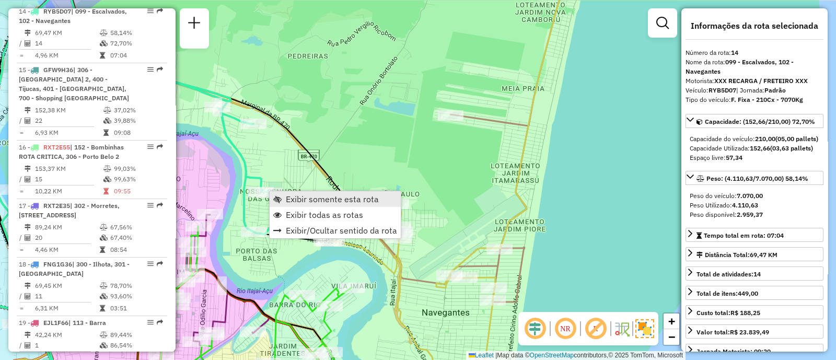
scroll to position [1186, 0]
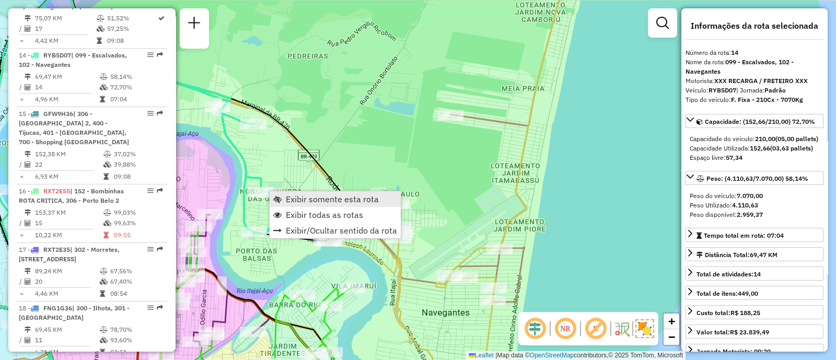
click at [302, 200] on span "Exibir somente esta rota" at bounding box center [332, 199] width 93 height 8
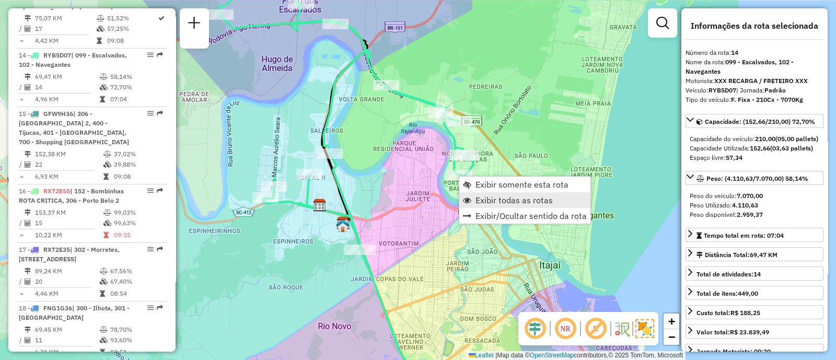
click at [520, 202] on span "Exibir todas as rotas" at bounding box center [513, 200] width 77 height 8
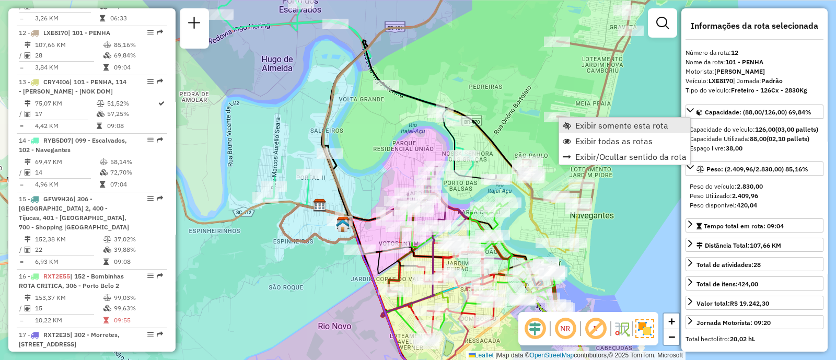
scroll to position [1079, 0]
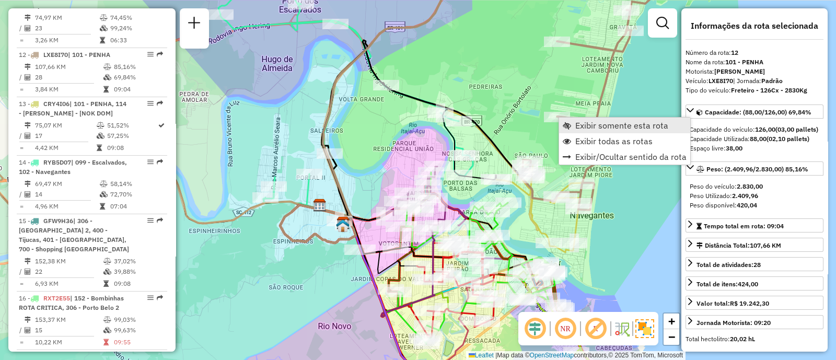
click at [583, 127] on span "Exibir somente esta rota" at bounding box center [621, 125] width 93 height 8
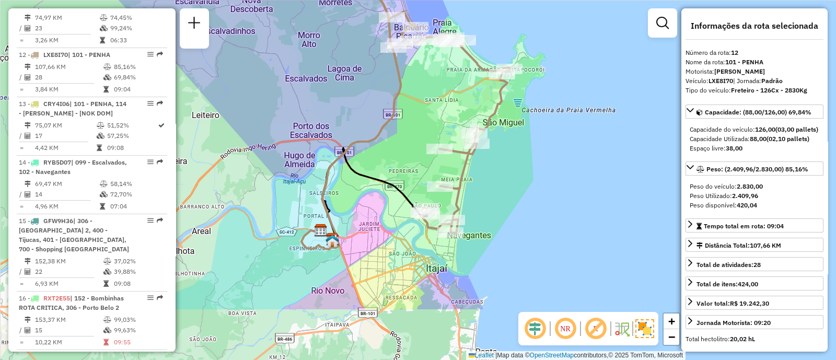
drag, startPoint x: 549, startPoint y: 243, endPoint x: 526, endPoint y: 138, distance: 108.0
click at [526, 138] on div "Janela de atendimento Grade de atendimento Capacidade Transportadoras Veículos …" at bounding box center [418, 180] width 836 height 360
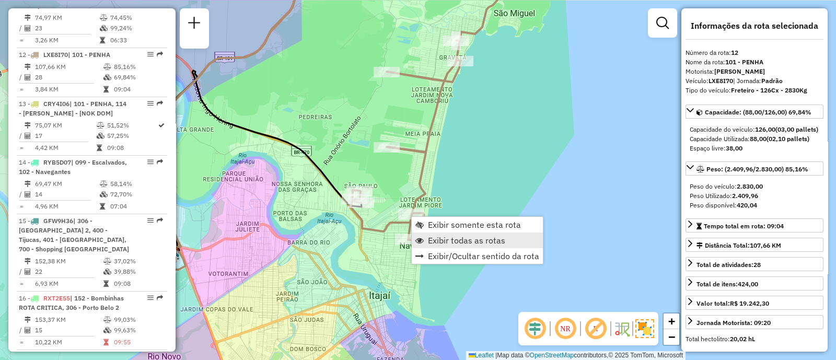
click at [448, 239] on span "Exibir todas as rotas" at bounding box center [466, 240] width 77 height 8
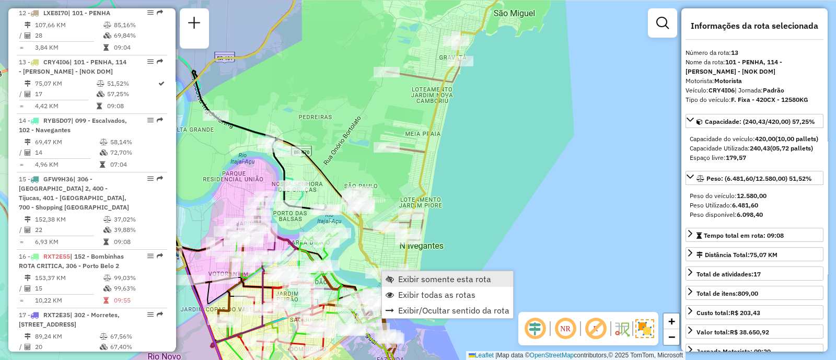
scroll to position [1128, 0]
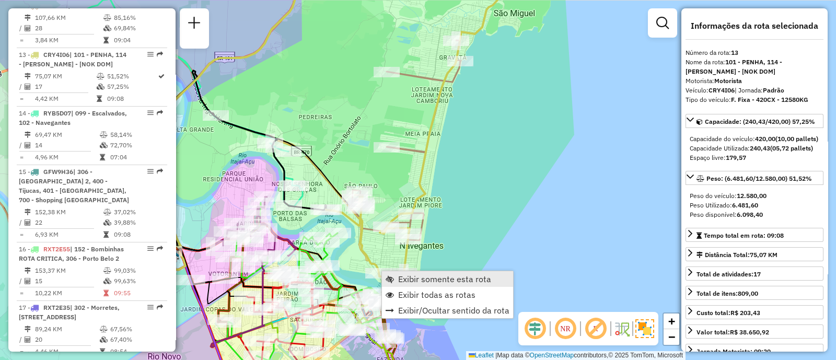
click at [401, 277] on span "Exibir somente esta rota" at bounding box center [444, 279] width 93 height 8
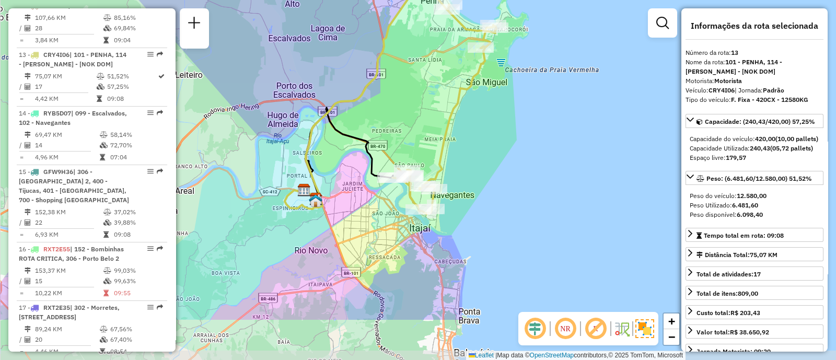
drag, startPoint x: 520, startPoint y: 274, endPoint x: 493, endPoint y: 197, distance: 81.6
click at [493, 197] on div "Janela de atendimento Grade de atendimento Capacidade Transportadoras Veículos …" at bounding box center [418, 180] width 836 height 360
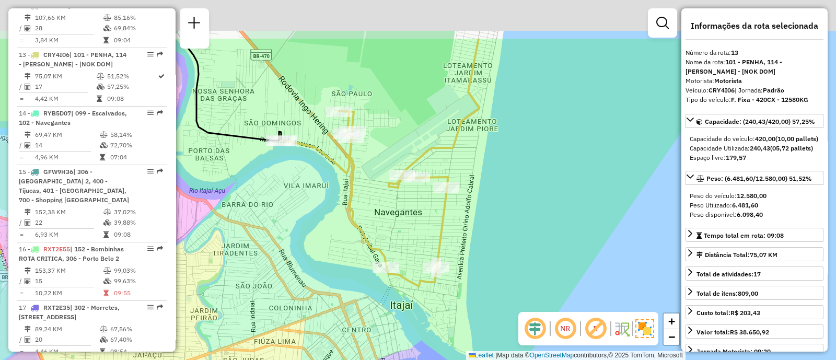
drag, startPoint x: 477, startPoint y: 140, endPoint x: 540, endPoint y: 236, distance: 114.3
click at [540, 236] on div "Janela de atendimento Grade de atendimento Capacidade Transportadoras Veículos …" at bounding box center [418, 180] width 836 height 360
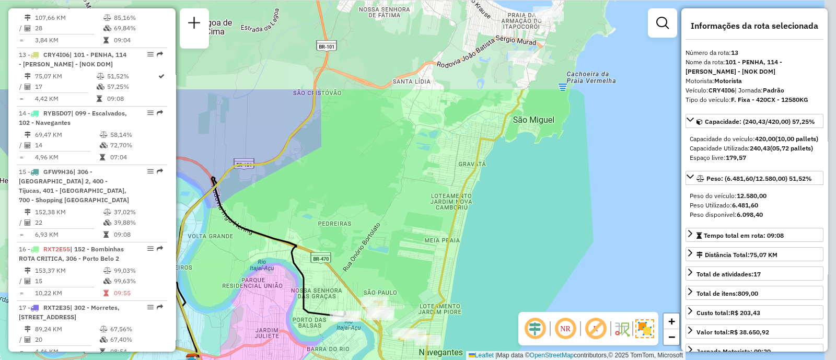
drag, startPoint x: 575, startPoint y: 139, endPoint x: 517, endPoint y: 274, distance: 146.2
click at [517, 274] on div "Janela de atendimento Grade de atendimento Capacidade Transportadoras Veículos …" at bounding box center [418, 180] width 836 height 360
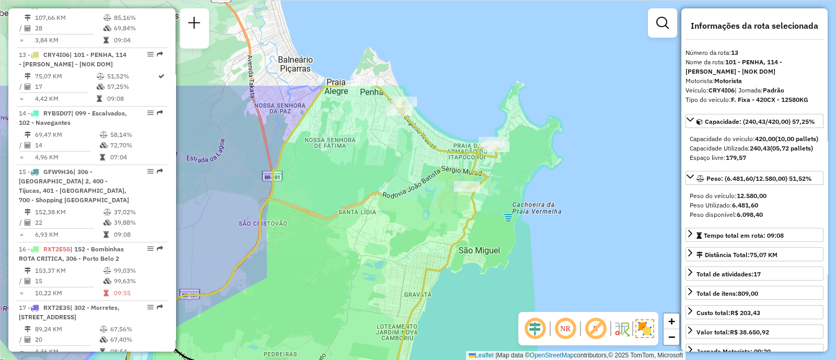
drag, startPoint x: 538, startPoint y: 184, endPoint x: 486, endPoint y: 306, distance: 132.7
click at [486, 306] on div "Janela de atendimento Grade de atendimento Capacidade Transportadoras Veículos …" at bounding box center [418, 180] width 836 height 360
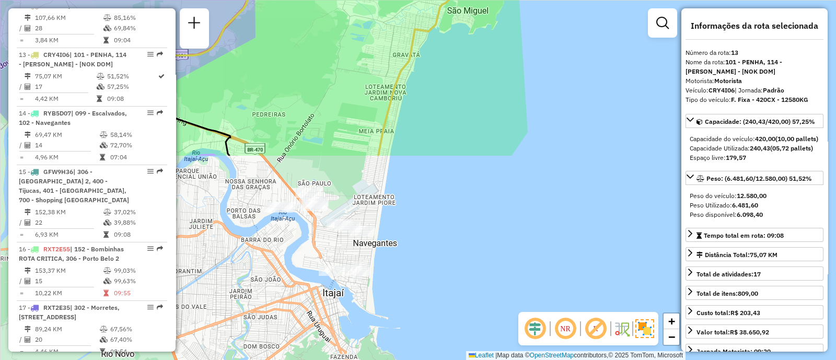
drag, startPoint x: 486, startPoint y: 306, endPoint x: 475, endPoint y: 52, distance: 254.6
click at [475, 52] on div "Janela de atendimento Grade de atendimento Capacidade Transportadoras Veículos …" at bounding box center [418, 180] width 836 height 360
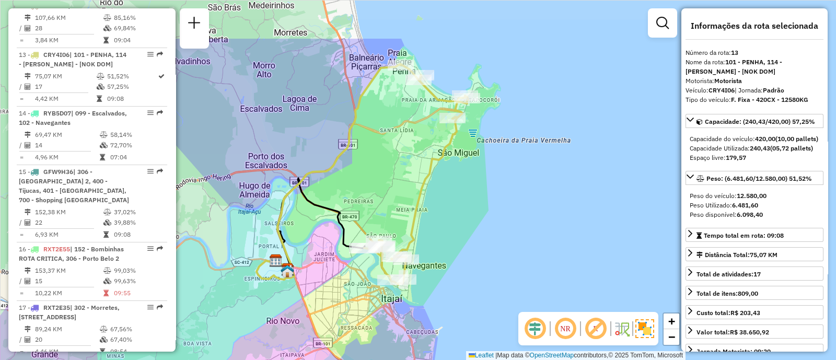
drag, startPoint x: 480, startPoint y: 122, endPoint x: 480, endPoint y: 197, distance: 75.2
click at [480, 197] on div "Janela de atendimento Grade de atendimento Capacidade Transportadoras Veículos …" at bounding box center [418, 180] width 836 height 360
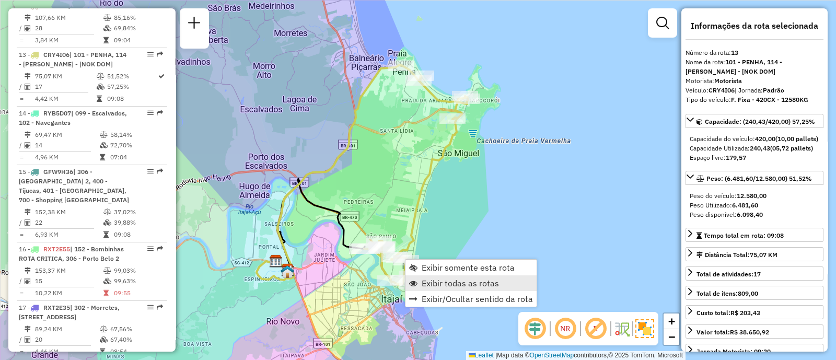
click at [439, 283] on span "Exibir todas as rotas" at bounding box center [459, 283] width 77 height 8
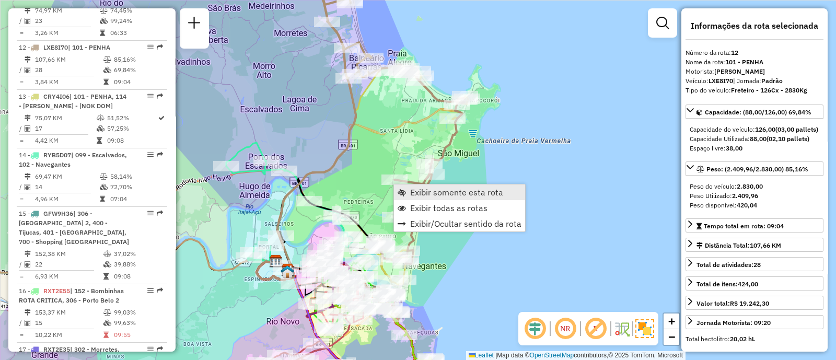
scroll to position [1079, 0]
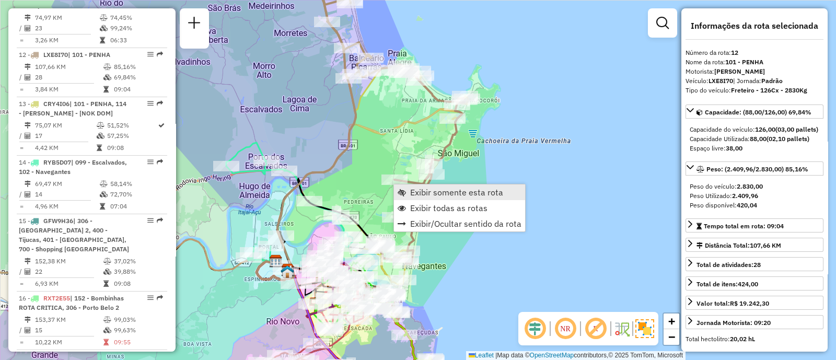
click at [416, 194] on span "Exibir somente esta rota" at bounding box center [456, 192] width 93 height 8
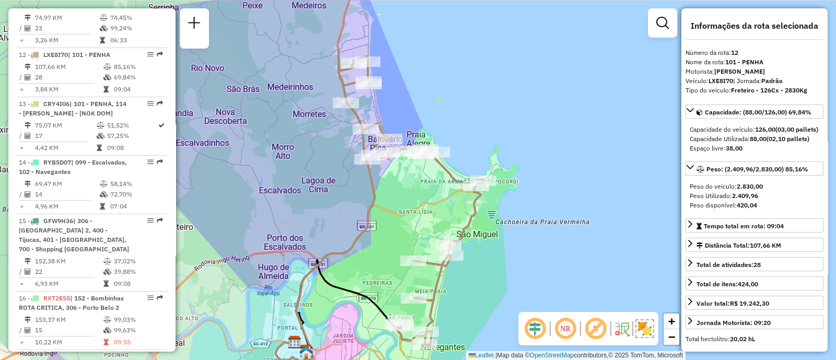
drag, startPoint x: 546, startPoint y: 197, endPoint x: 521, endPoint y: 267, distance: 74.8
click at [521, 267] on div "Janela de atendimento Grade de atendimento Capacidade Transportadoras Veículos …" at bounding box center [418, 180] width 836 height 360
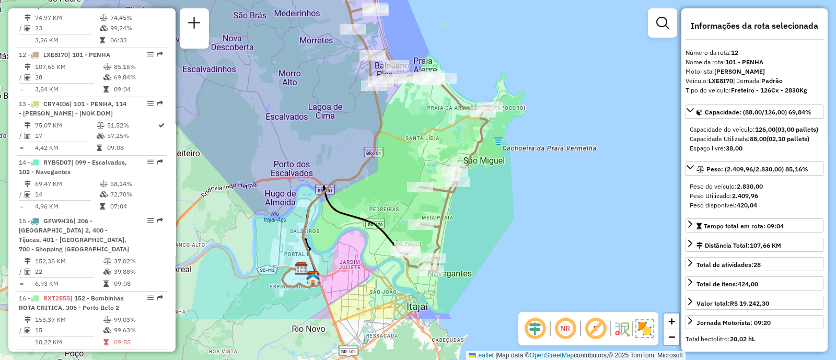
drag, startPoint x: 495, startPoint y: 292, endPoint x: 500, endPoint y: 215, distance: 77.5
click at [500, 215] on div "Janela de atendimento Grade de atendimento Capacidade Transportadoras Veículos …" at bounding box center [418, 180] width 836 height 360
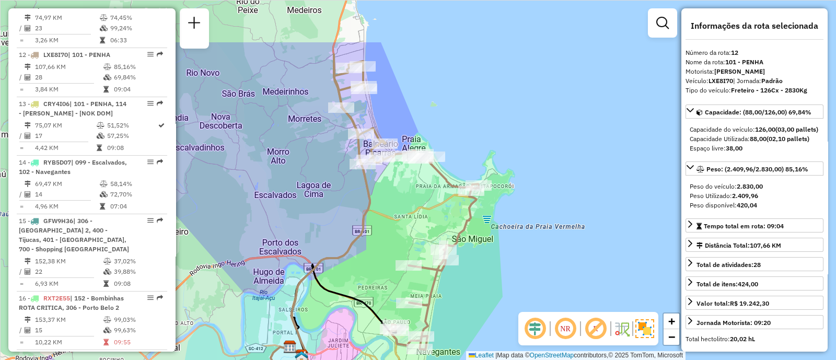
drag, startPoint x: 582, startPoint y: 193, endPoint x: 570, endPoint y: 272, distance: 79.7
click at [570, 272] on div "Janela de atendimento Grade de atendimento Capacidade Transportadoras Veículos …" at bounding box center [418, 180] width 836 height 360
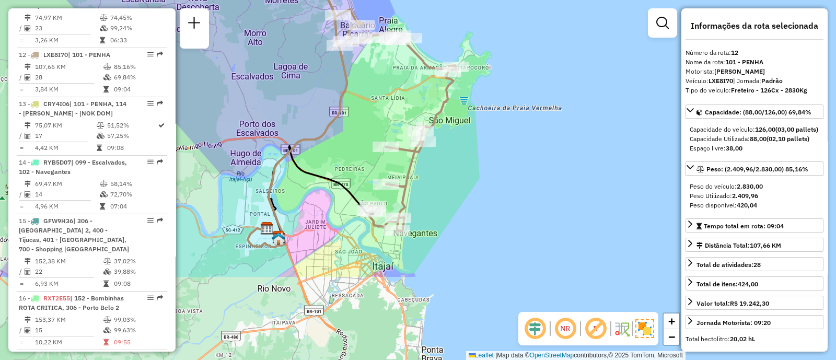
drag, startPoint x: 465, startPoint y: 168, endPoint x: 463, endPoint y: 162, distance: 5.6
click at [464, 160] on div "Janela de atendimento Grade de atendimento Capacidade Transportadoras Veículos …" at bounding box center [418, 180] width 836 height 360
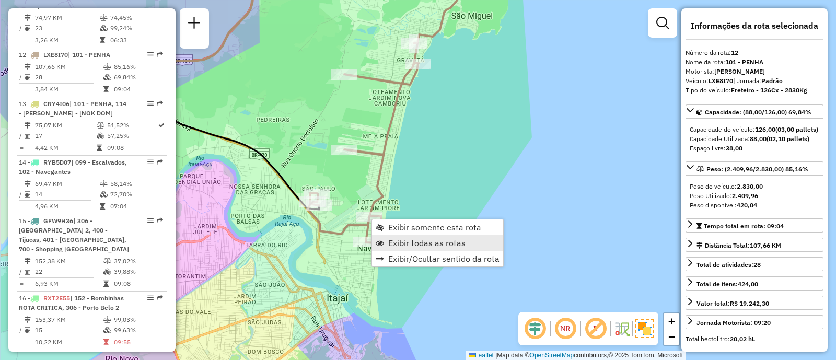
click at [413, 243] on span "Exibir todas as rotas" at bounding box center [426, 243] width 77 height 8
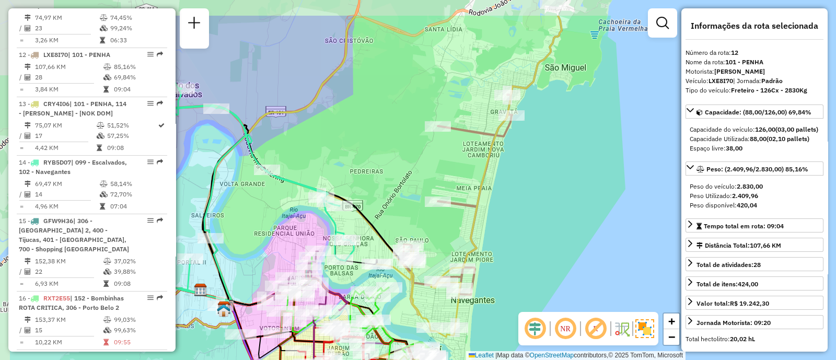
drag, startPoint x: 465, startPoint y: 210, endPoint x: 548, endPoint y: 265, distance: 100.0
click at [548, 265] on div "Janela de atendimento Grade de atendimento Capacidade Transportadoras Veículos …" at bounding box center [418, 180] width 836 height 360
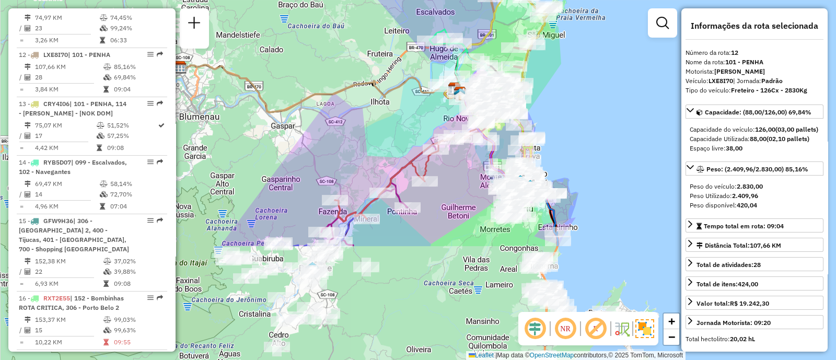
drag, startPoint x: 522, startPoint y: 224, endPoint x: 553, endPoint y: 114, distance: 114.3
click at [553, 114] on div "Janela de atendimento Grade de atendimento Capacidade Transportadoras Veículos …" at bounding box center [418, 180] width 836 height 360
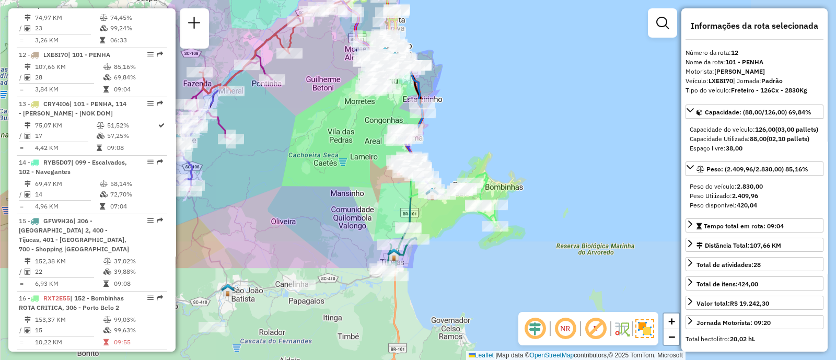
drag, startPoint x: 640, startPoint y: 207, endPoint x: 503, endPoint y: 83, distance: 185.2
click at [504, 82] on div "Janela de atendimento Grade de atendimento Capacidade Transportadoras Veículos …" at bounding box center [418, 180] width 836 height 360
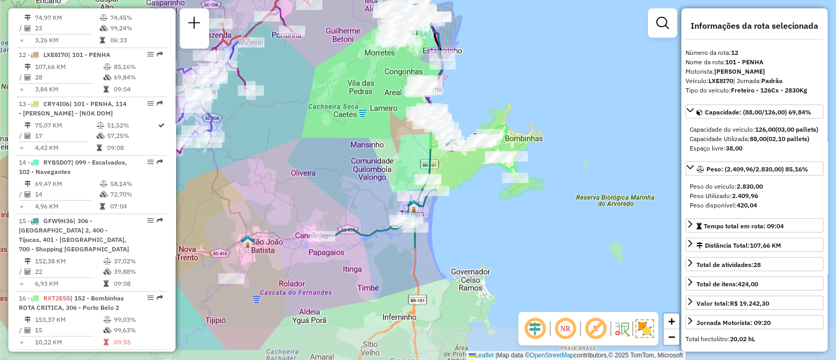
drag, startPoint x: 462, startPoint y: 286, endPoint x: 483, endPoint y: 240, distance: 50.5
click at [483, 240] on div "Janela de atendimento Grade de atendimento Capacidade Transportadoras Veículos …" at bounding box center [418, 180] width 836 height 360
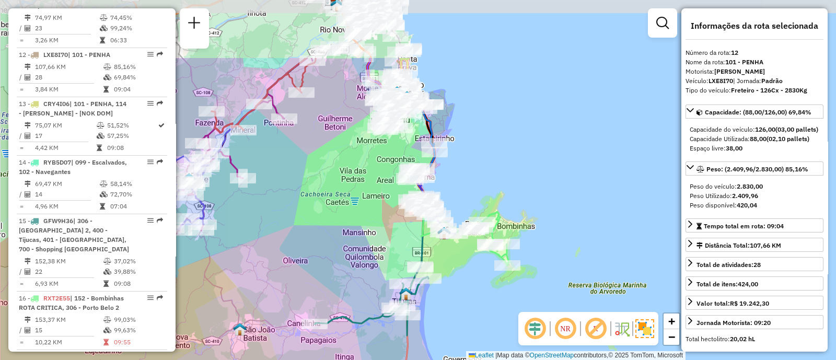
drag, startPoint x: 565, startPoint y: 195, endPoint x: 512, endPoint y: 280, distance: 100.6
click at [512, 280] on div "Janela de atendimento Grade de atendimento Capacidade Transportadoras Veículos …" at bounding box center [418, 180] width 836 height 360
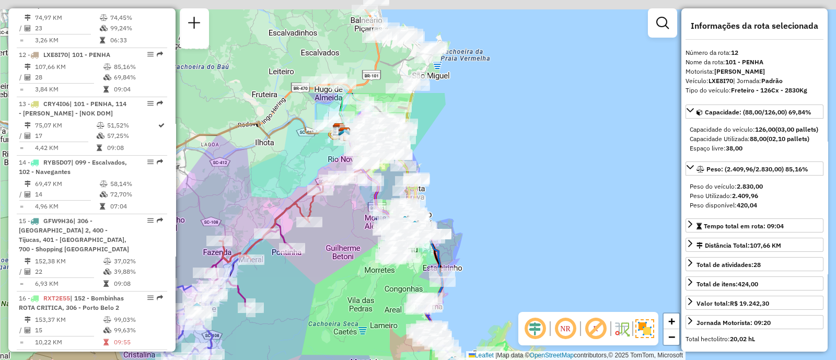
drag, startPoint x: 496, startPoint y: 116, endPoint x: 503, endPoint y: 264, distance: 148.0
click at [503, 264] on div "Janela de atendimento Grade de atendimento Capacidade Transportadoras Veículos …" at bounding box center [418, 180] width 836 height 360
